Goal: Task Accomplishment & Management: Manage account settings

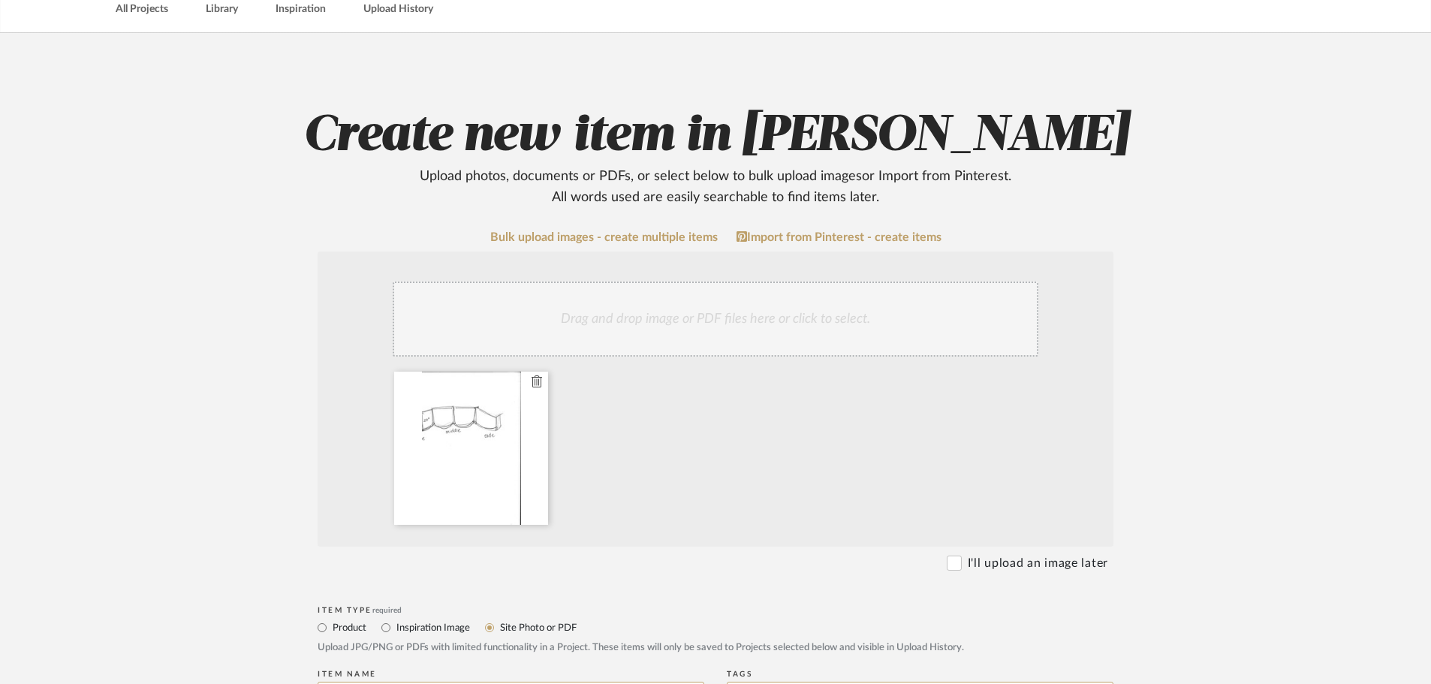
click at [538, 379] on icon at bounding box center [537, 381] width 11 height 12
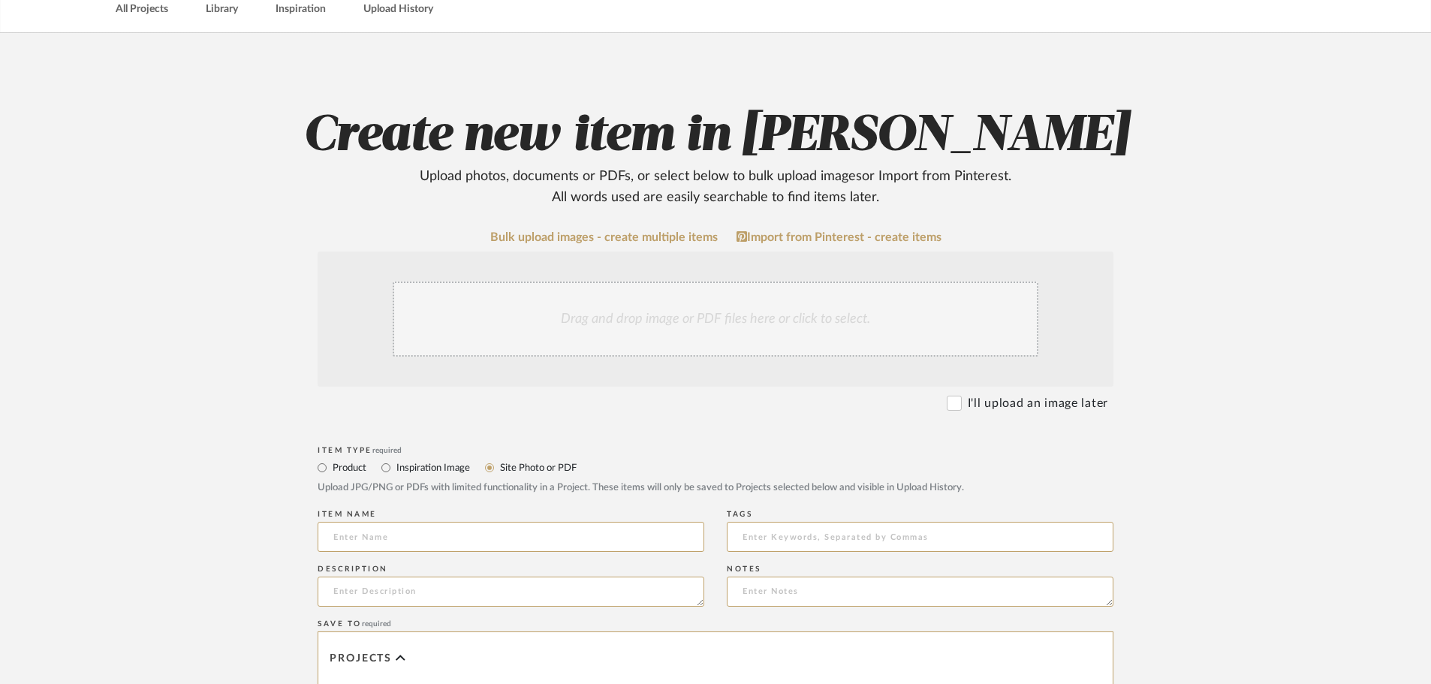
click at [581, 306] on div "Drag and drop image or PDF files here or click to select." at bounding box center [716, 319] width 646 height 75
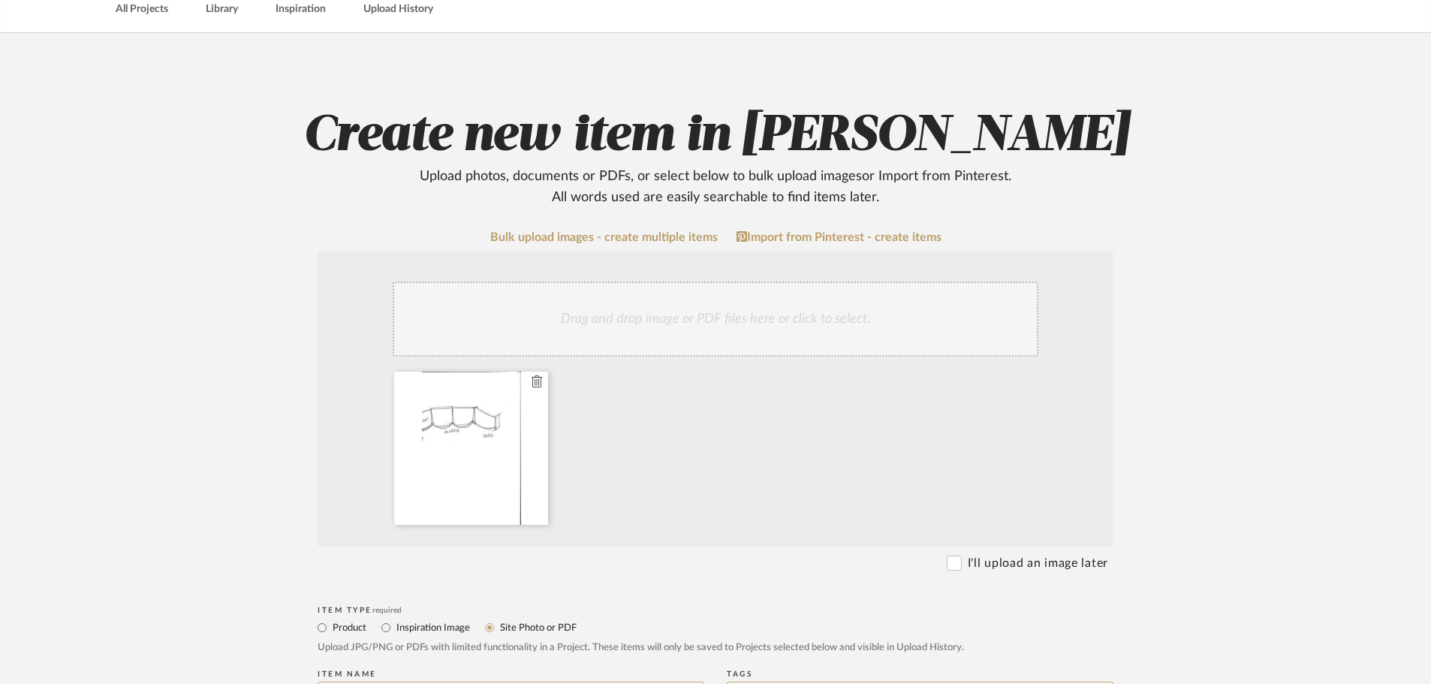
click at [487, 456] on div at bounding box center [471, 448] width 154 height 153
click at [567, 315] on div "Drag and drop image or PDF files here or click to select." at bounding box center [716, 319] width 646 height 75
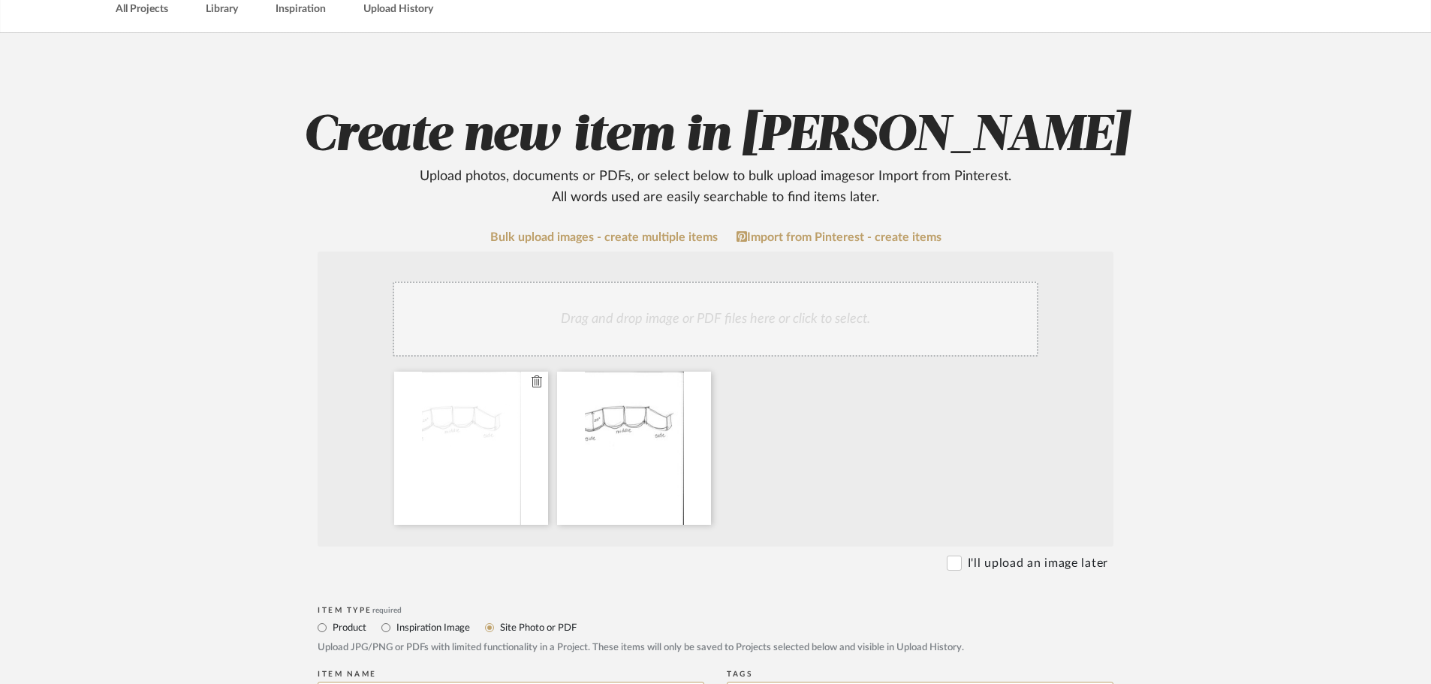
click at [537, 383] on icon at bounding box center [537, 381] width 11 height 12
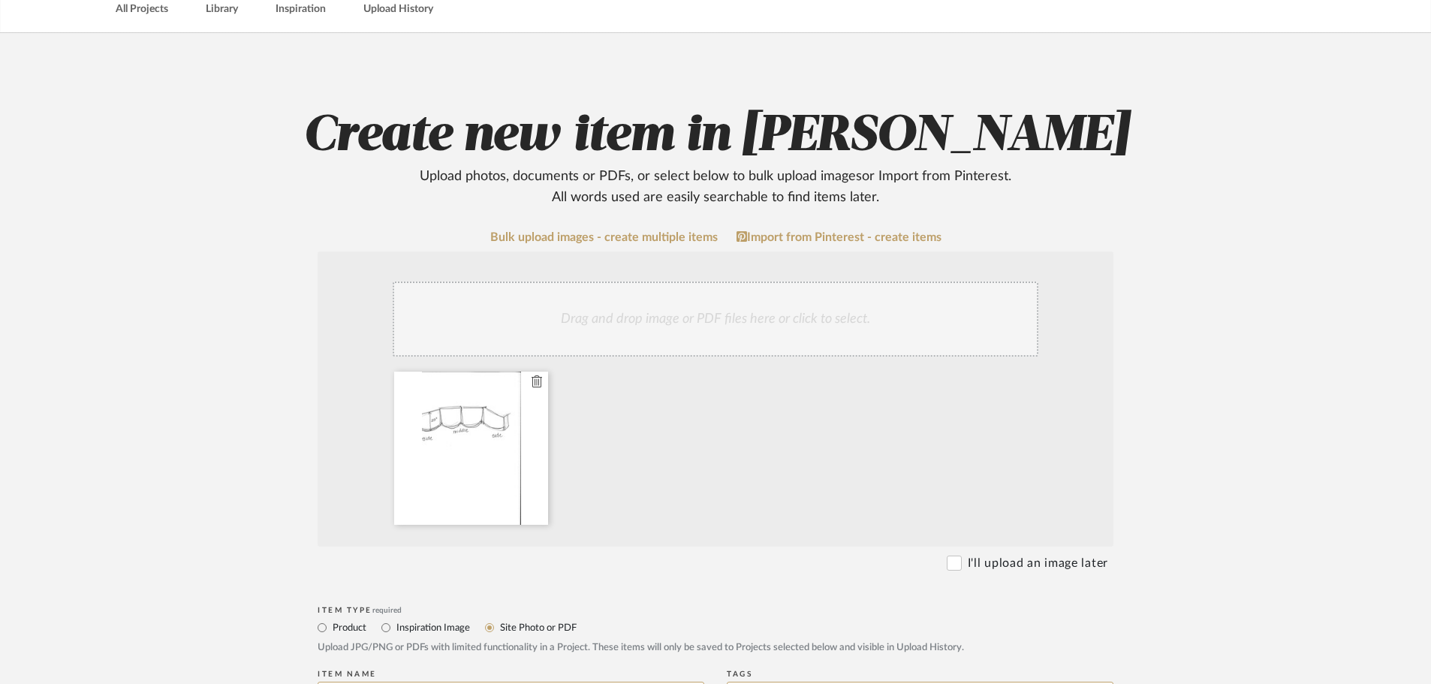
click at [538, 380] on icon at bounding box center [537, 381] width 11 height 12
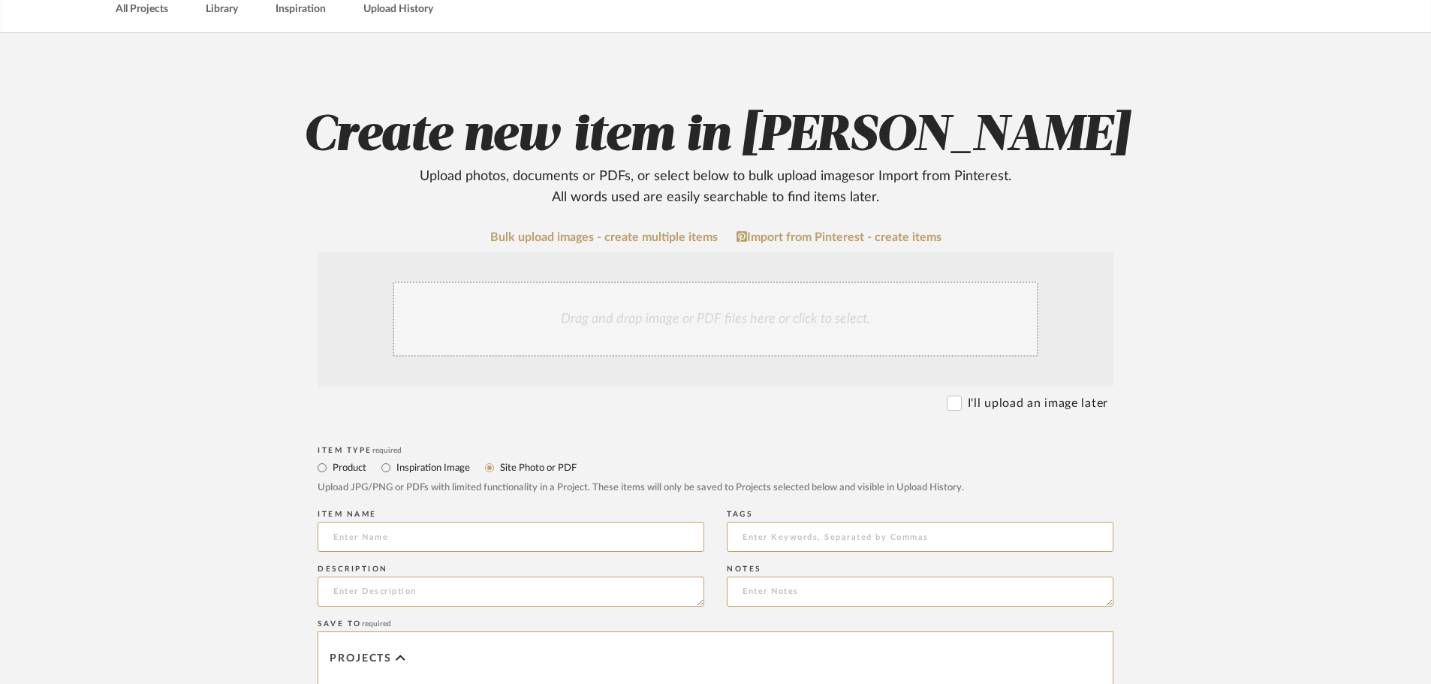
click at [547, 330] on div "Drag and drop image or PDF files here or click to select." at bounding box center [716, 319] width 646 height 75
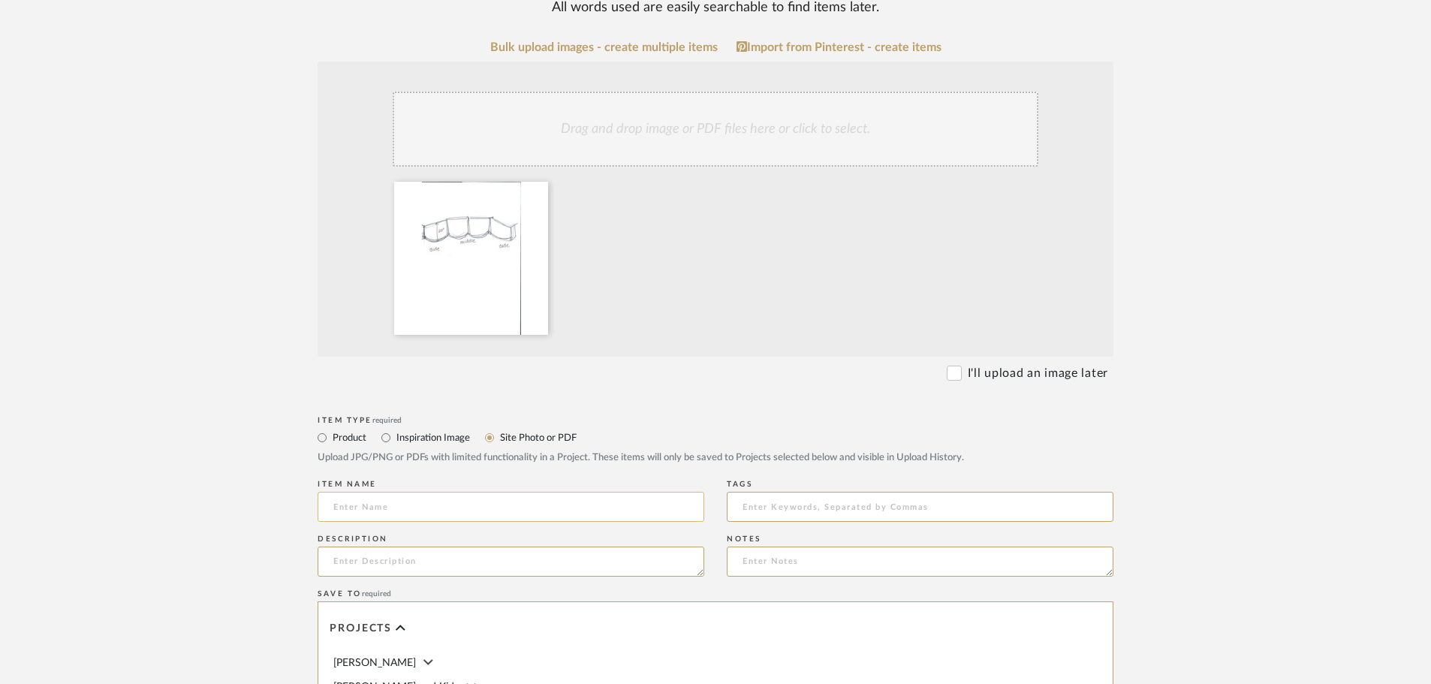
scroll to position [300, 0]
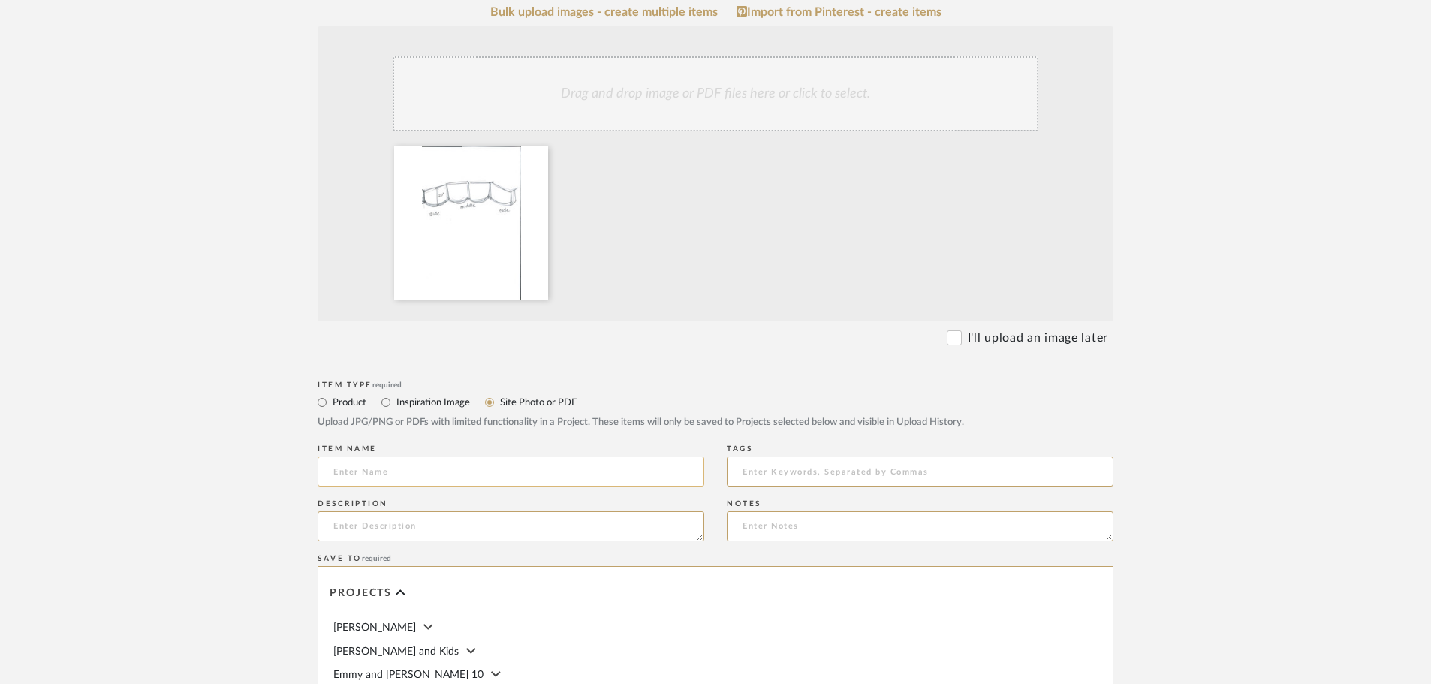
click at [361, 466] on input at bounding box center [511, 471] width 387 height 30
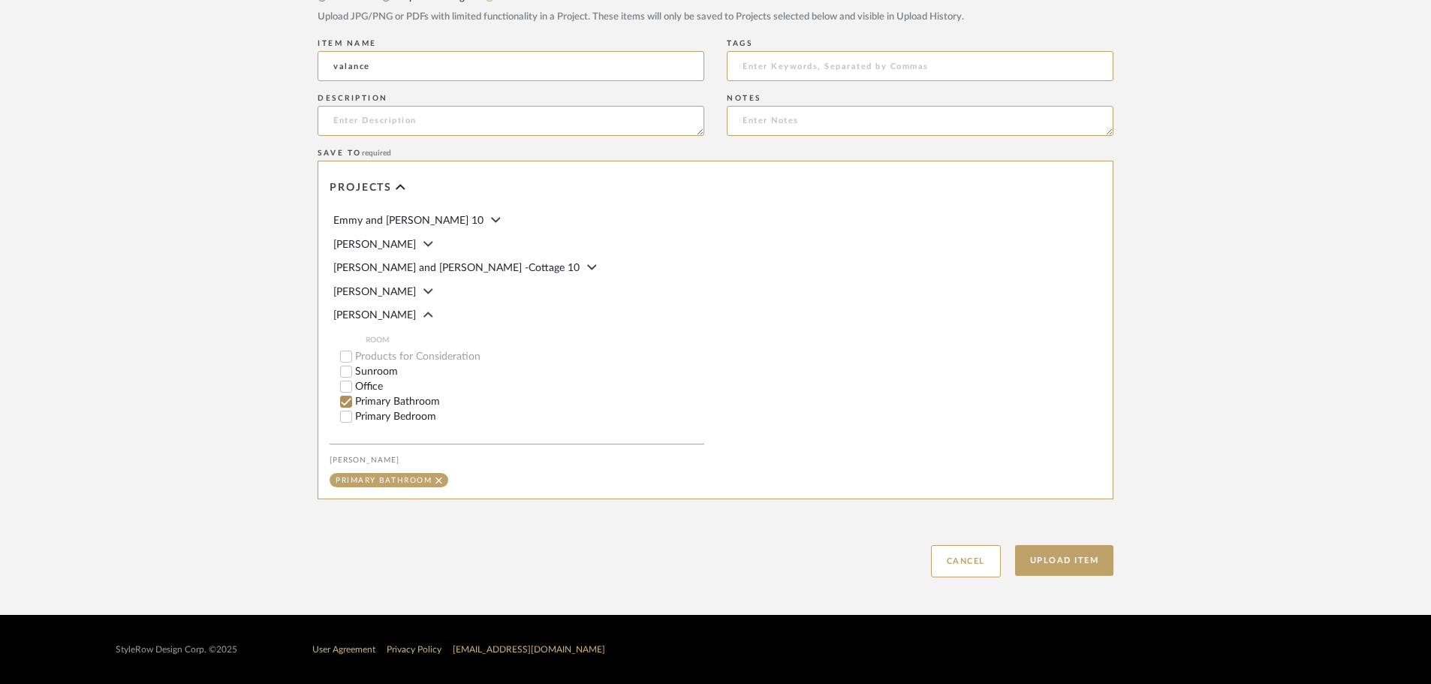
scroll to position [75, 0]
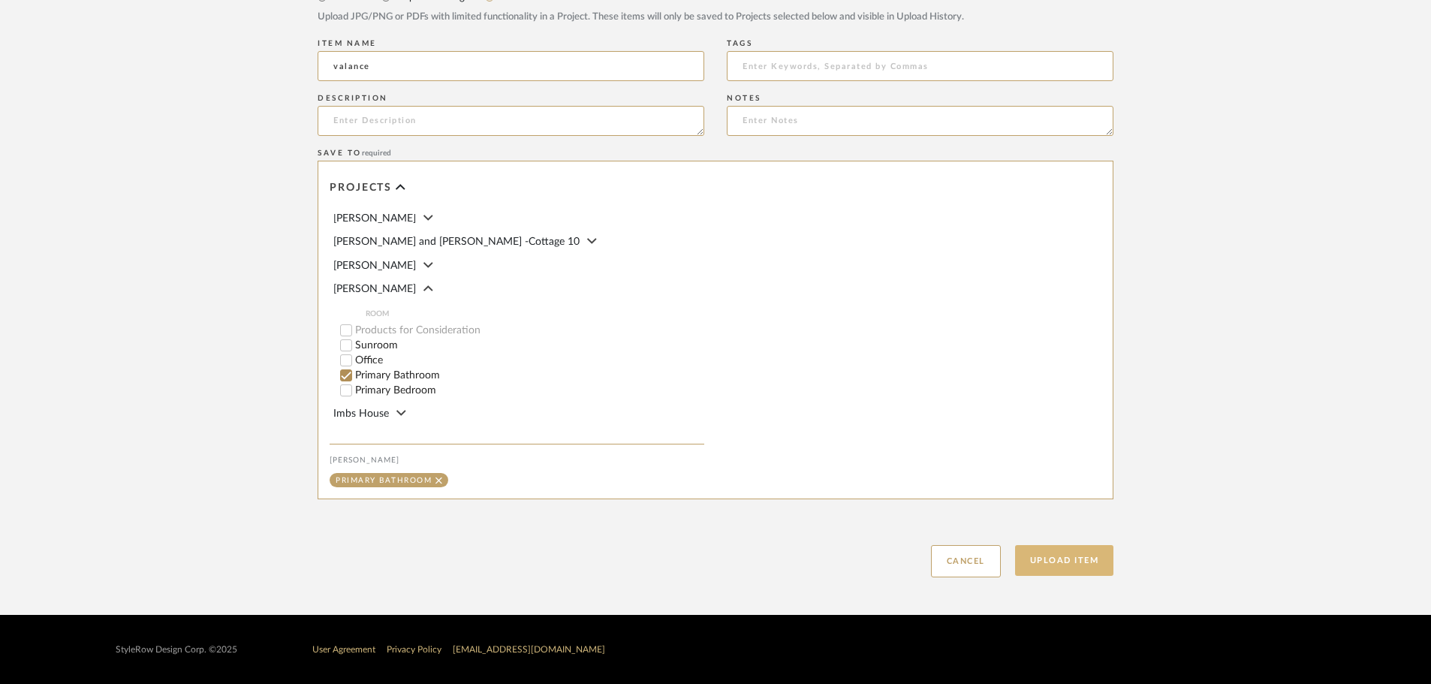
type input "valance"
click at [1068, 561] on button "Upload Item" at bounding box center [1064, 560] width 99 height 31
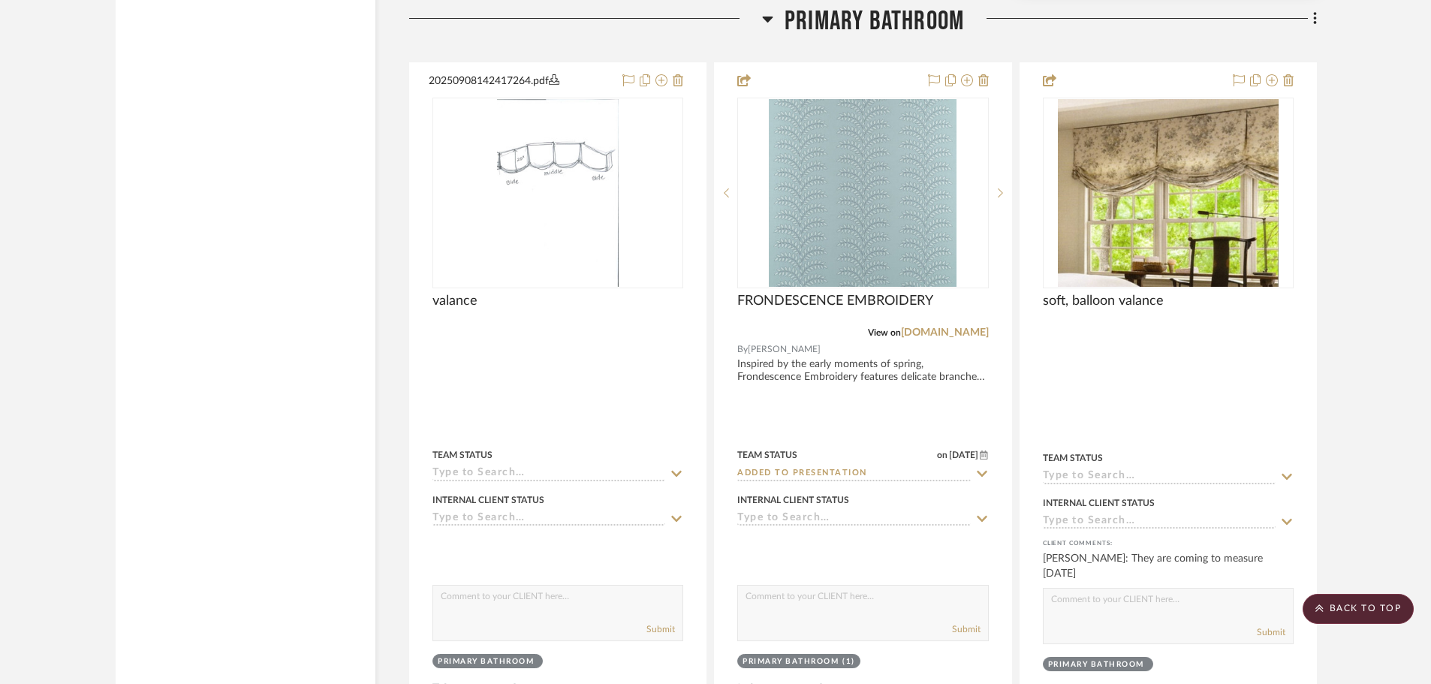
scroll to position [2511, 0]
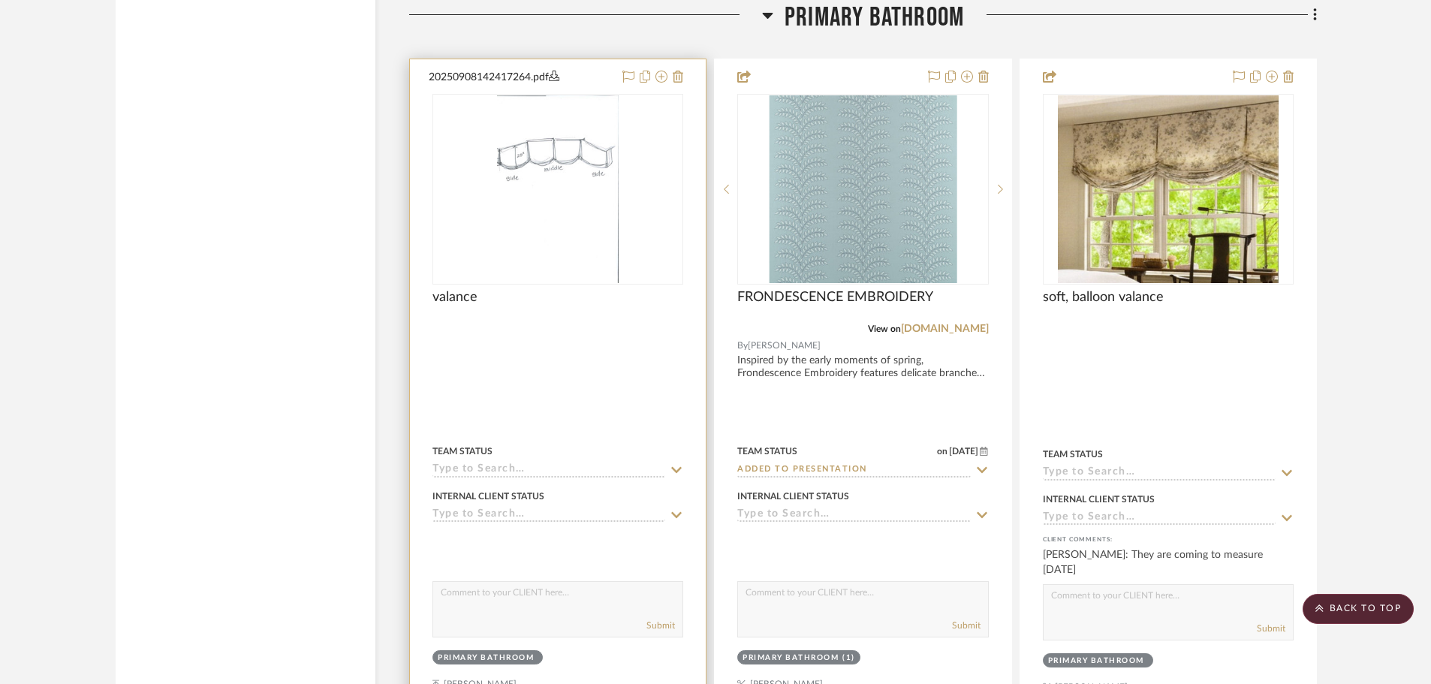
click at [644, 153] on div "0" at bounding box center [557, 189] width 249 height 189
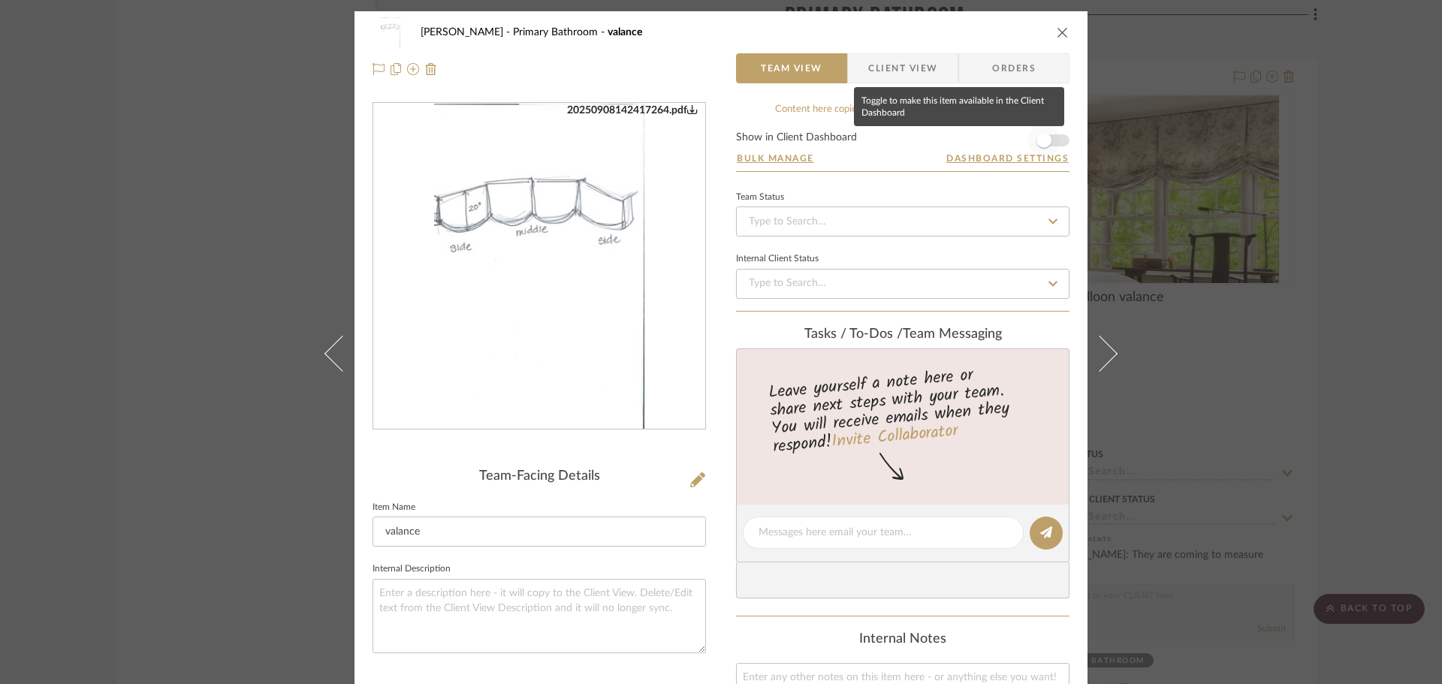
click at [1041, 140] on span "button" at bounding box center [1043, 140] width 15 height 15
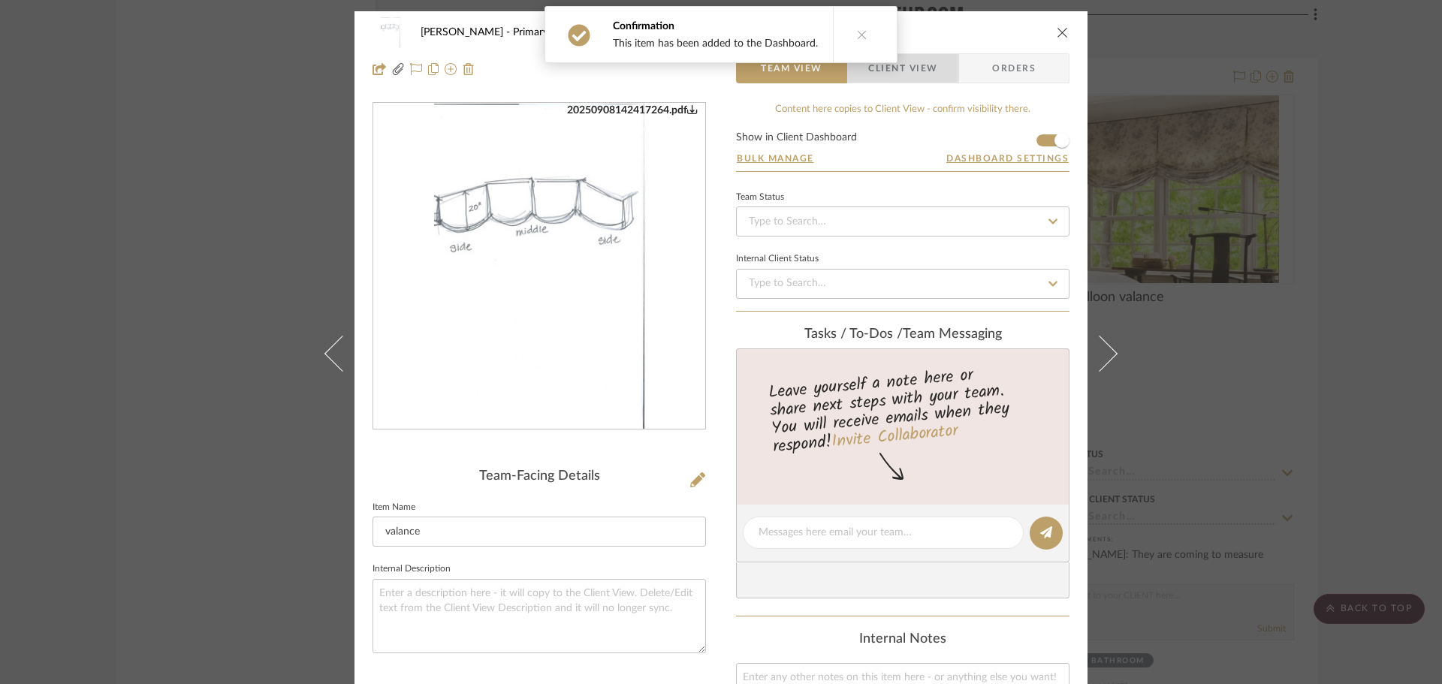
click at [902, 66] on span "Client View" at bounding box center [902, 68] width 69 height 30
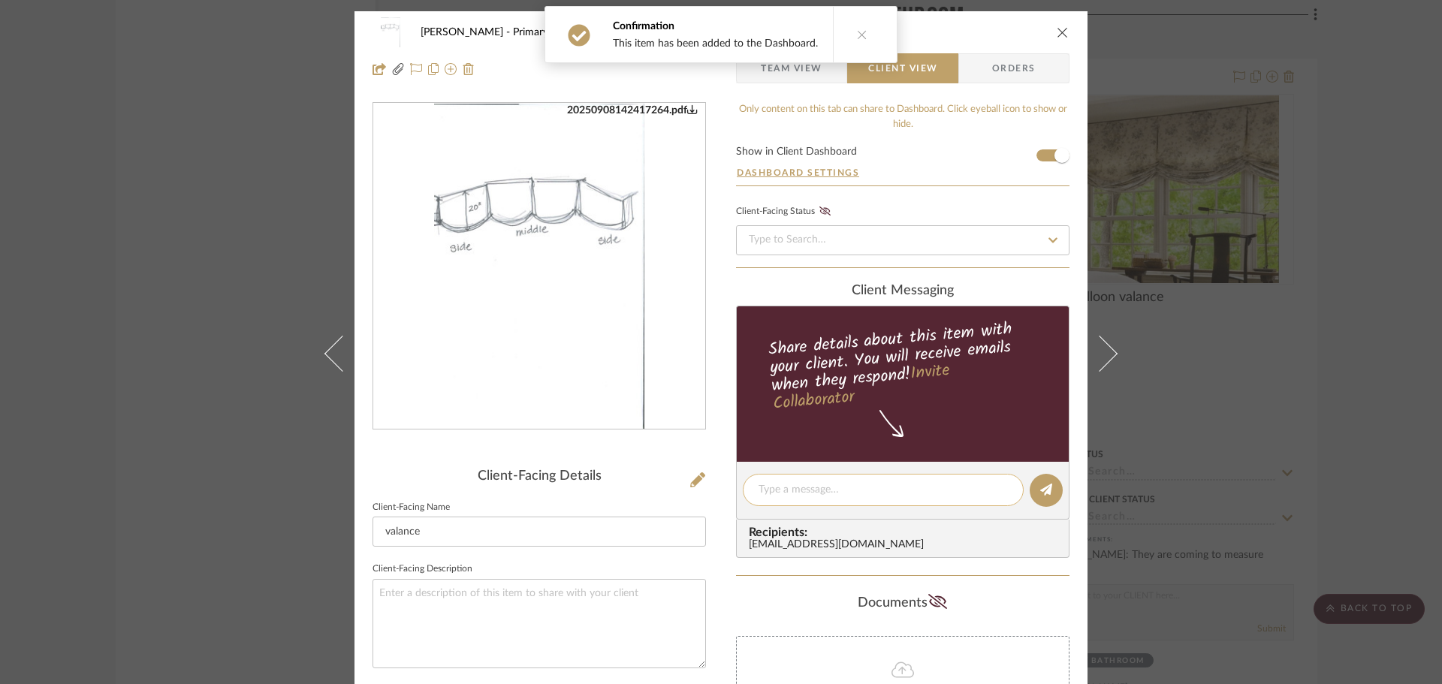
click at [788, 489] on textarea at bounding box center [882, 490] width 249 height 16
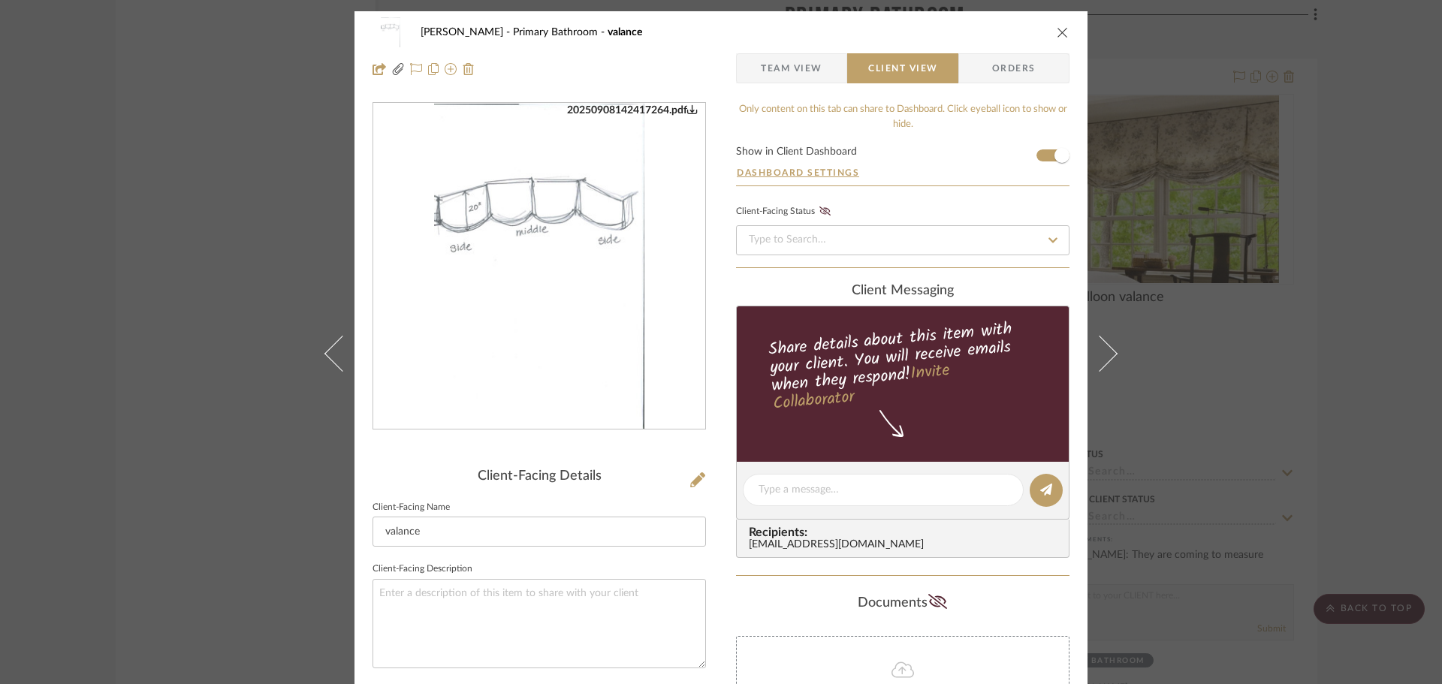
click at [1056, 31] on icon "close" at bounding box center [1062, 32] width 12 height 12
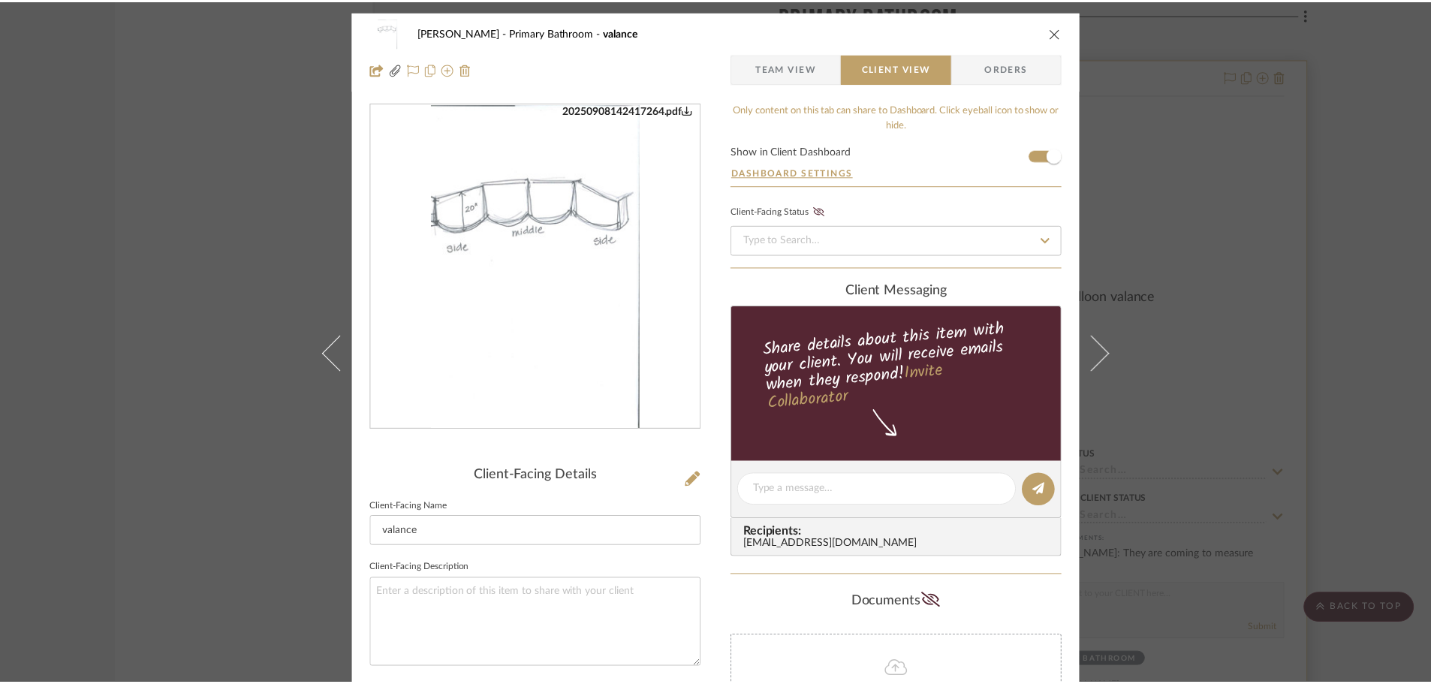
scroll to position [2511, 0]
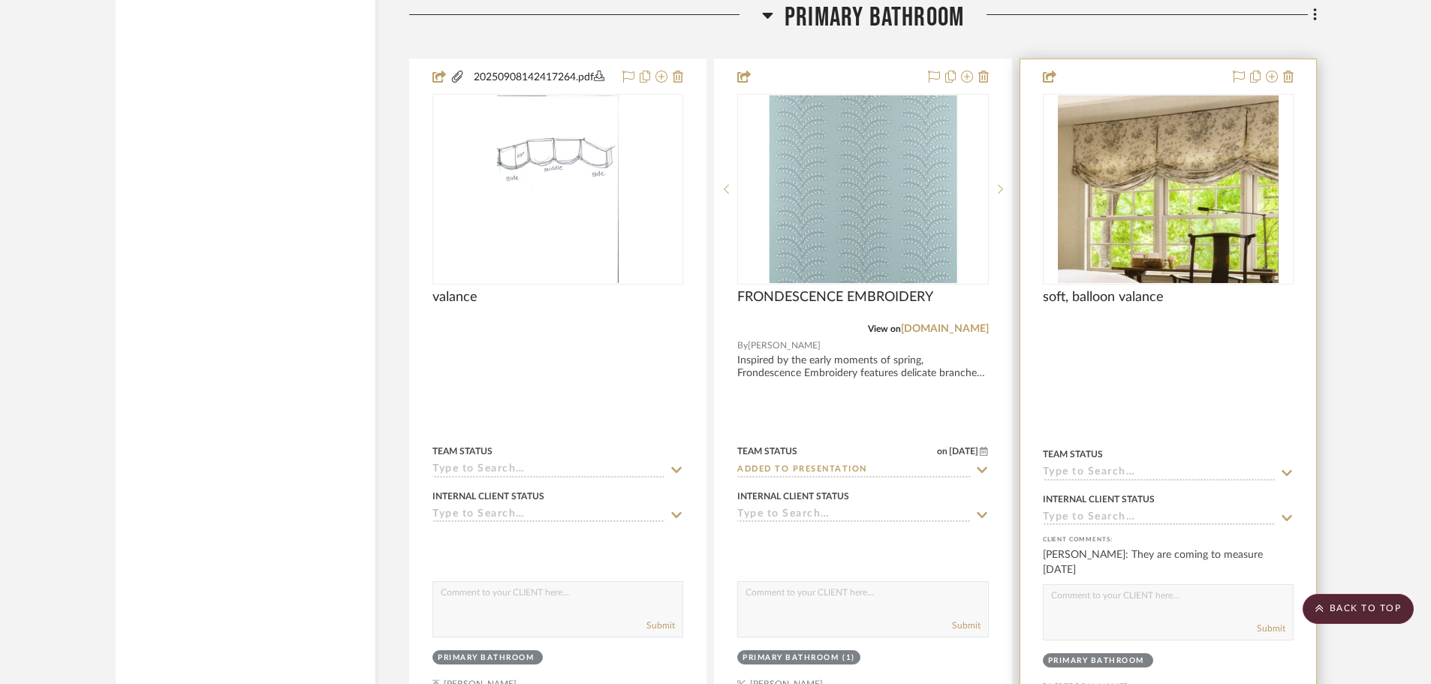
click at [1128, 603] on textarea at bounding box center [1168, 599] width 249 height 29
type textarea "This is the photo that I sent to [PERSON_NAME]."
click at [1274, 624] on button "Submit" at bounding box center [1271, 629] width 29 height 14
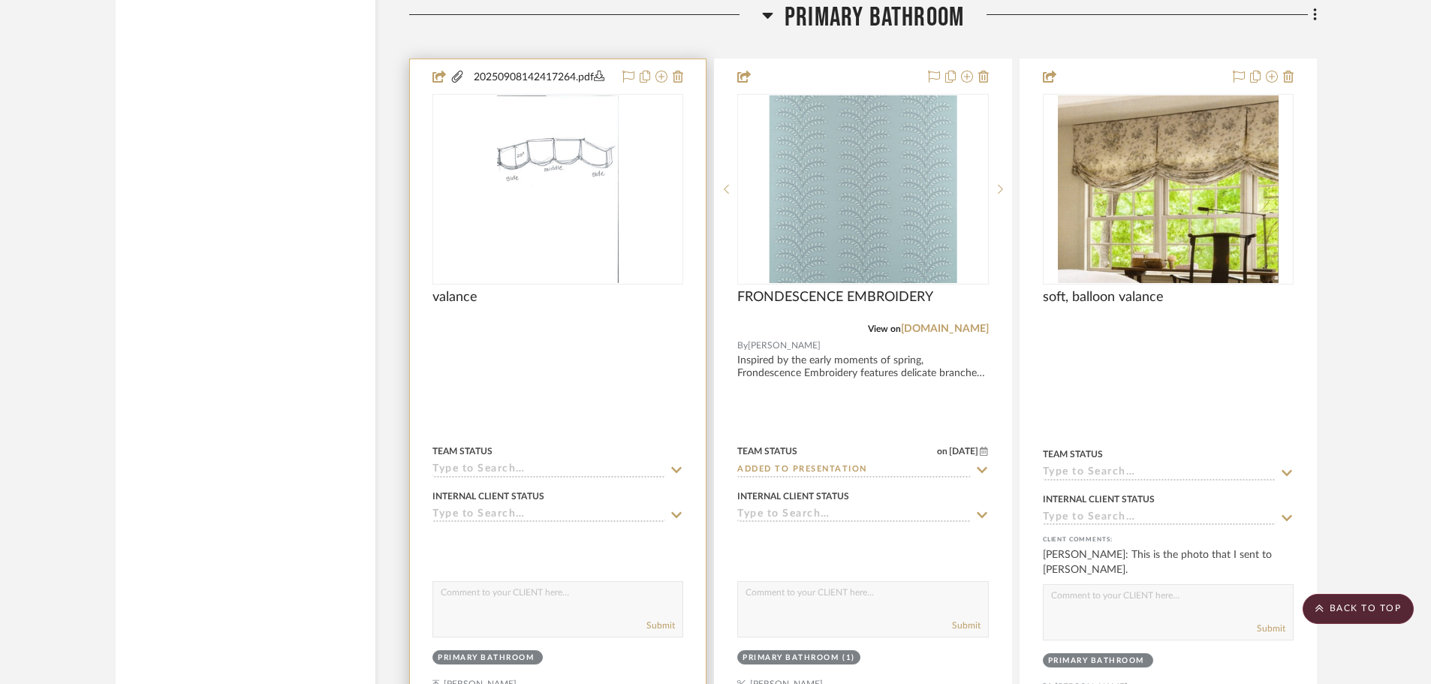
click at [501, 603] on textarea at bounding box center [557, 596] width 249 height 29
type textarea "This is the sketch, based on what I think [PERSON_NAME] is saying. The"
click at [682, 78] on icon at bounding box center [678, 77] width 11 height 12
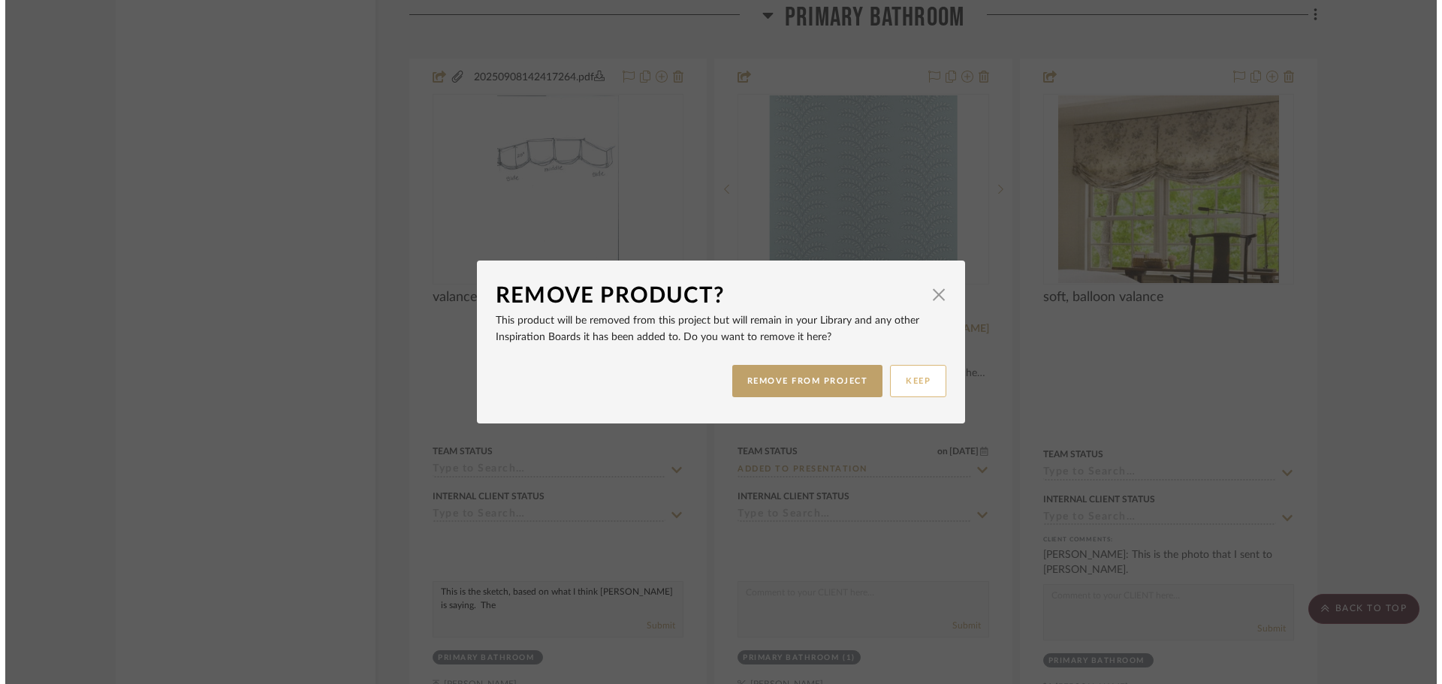
scroll to position [0, 0]
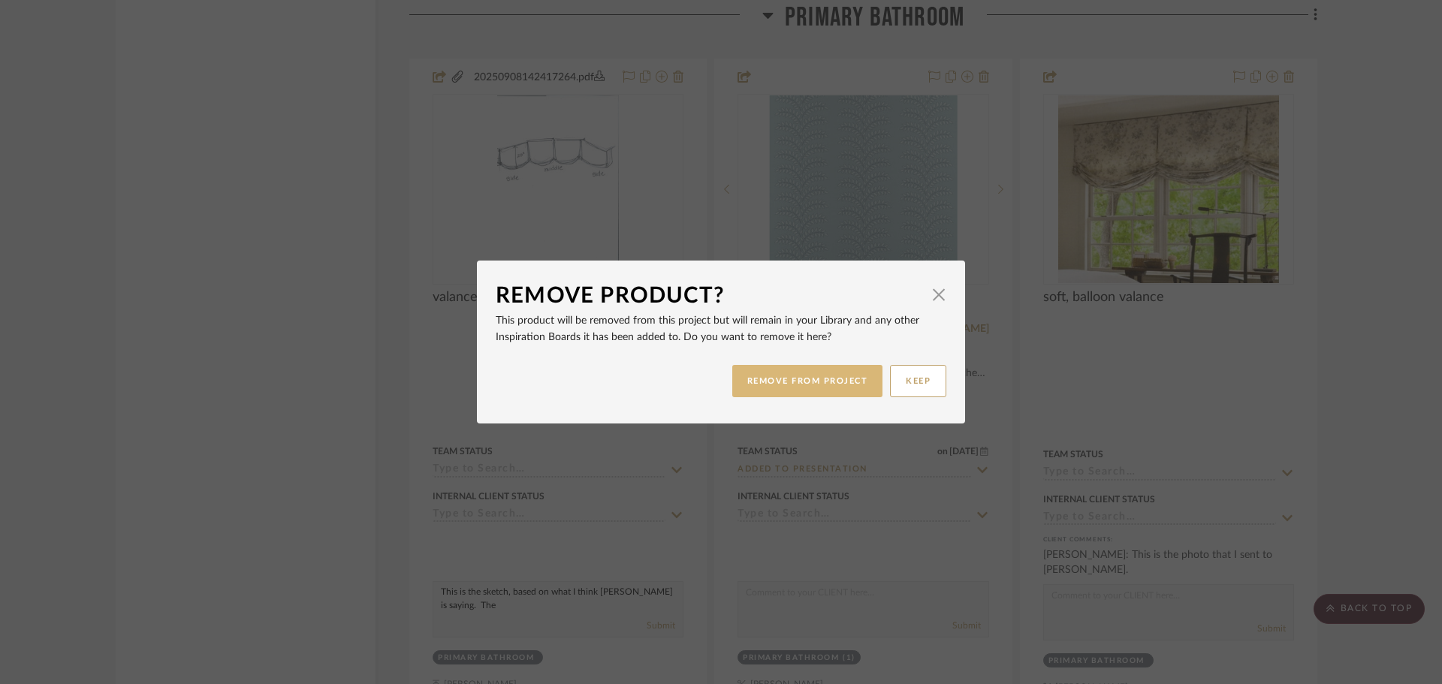
click at [794, 381] on button "REMOVE FROM PROJECT" at bounding box center [807, 381] width 151 height 32
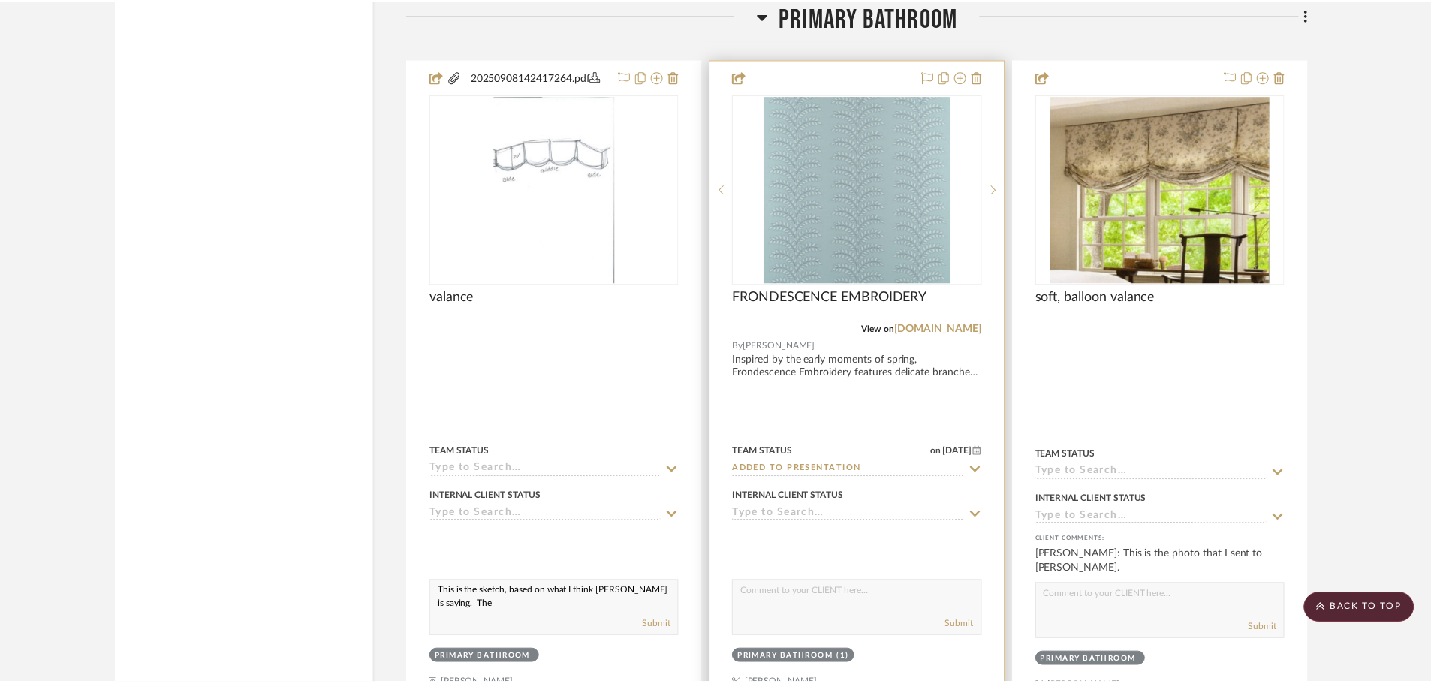
scroll to position [2511, 0]
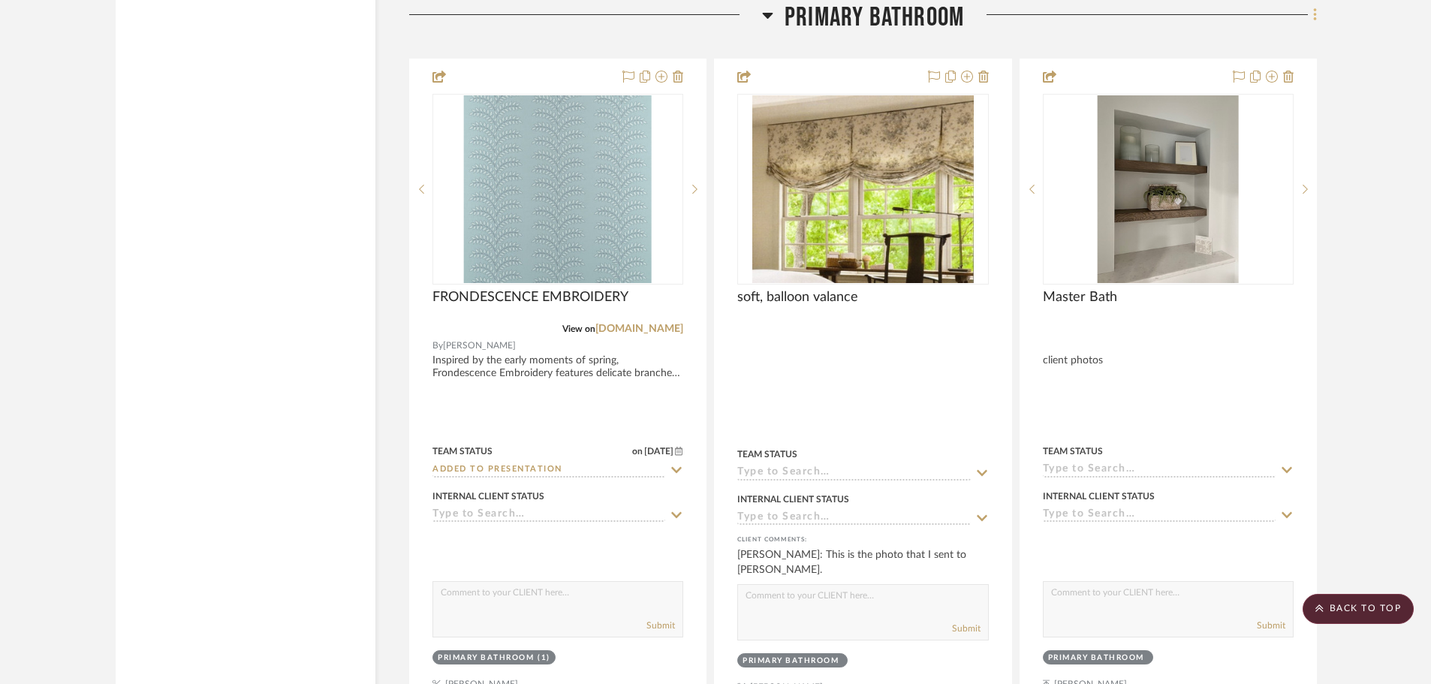
click at [1315, 16] on icon at bounding box center [1314, 14] width 3 height 13
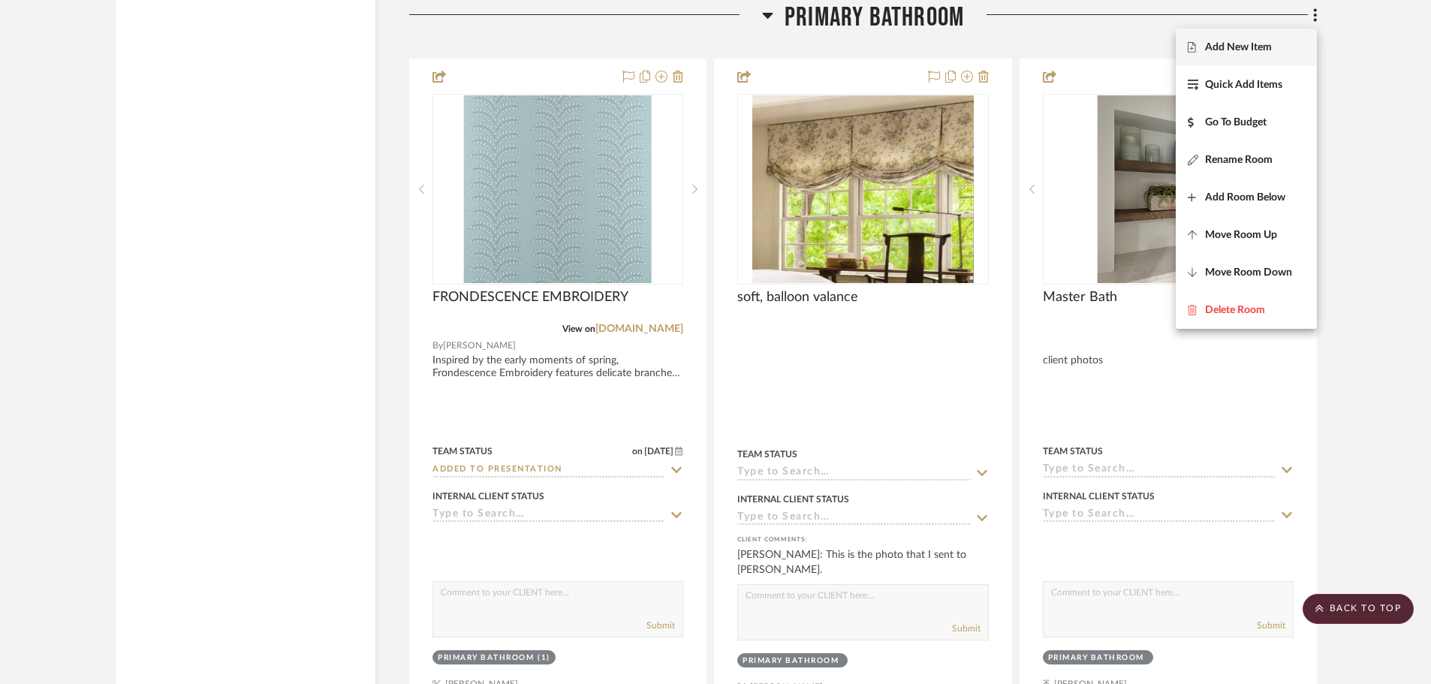
click at [1248, 49] on span "Add New Item" at bounding box center [1238, 47] width 67 height 13
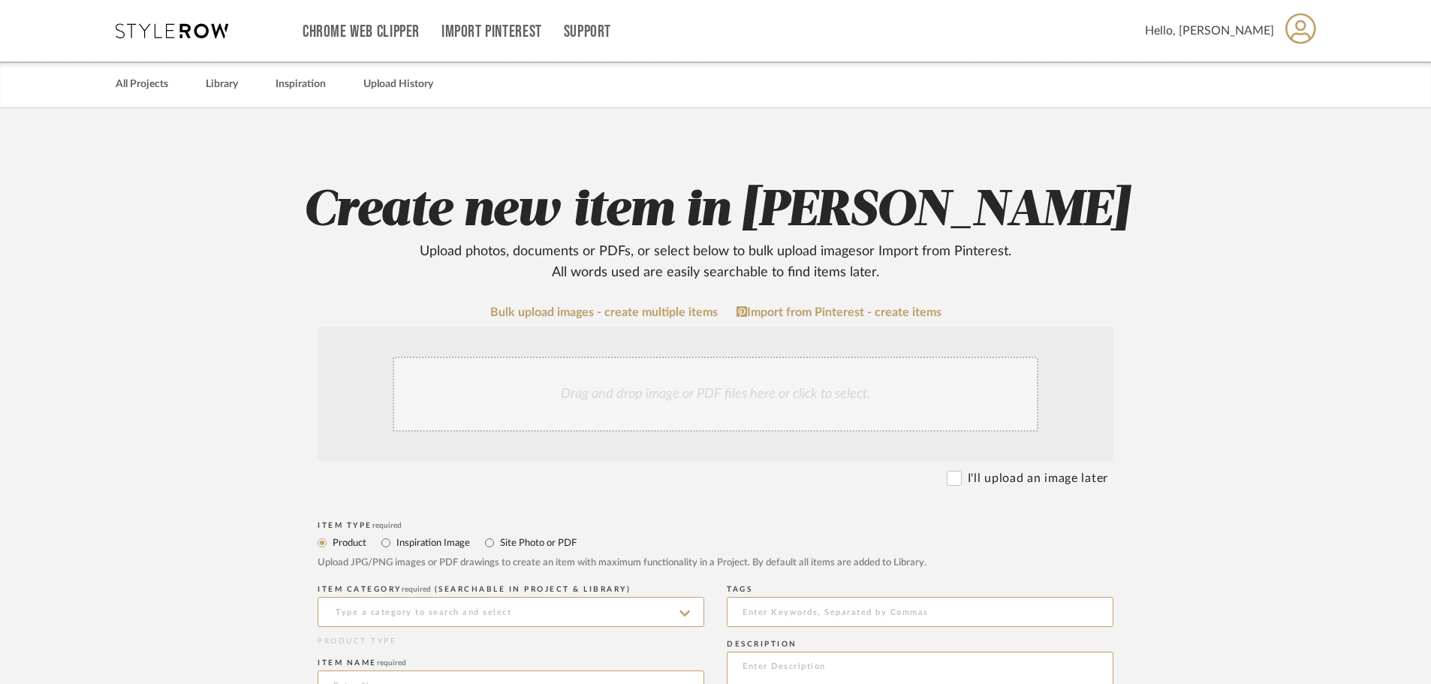
click at [452, 404] on div "Drag and drop image or PDF files here or click to select." at bounding box center [716, 394] width 646 height 75
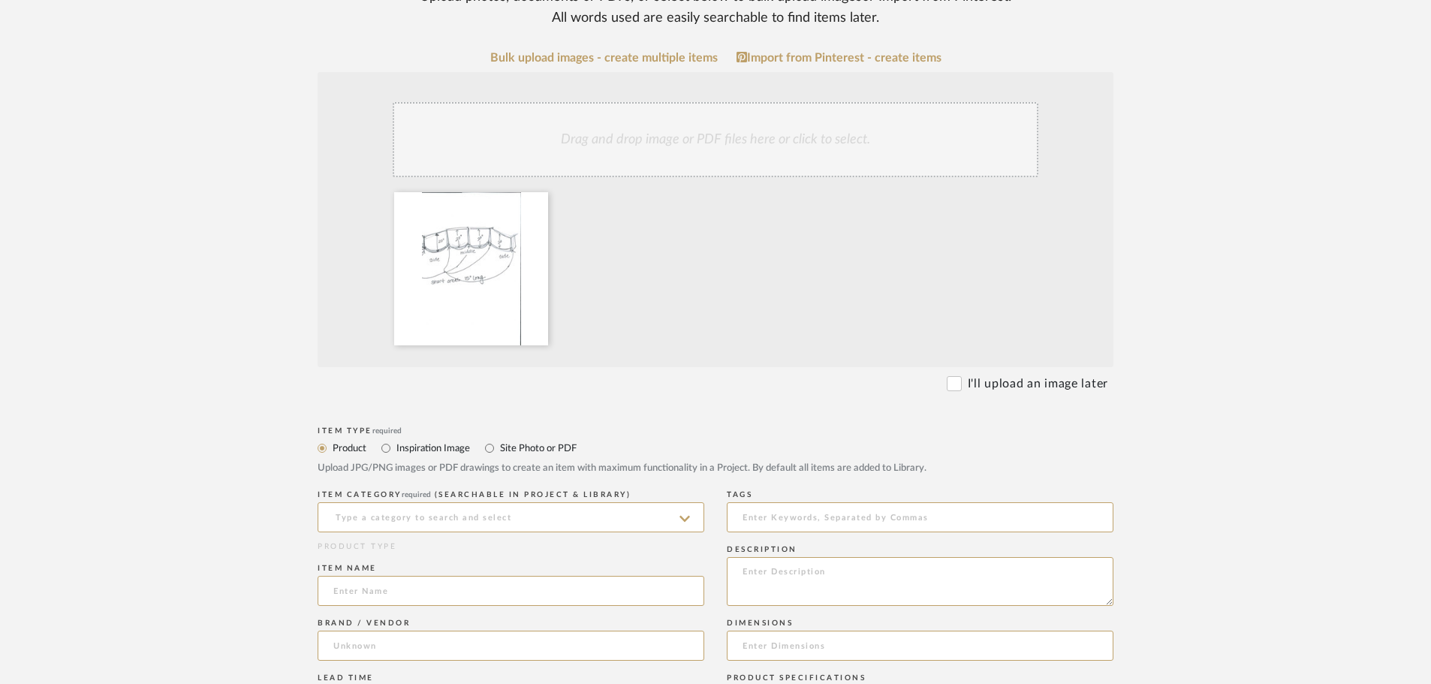
scroll to position [300, 0]
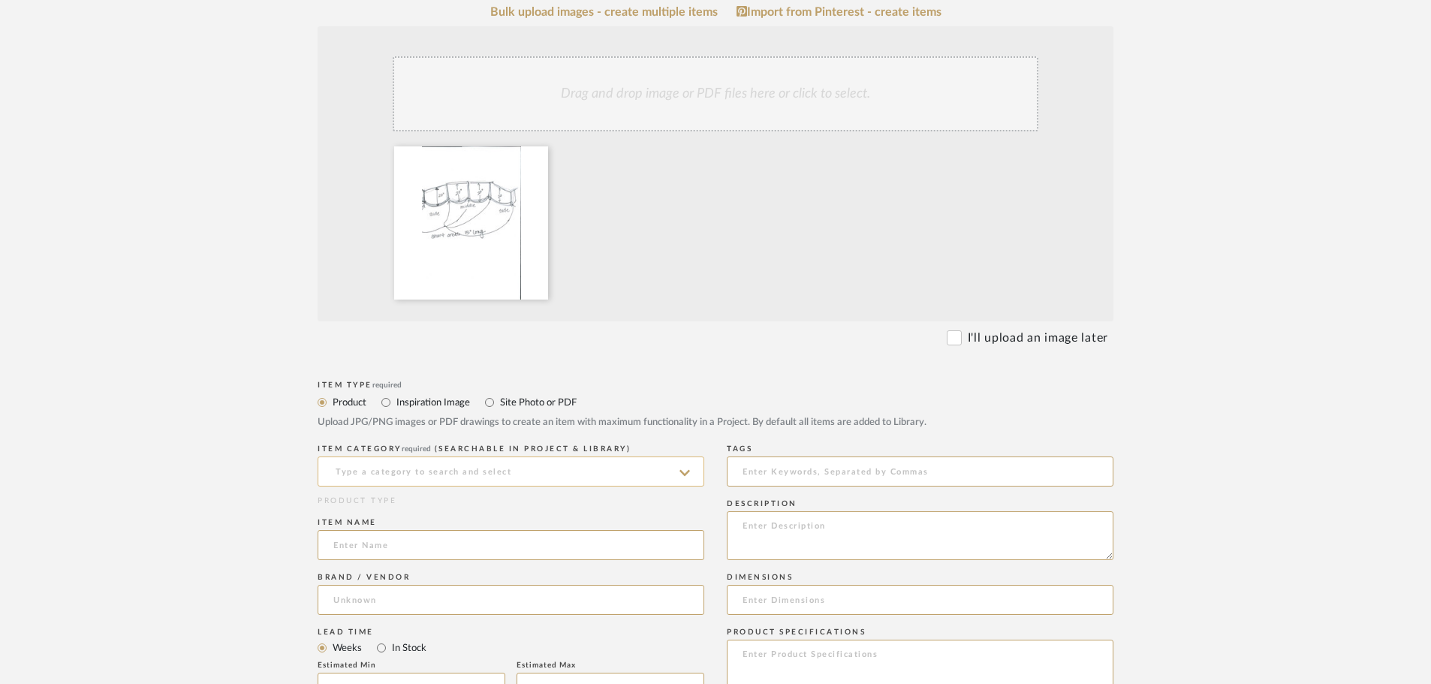
click at [478, 469] on input at bounding box center [511, 471] width 387 height 30
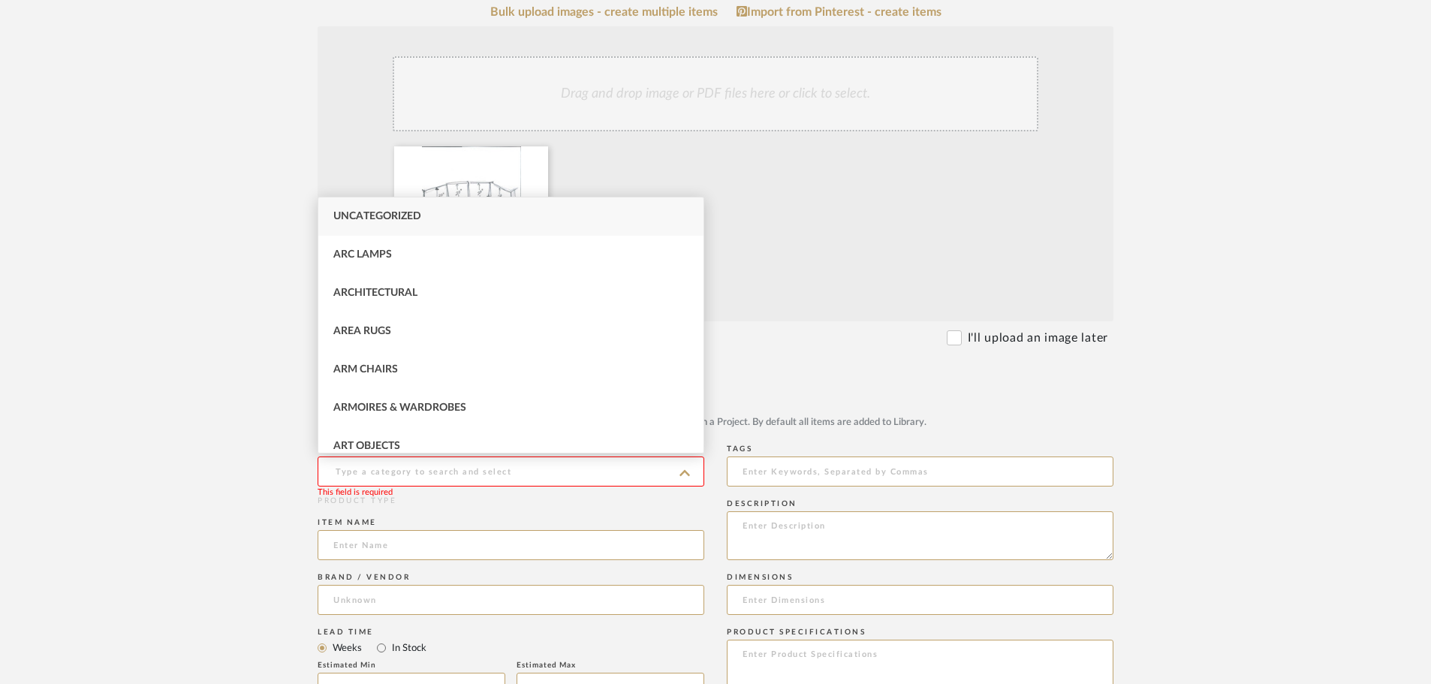
click at [772, 382] on div "Item Type required" at bounding box center [716, 385] width 796 height 9
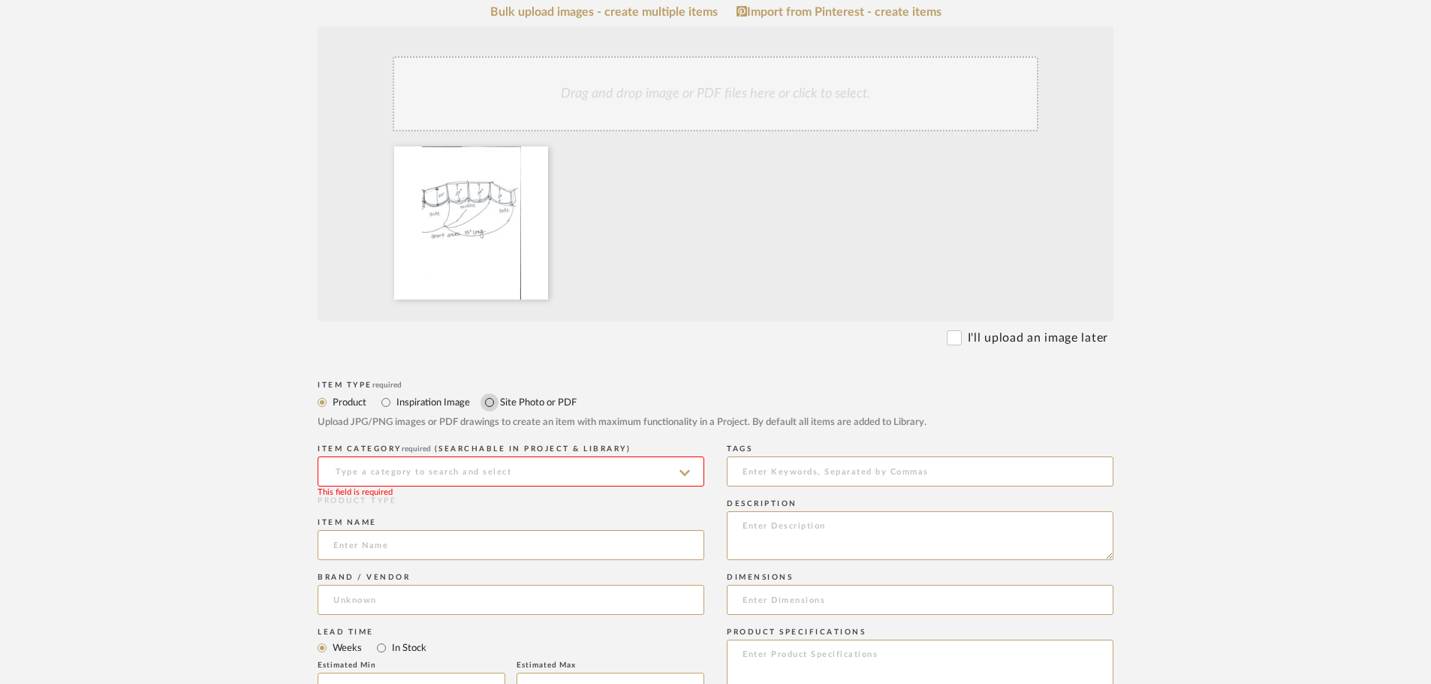
click at [493, 404] on input "Site Photo or PDF" at bounding box center [490, 402] width 18 height 18
radio input "true"
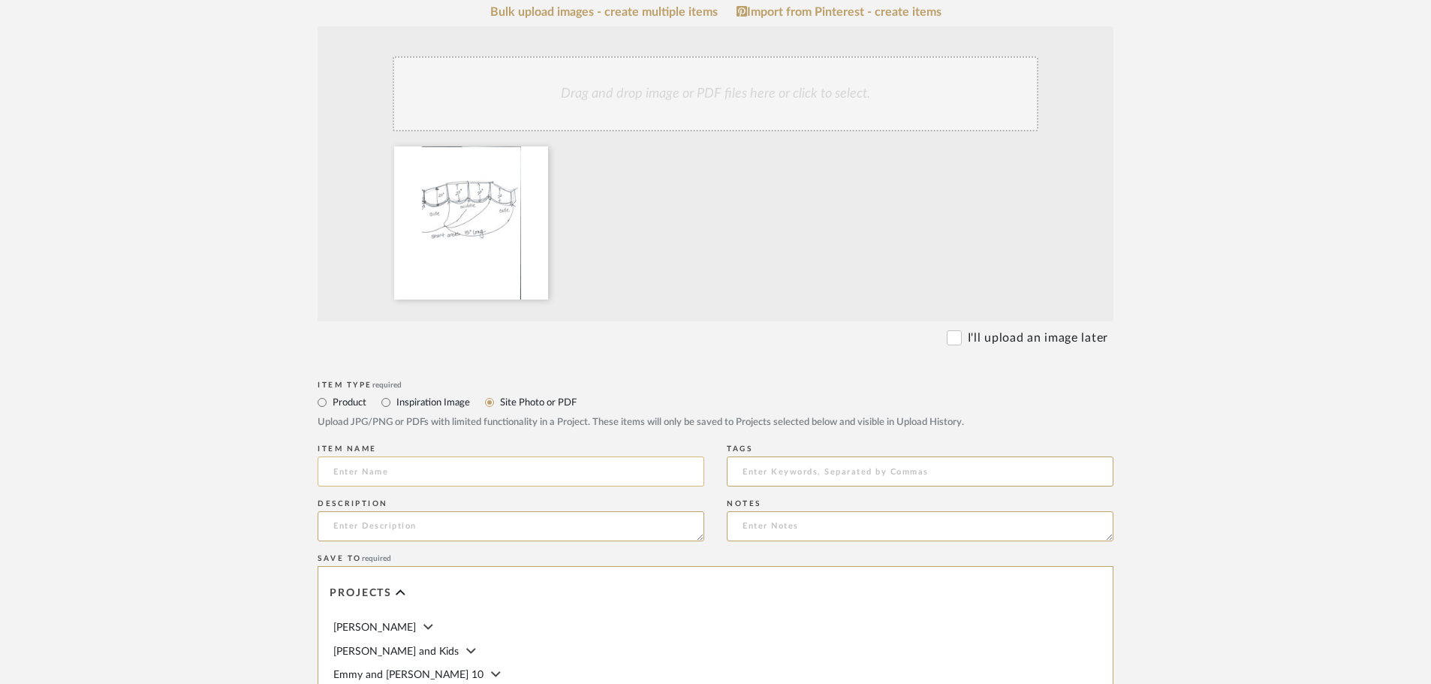
click at [419, 460] on input at bounding box center [511, 471] width 387 height 30
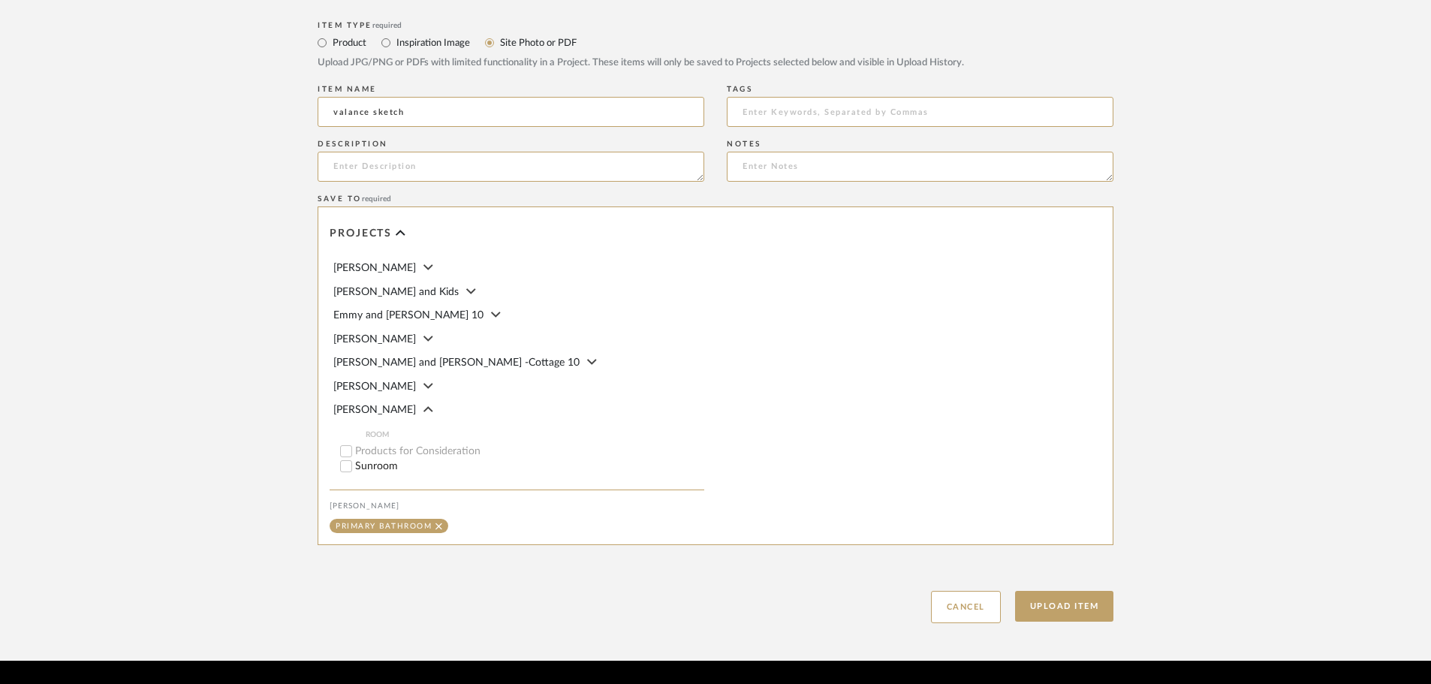
scroll to position [676, 0]
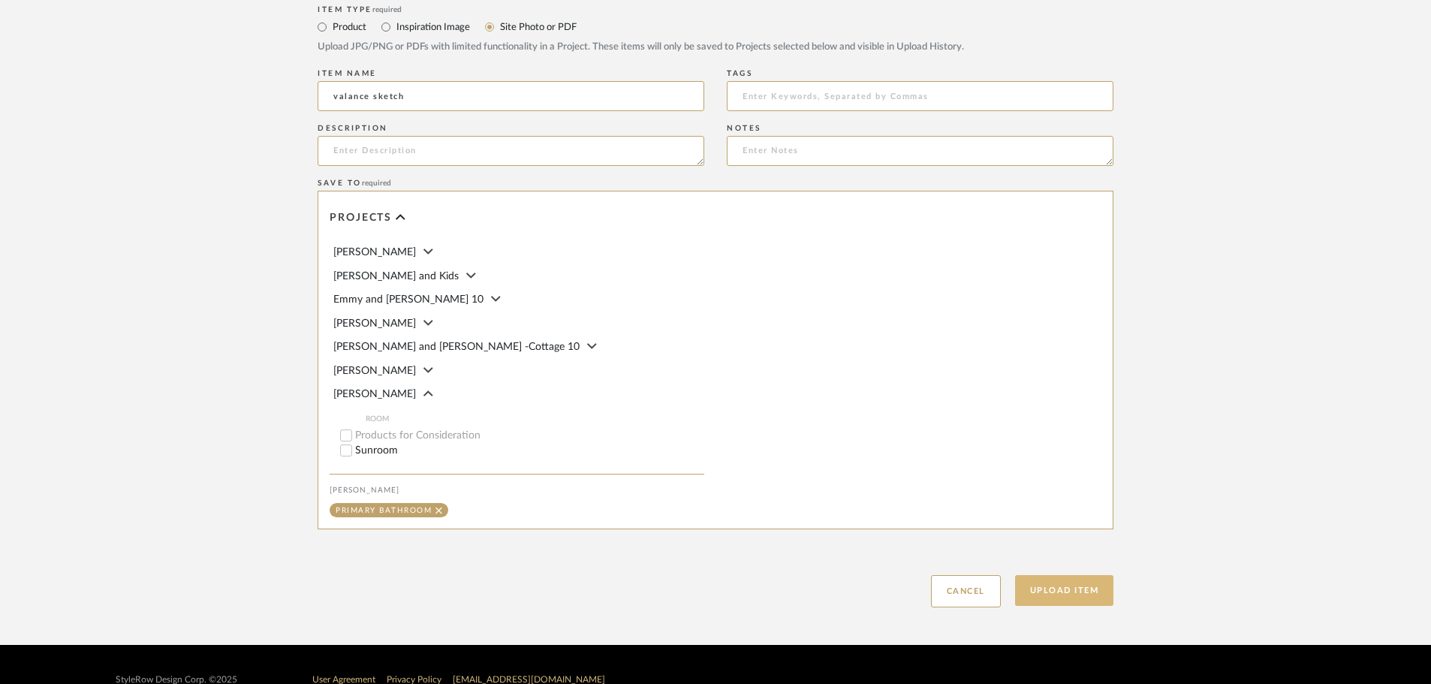
type input "valance sketch"
click at [1075, 586] on button "Upload Item" at bounding box center [1064, 590] width 99 height 31
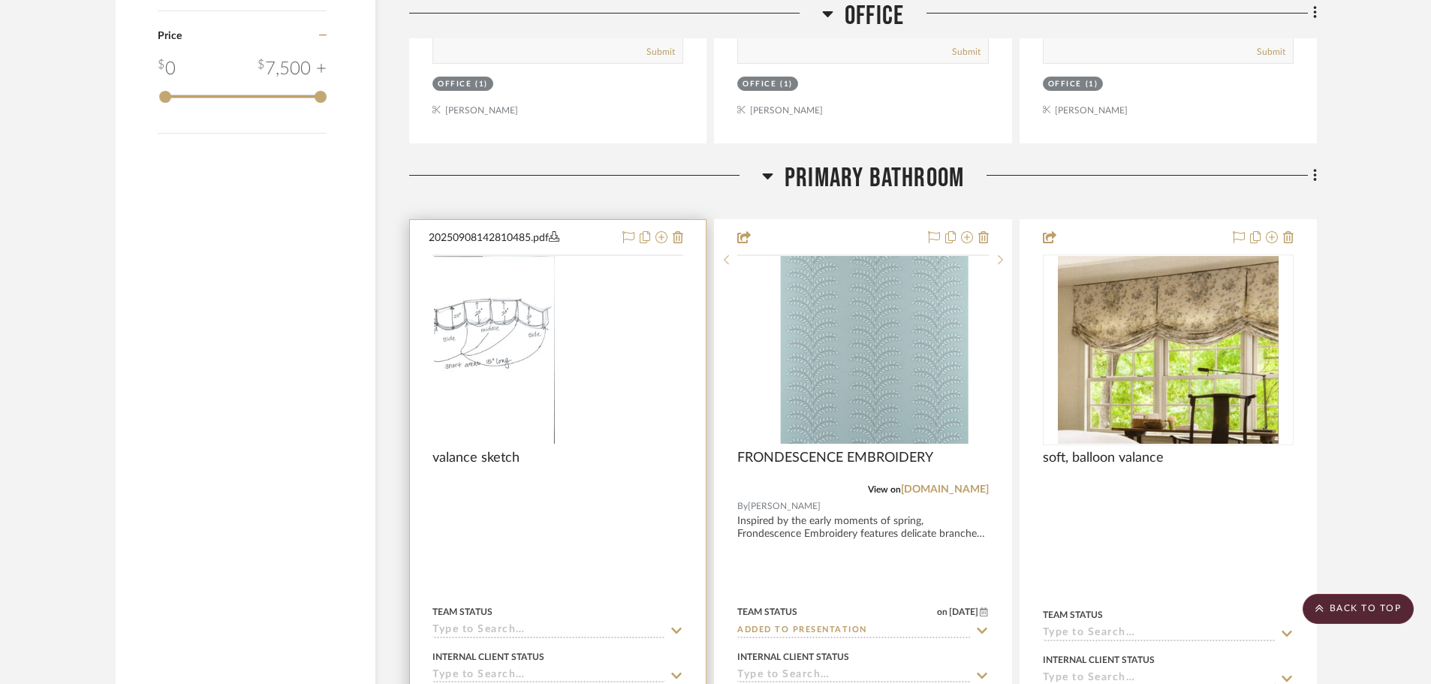
scroll to position [2344, 0]
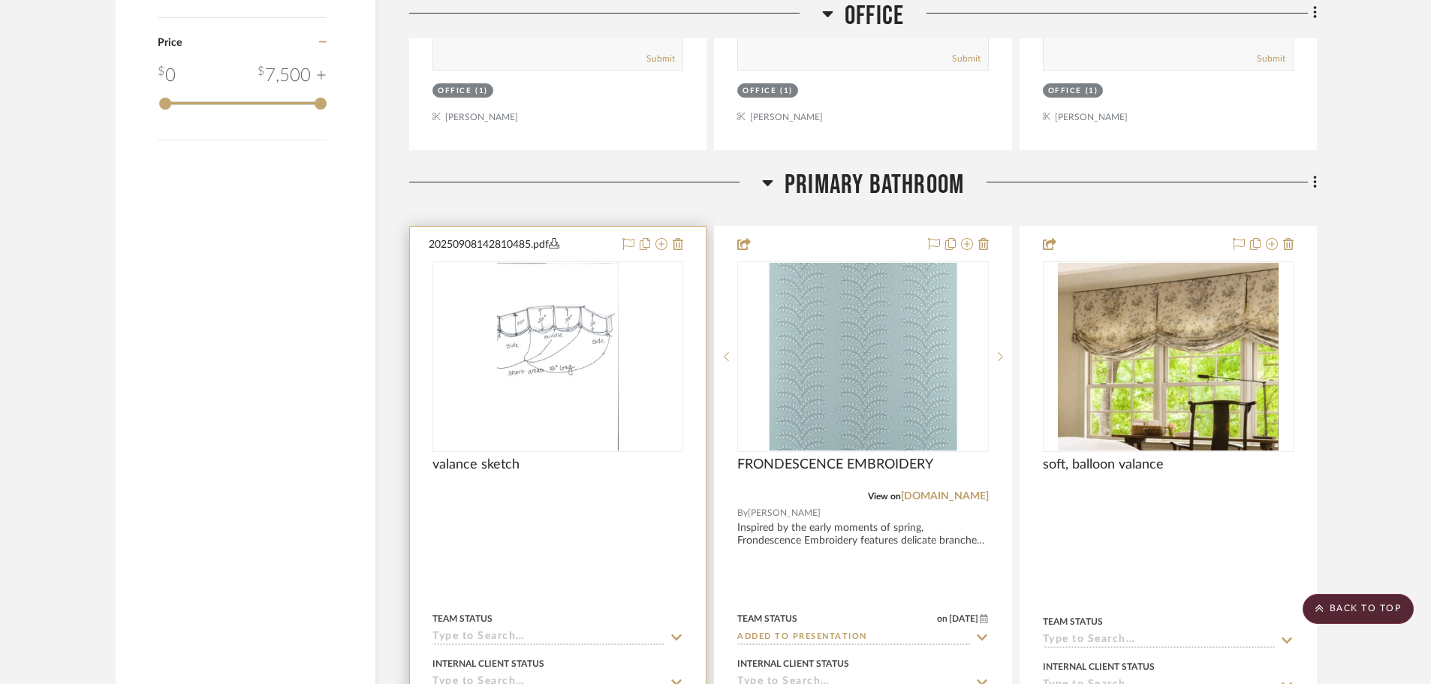
click at [665, 284] on div "0" at bounding box center [557, 356] width 249 height 189
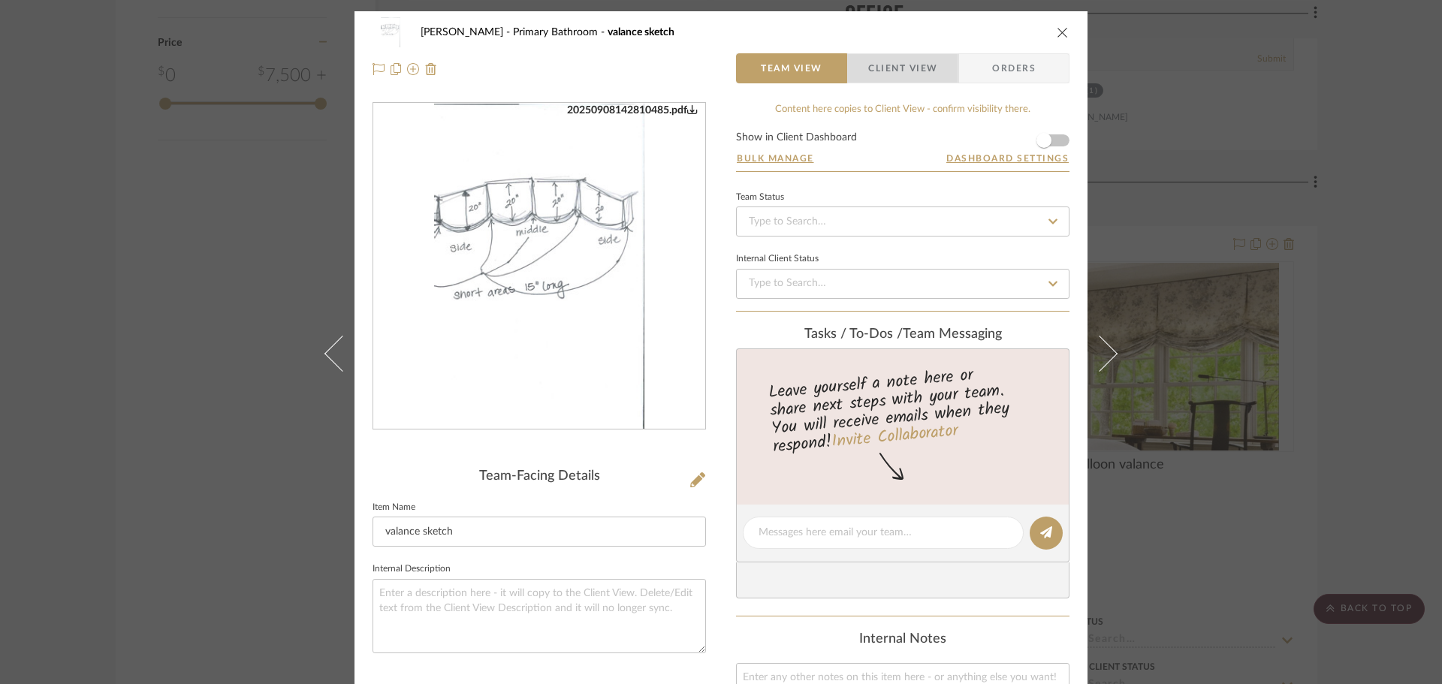
click at [924, 66] on span "Client View" at bounding box center [902, 68] width 69 height 30
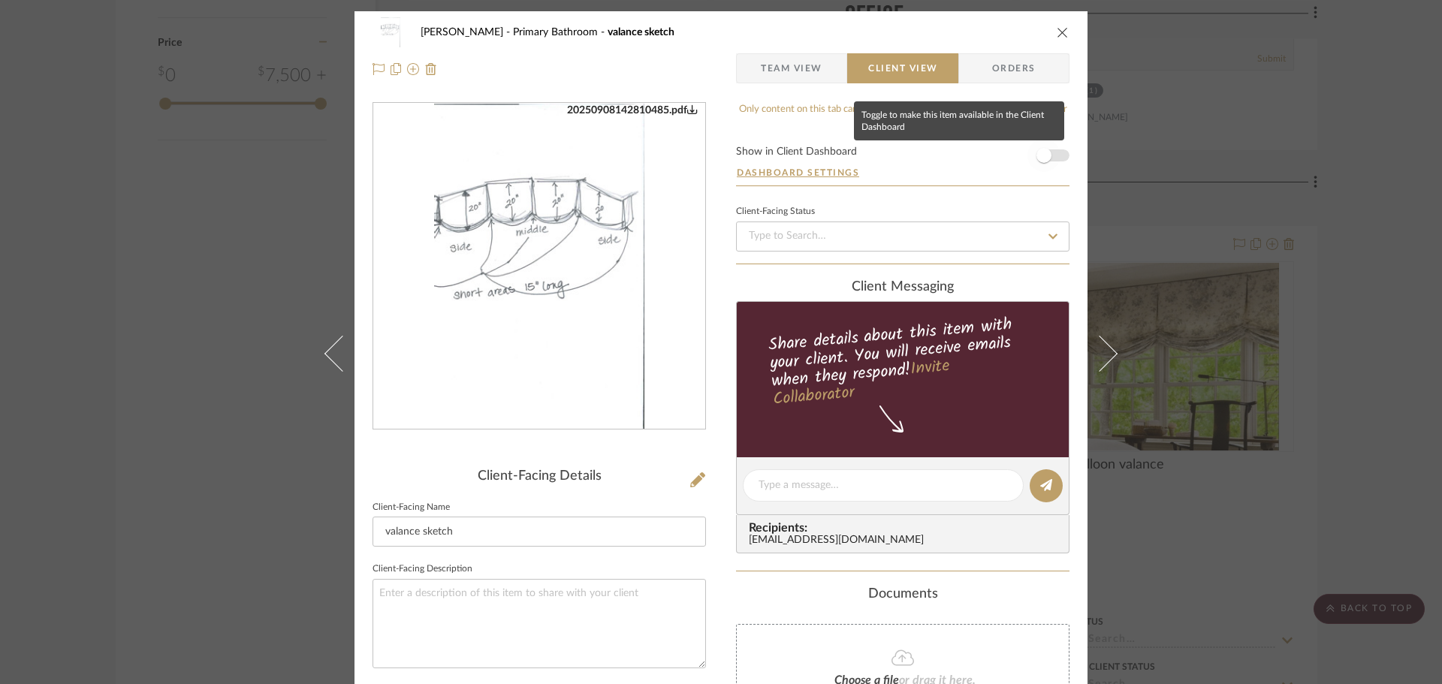
click at [1032, 165] on span "button" at bounding box center [1043, 155] width 33 height 33
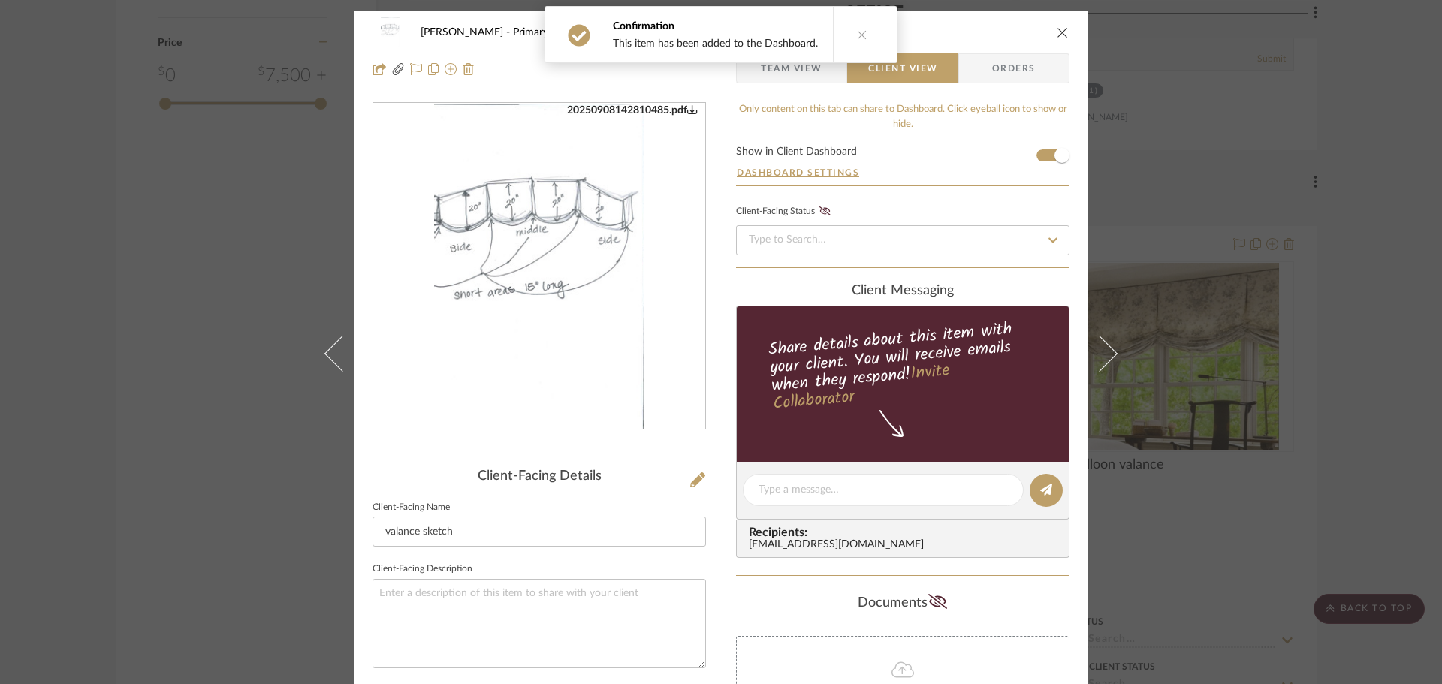
click at [1060, 26] on button "close" at bounding box center [1063, 33] width 14 height 14
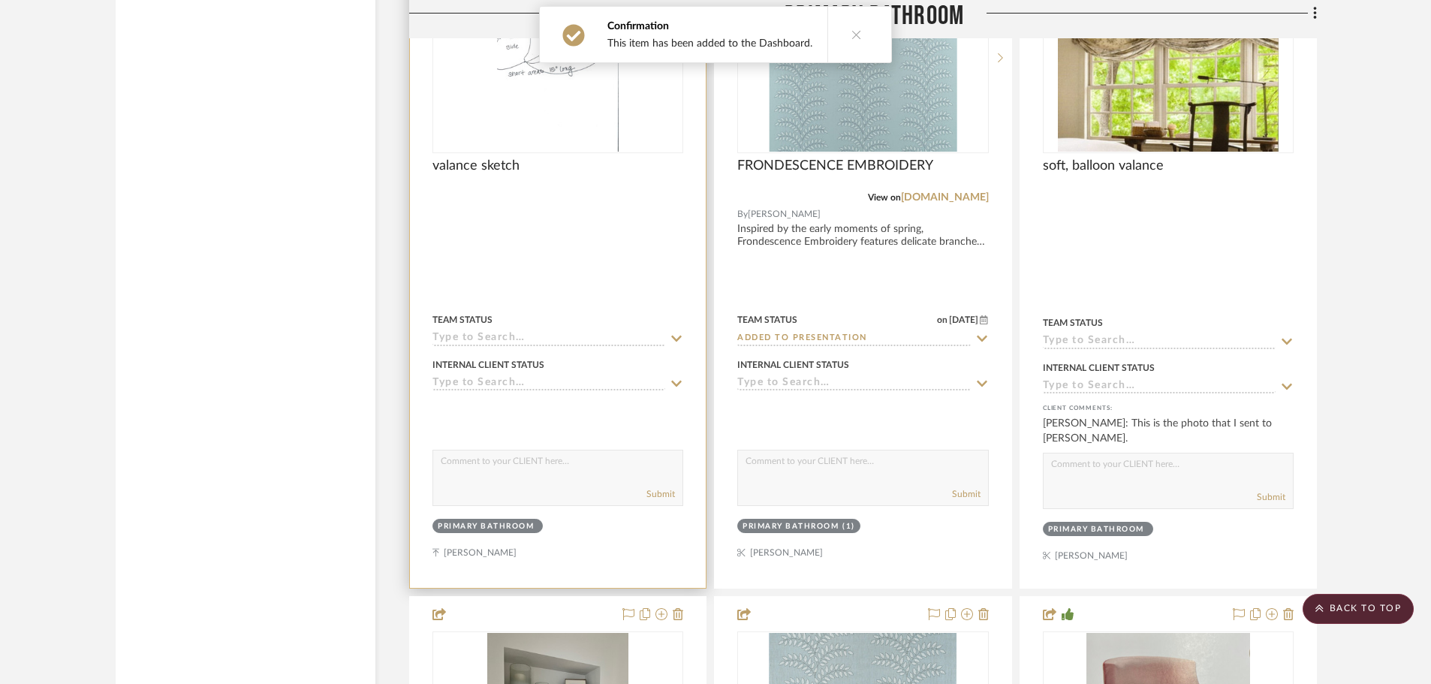
scroll to position [2644, 0]
click at [472, 474] on textarea at bounding box center [557, 463] width 249 height 29
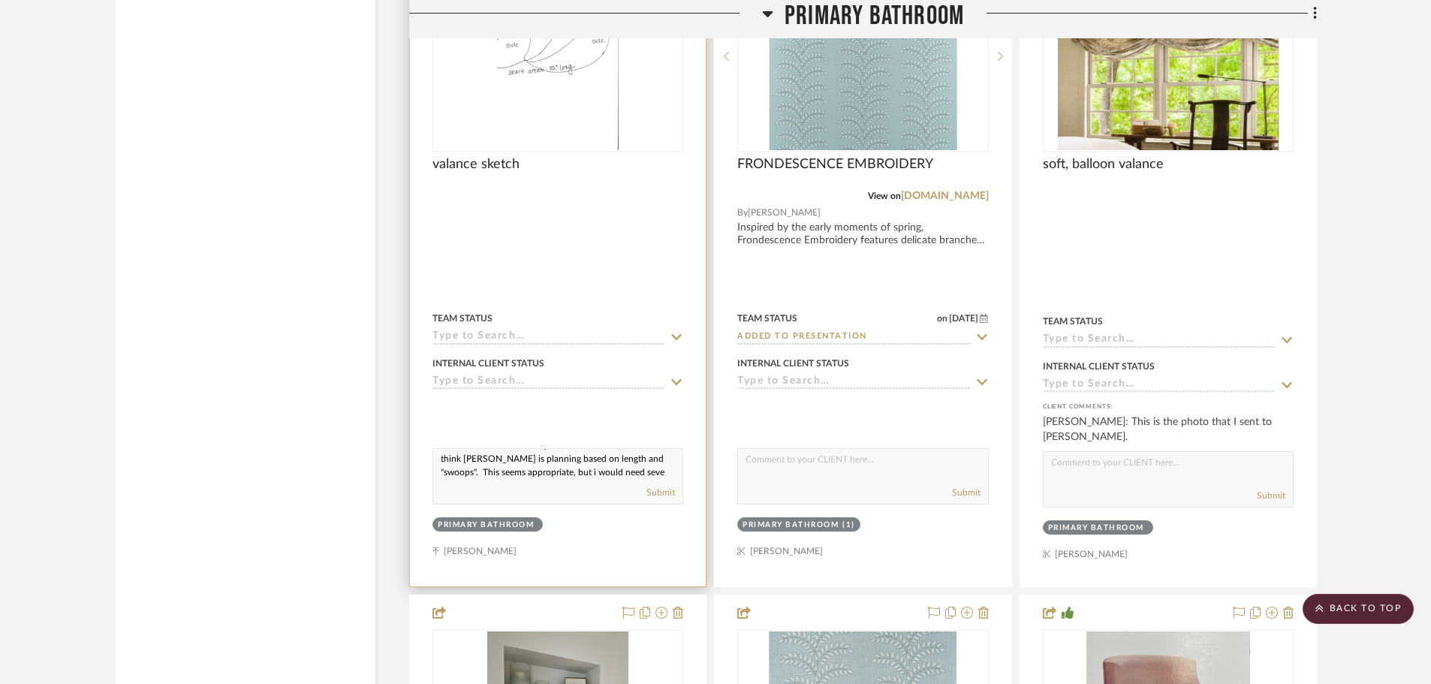
scroll to position [28, 0]
click at [596, 456] on textarea "Based on the information you sent me earlier, this is what I think [PERSON_NAME…" at bounding box center [557, 463] width 249 height 29
type textarea "Based on the information you sent me earlier, this is what I think [PERSON_NAME…"
click at [661, 493] on button "Submit" at bounding box center [660, 493] width 29 height 14
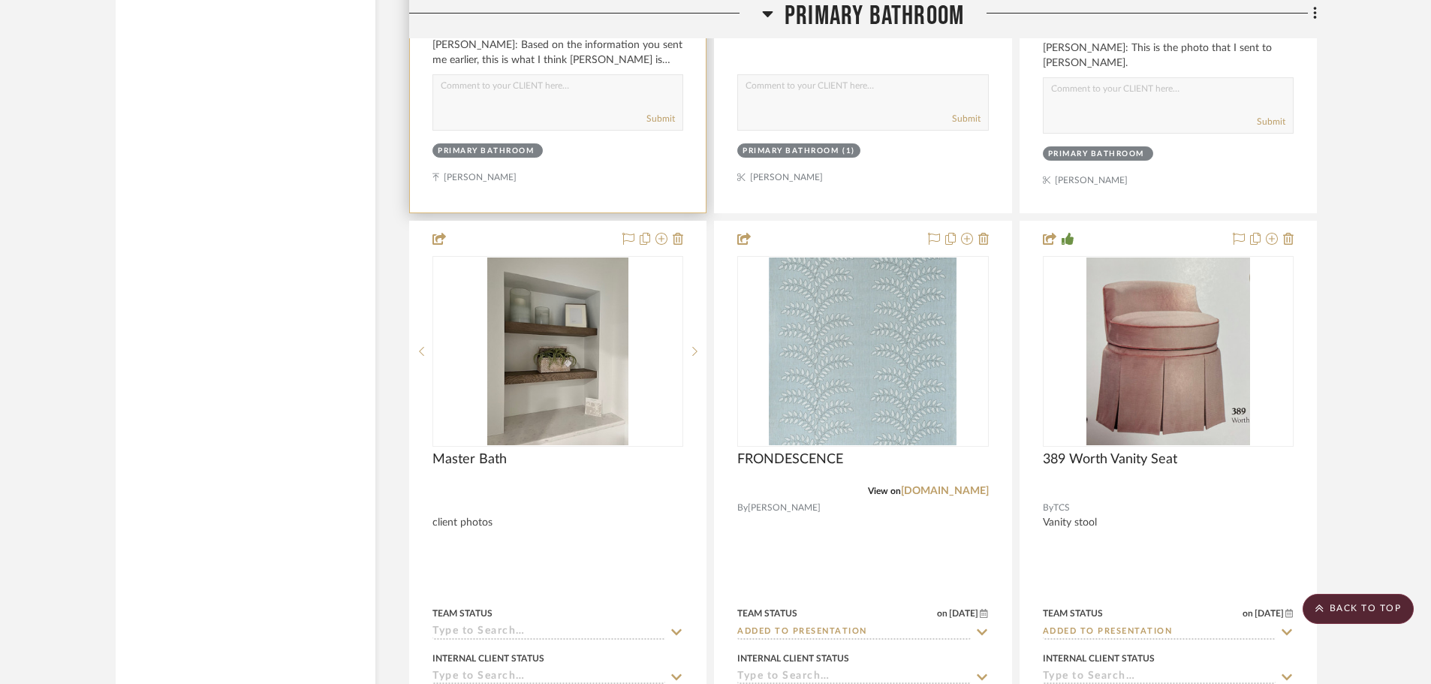
scroll to position [3020, 0]
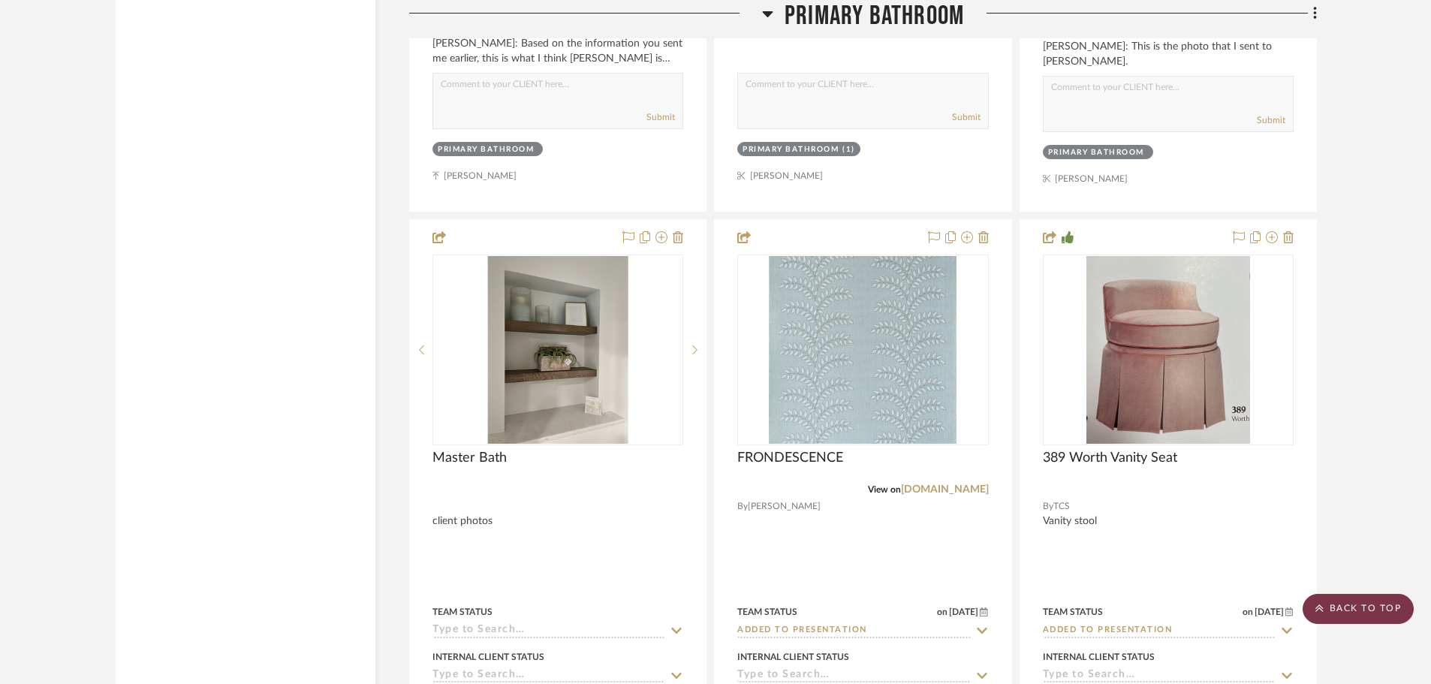
click at [1374, 610] on scroll-to-top-button "BACK TO TOP" at bounding box center [1358, 609] width 111 height 30
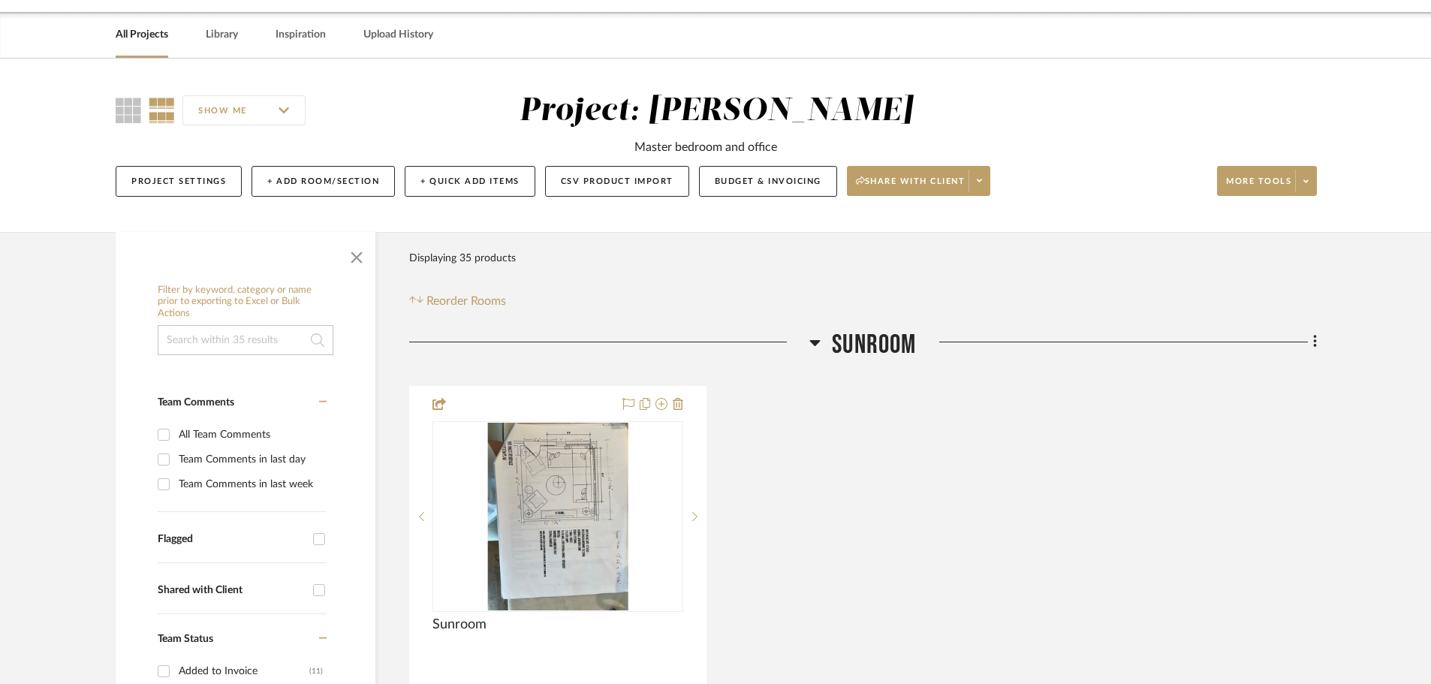
scroll to position [75, 0]
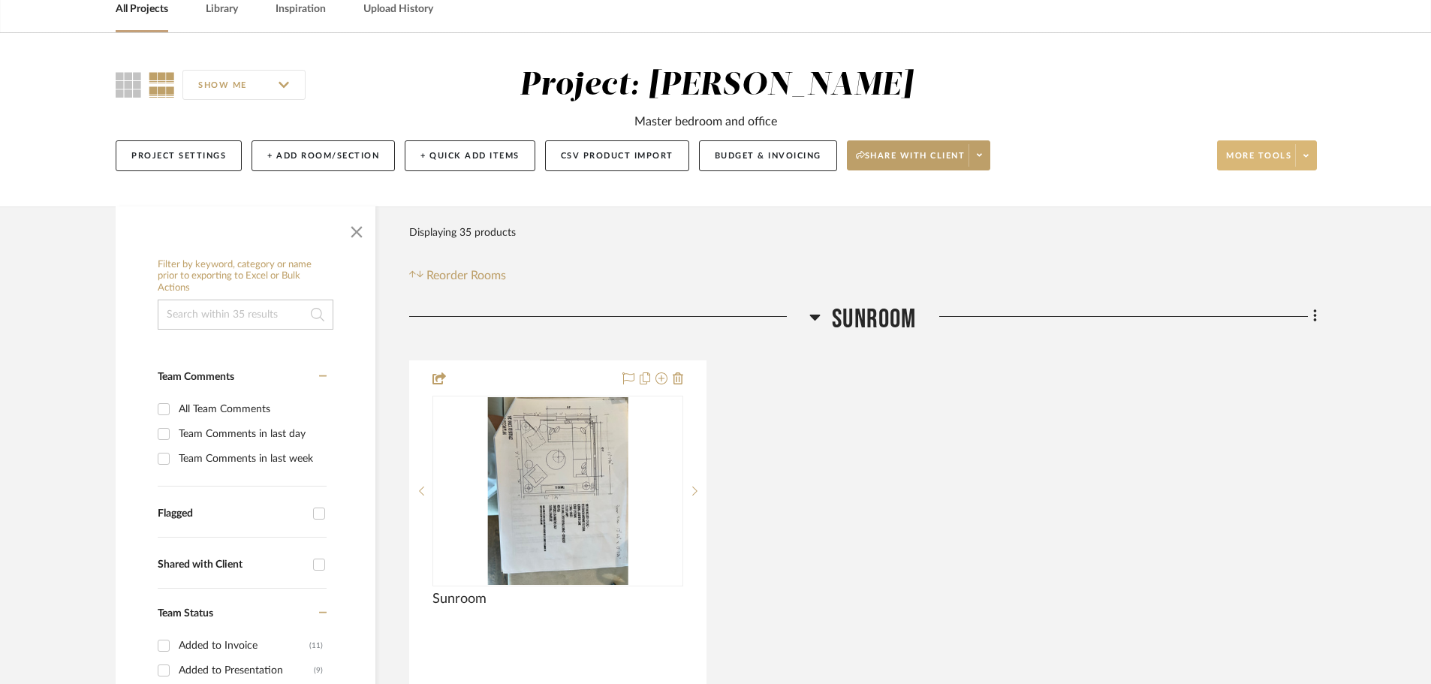
click at [1256, 151] on span "More tools" at bounding box center [1258, 161] width 65 height 23
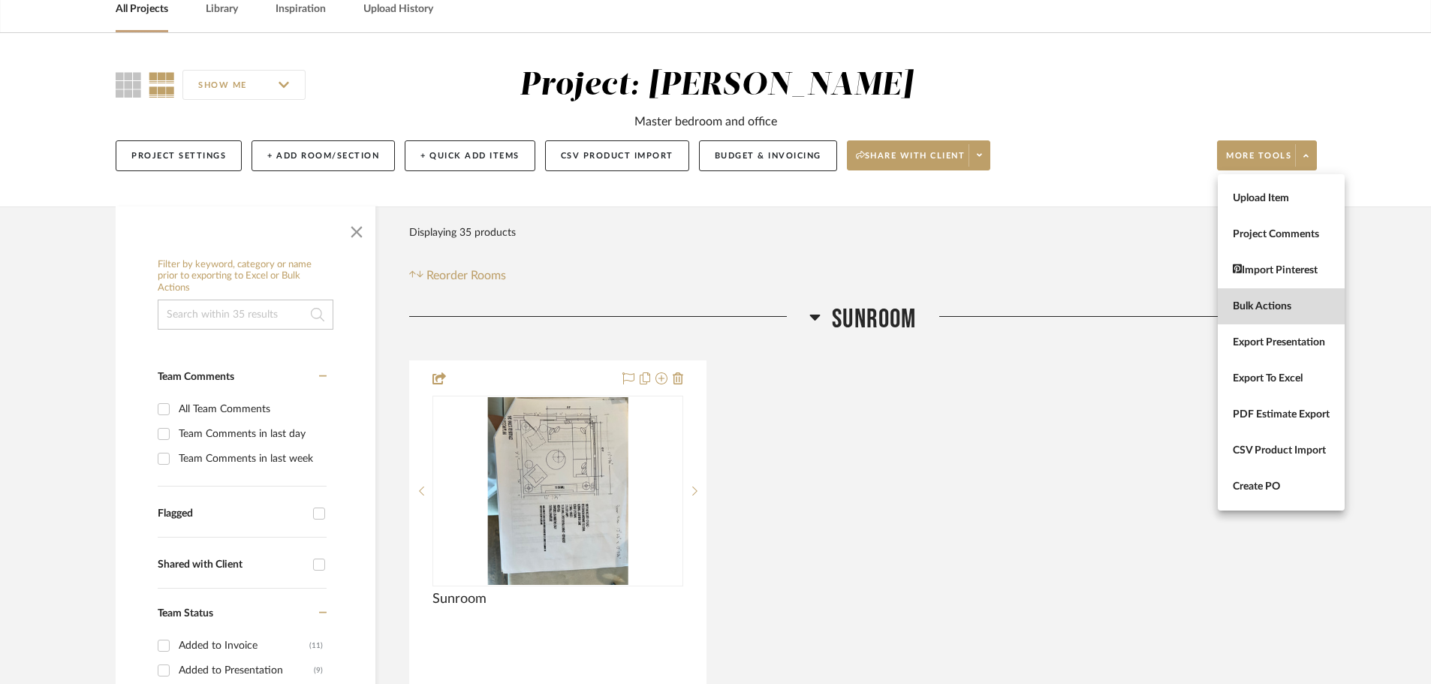
click at [1272, 307] on span "Bulk Actions" at bounding box center [1281, 306] width 97 height 13
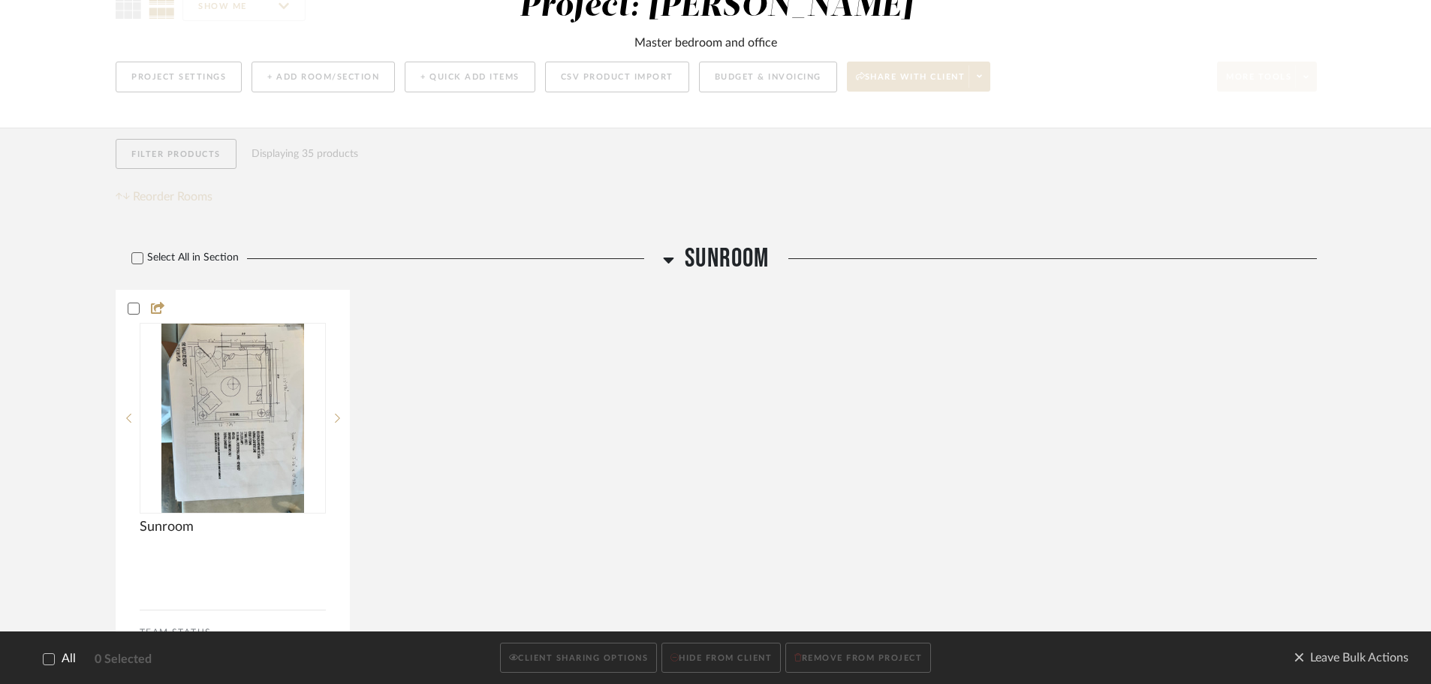
scroll to position [526, 0]
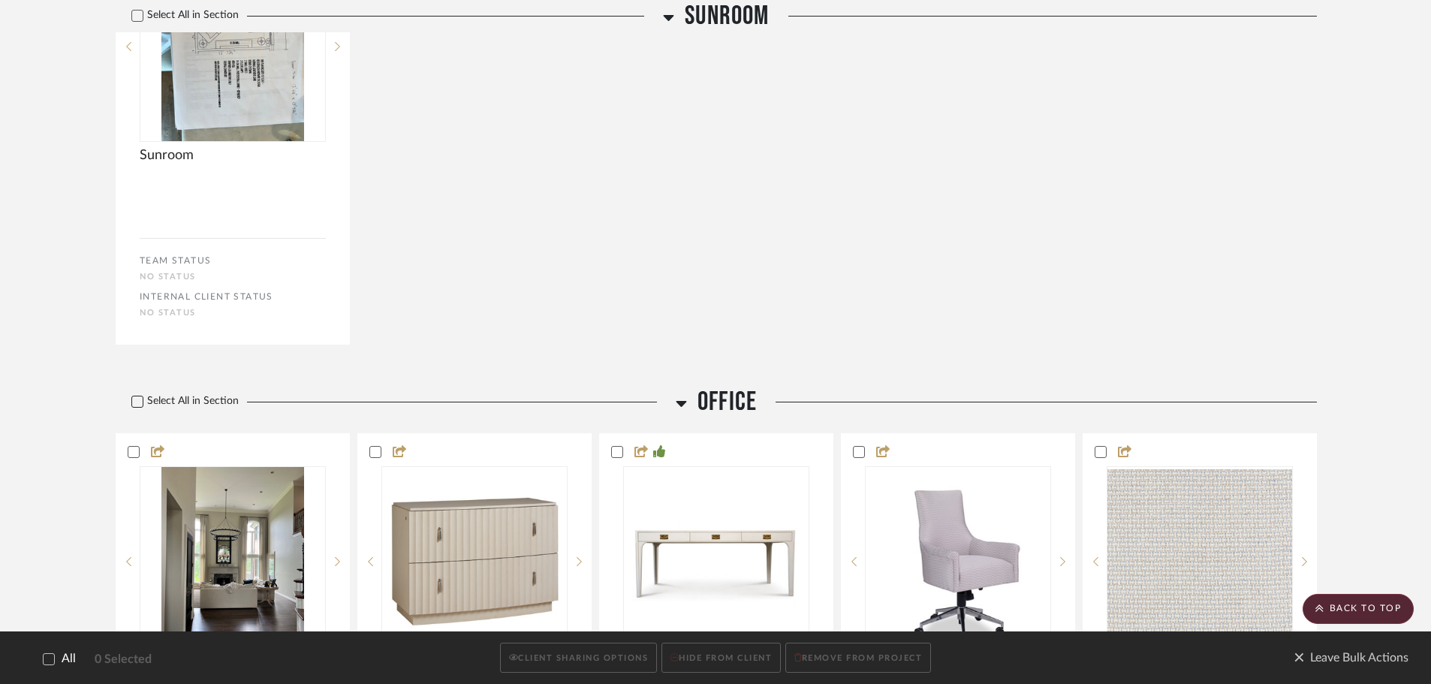
click at [133, 399] on icon at bounding box center [137, 401] width 11 height 11
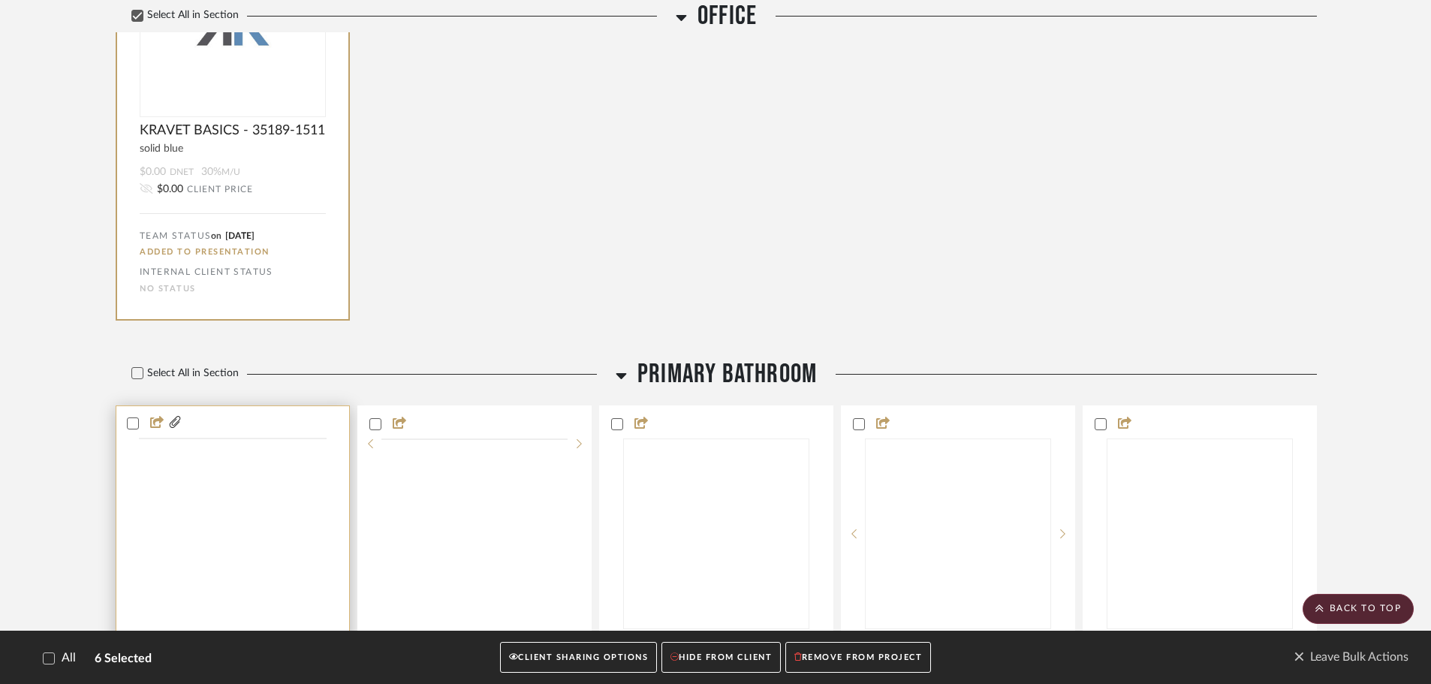
scroll to position [1502, 0]
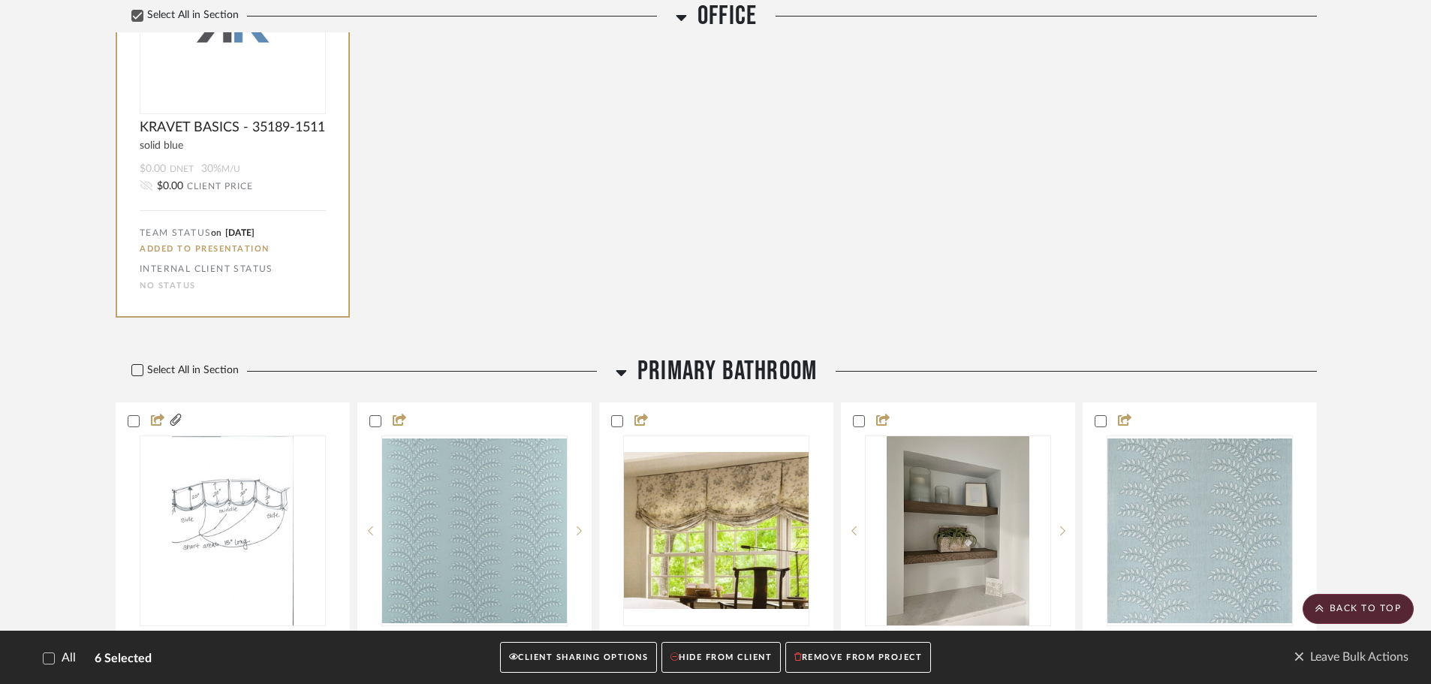
click at [140, 369] on icon at bounding box center [138, 370] width 10 height 8
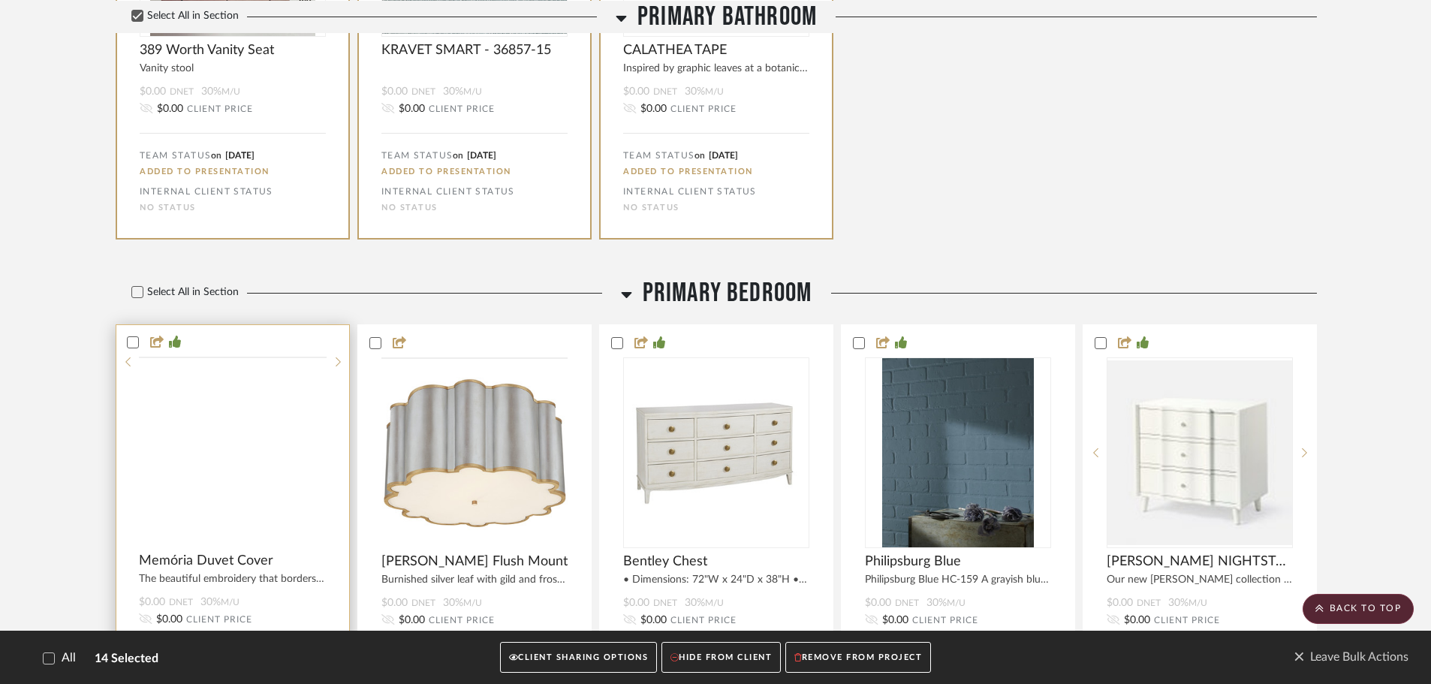
scroll to position [2629, 0]
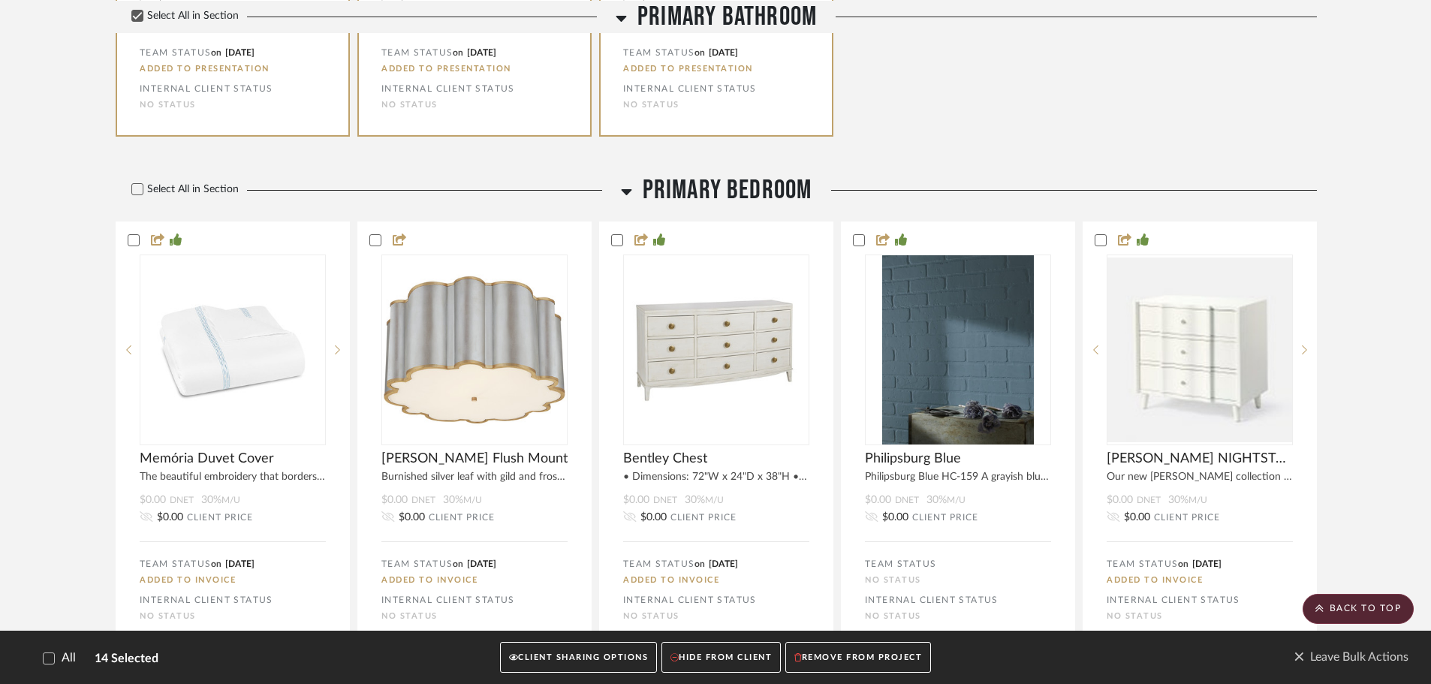
click at [562, 652] on button "CLIENT SHARING OPTIONS" at bounding box center [578, 658] width 157 height 31
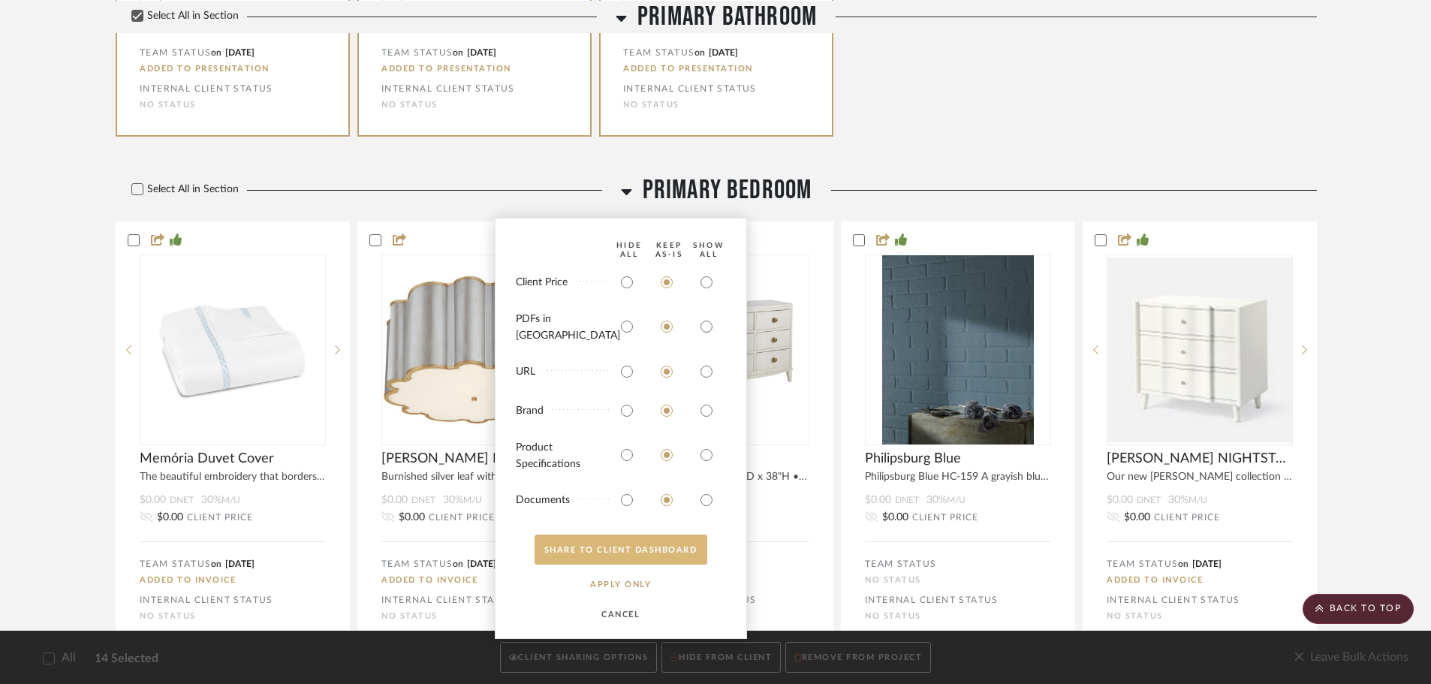
click at [628, 548] on button "SHARE TO CLIENT Dashboard" at bounding box center [621, 550] width 173 height 30
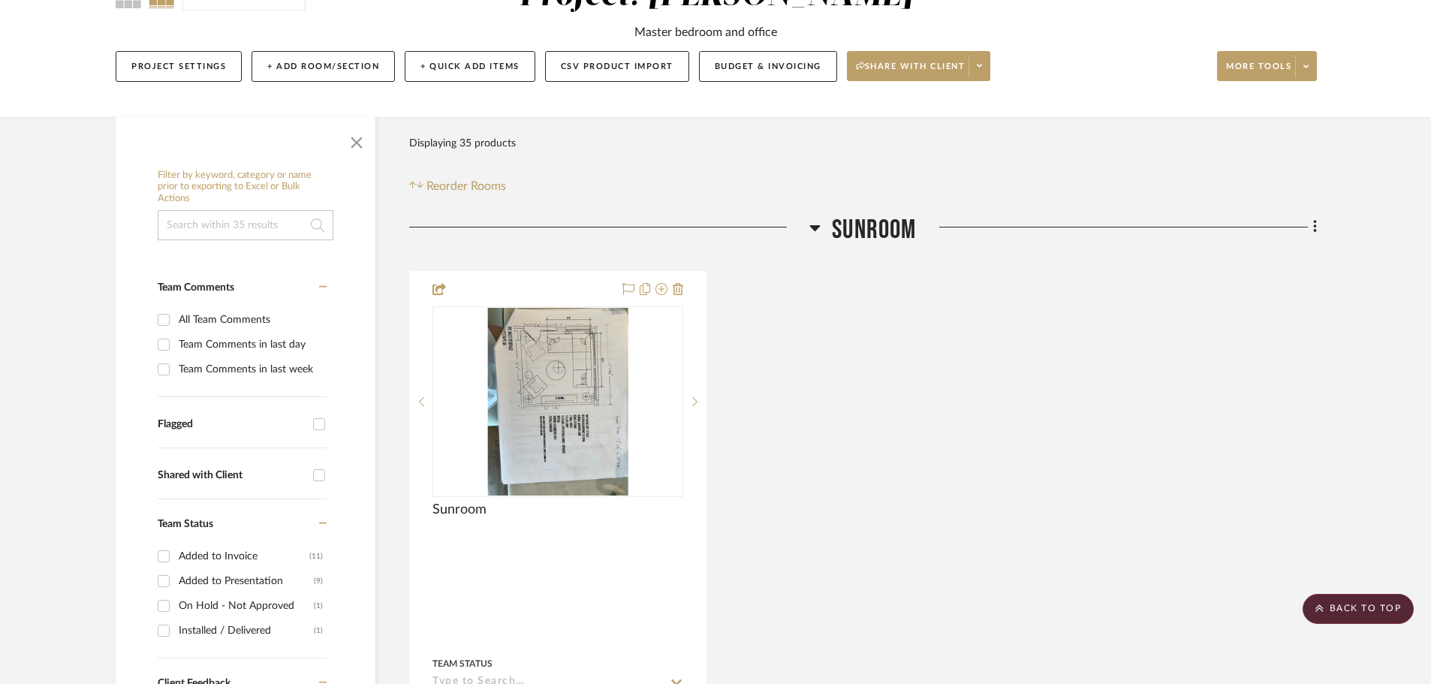
scroll to position [0, 0]
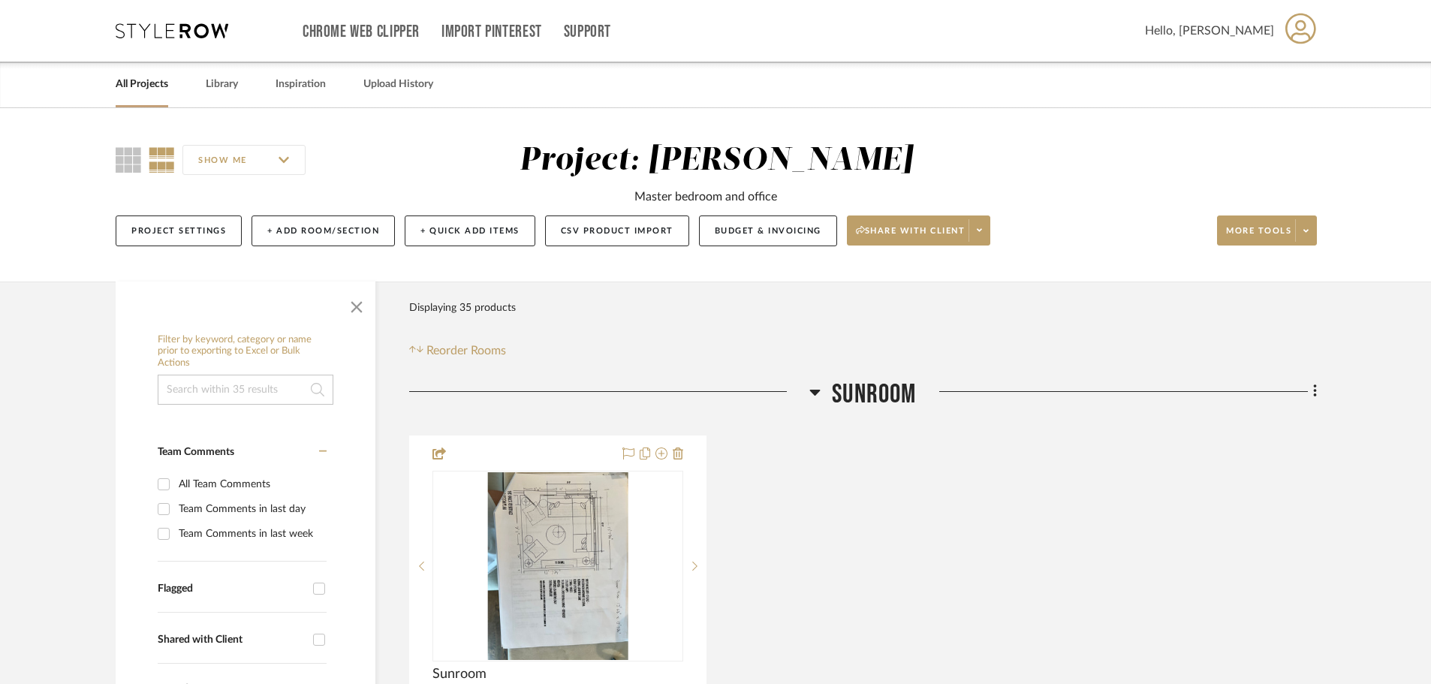
click at [160, 85] on link "All Projects" at bounding box center [142, 84] width 53 height 20
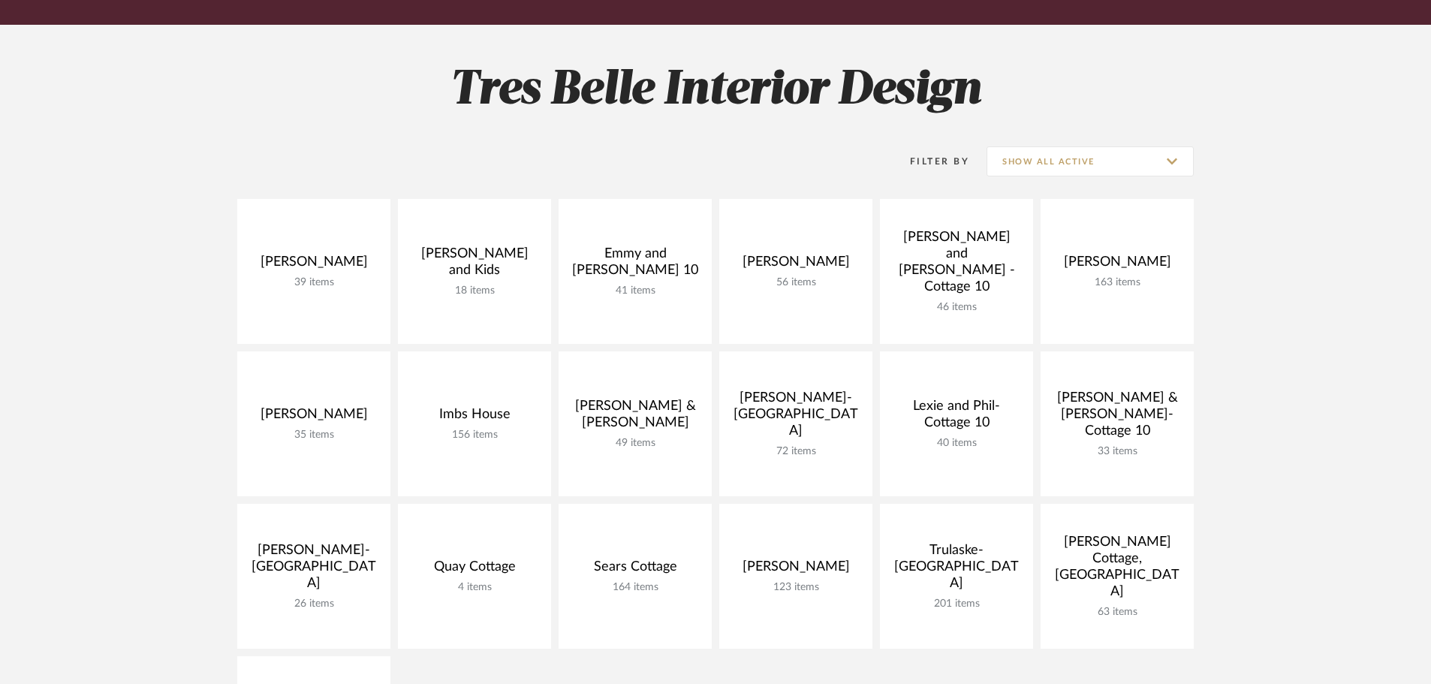
scroll to position [225, 0]
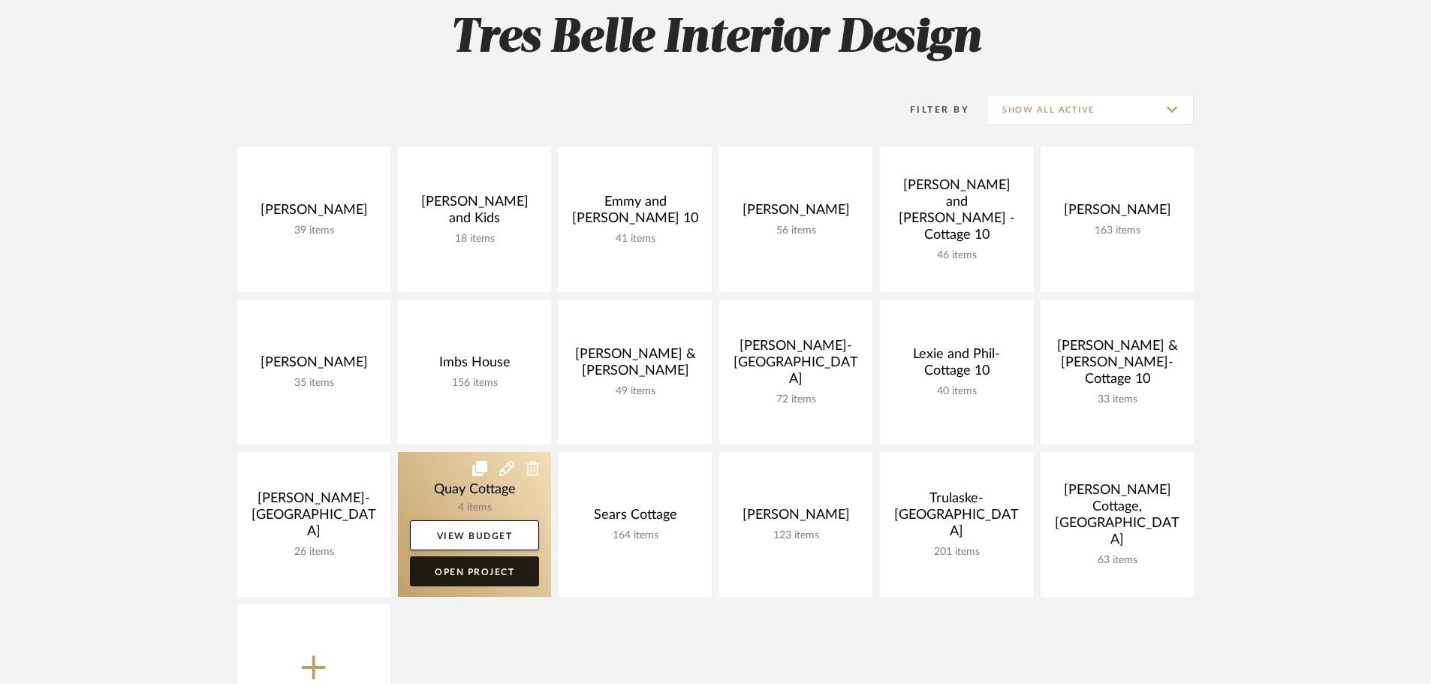
click at [480, 577] on link "Open Project" at bounding box center [474, 571] width 129 height 30
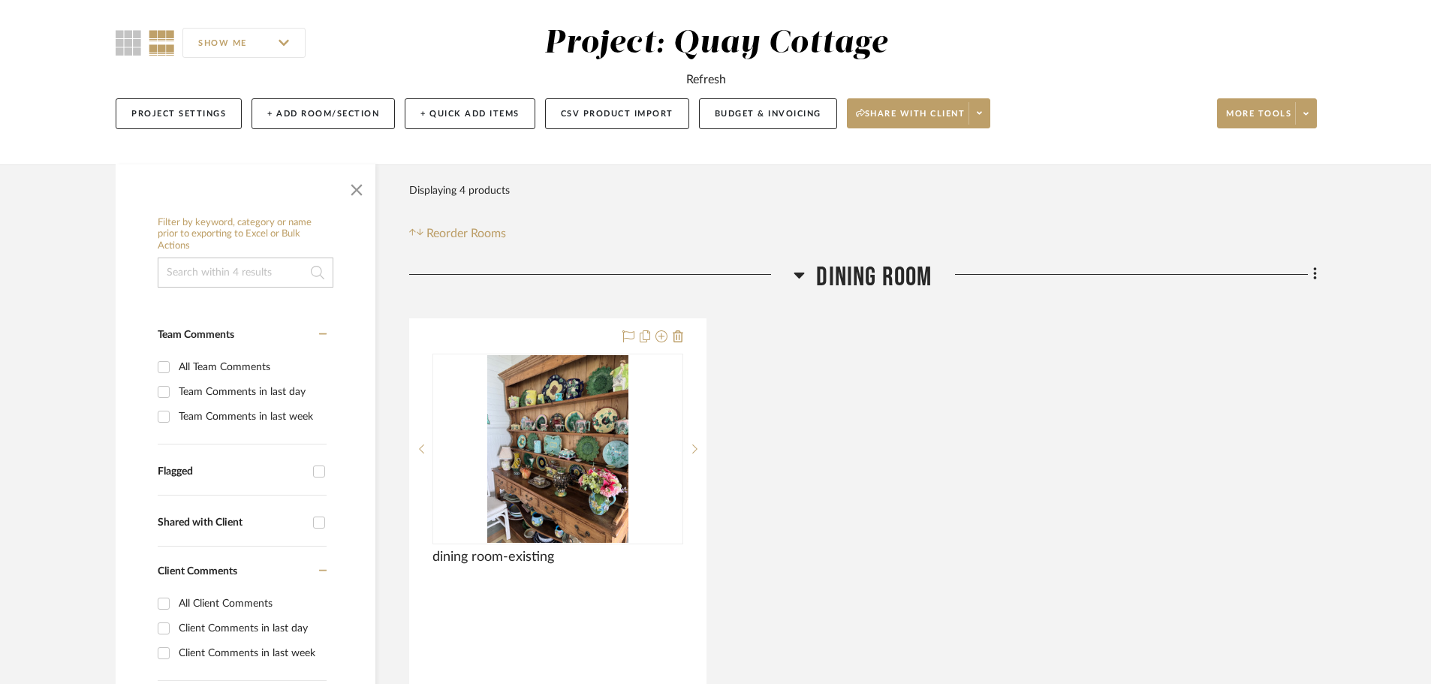
scroll to position [375, 0]
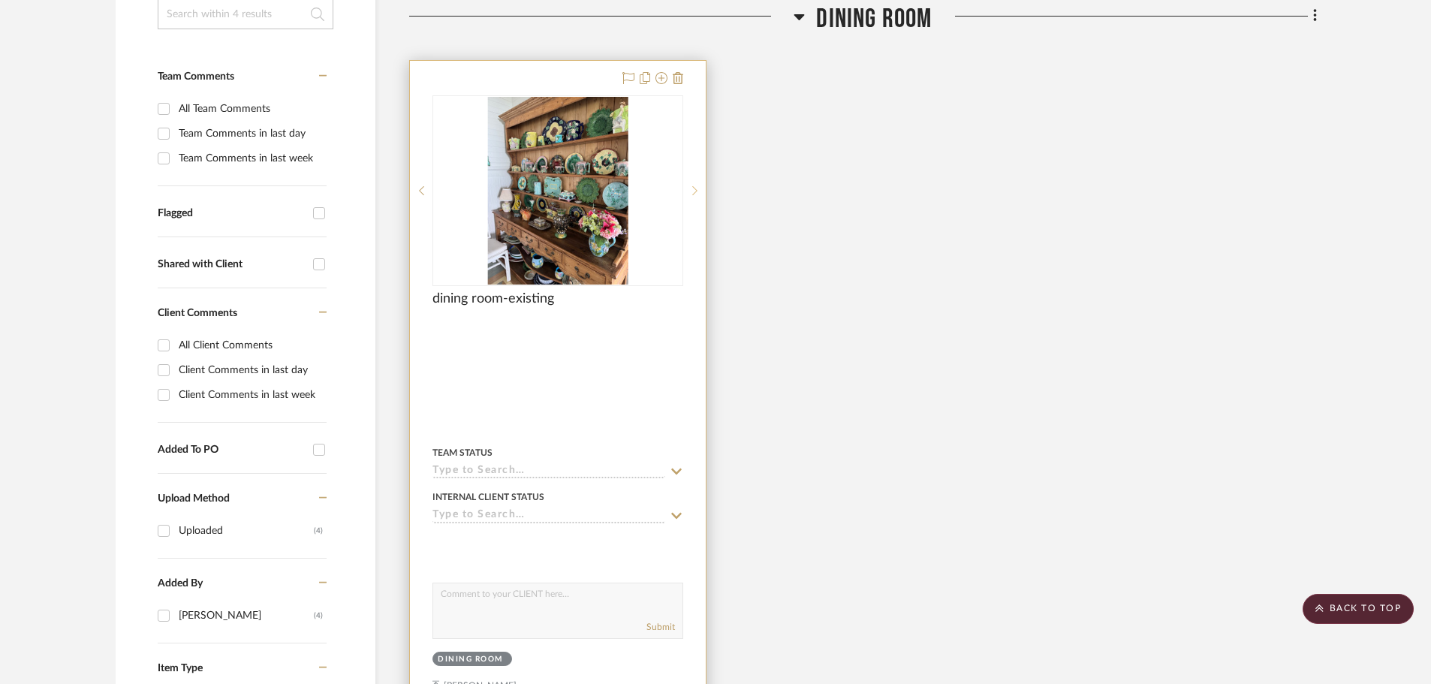
click at [695, 188] on icon at bounding box center [694, 190] width 5 height 11
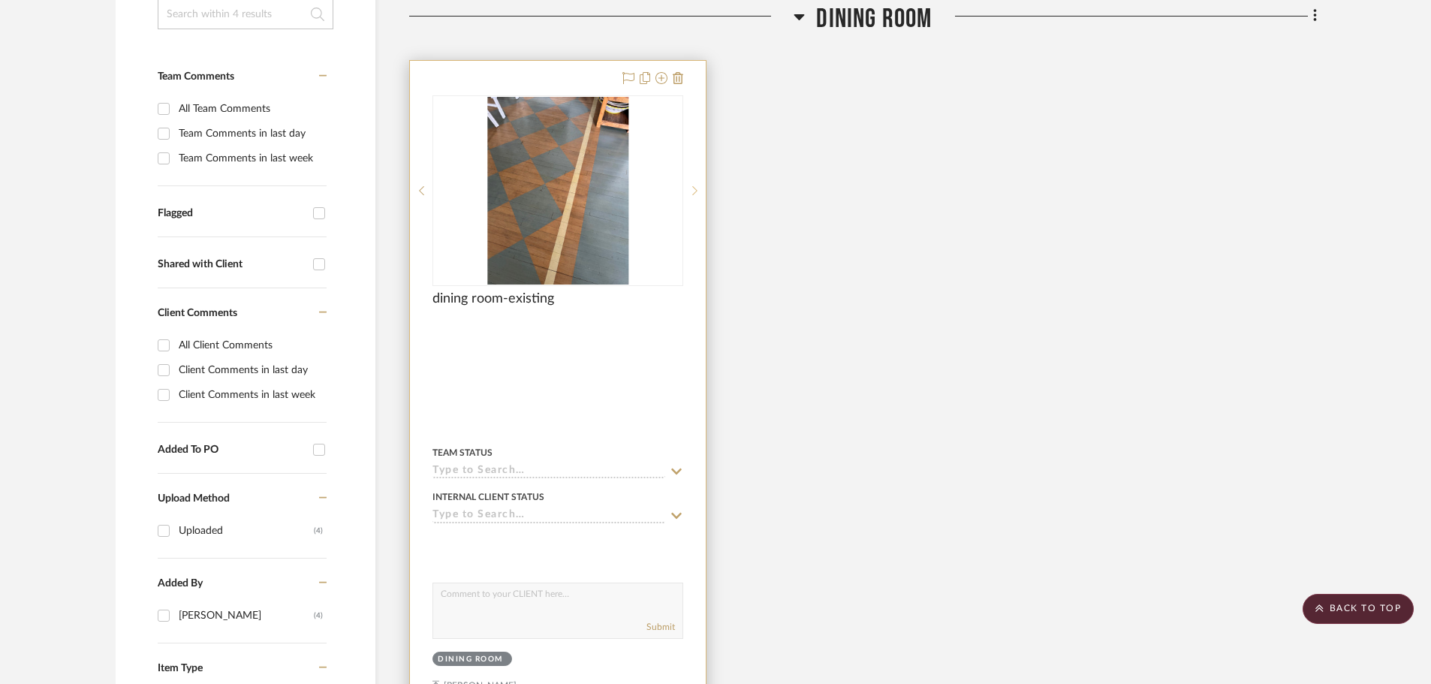
click at [695, 188] on icon at bounding box center [694, 190] width 5 height 11
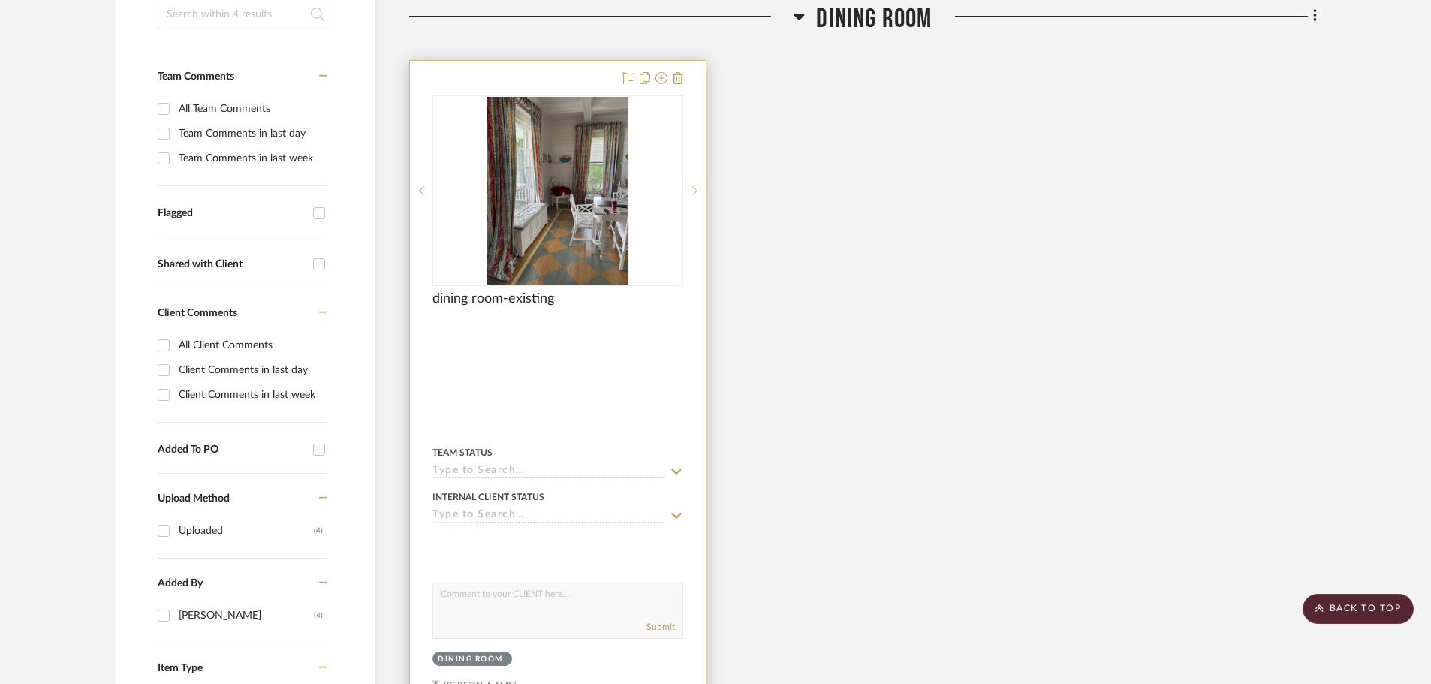
click at [695, 188] on icon at bounding box center [694, 190] width 5 height 11
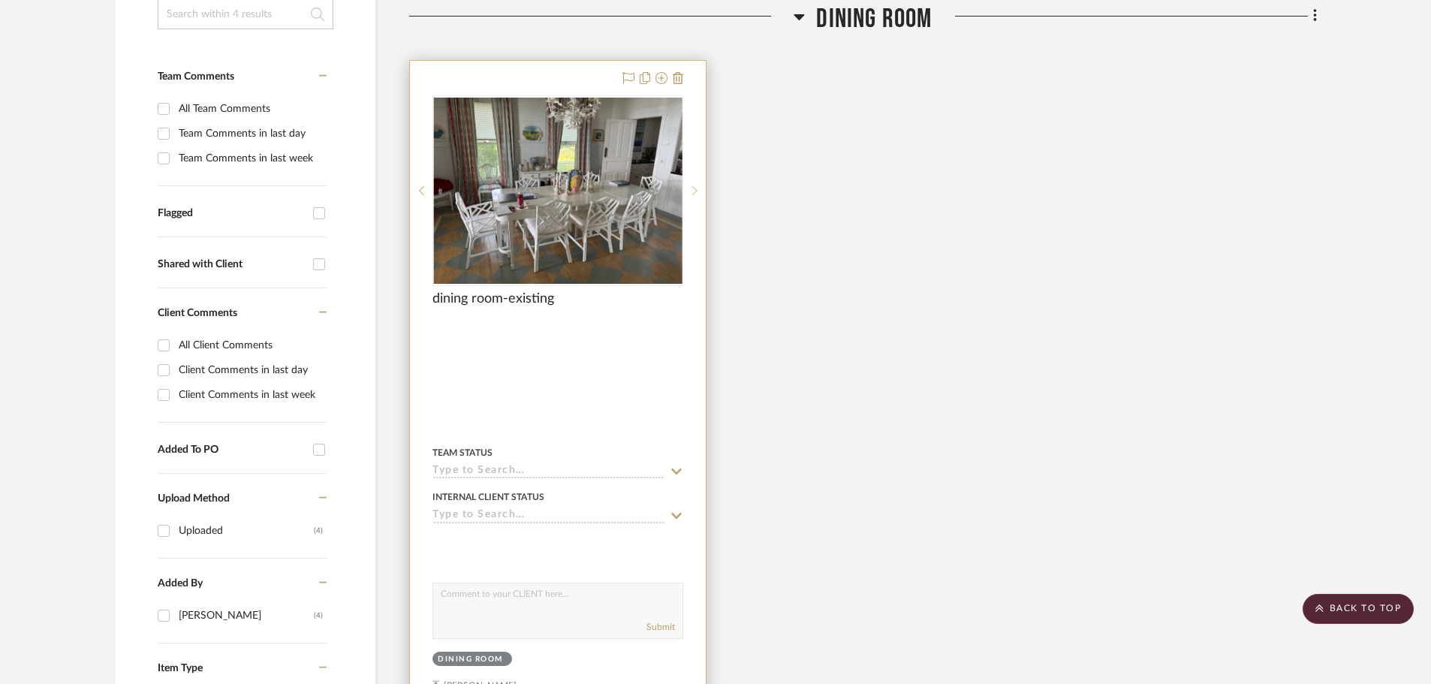
click at [694, 190] on icon at bounding box center [694, 190] width 5 height 11
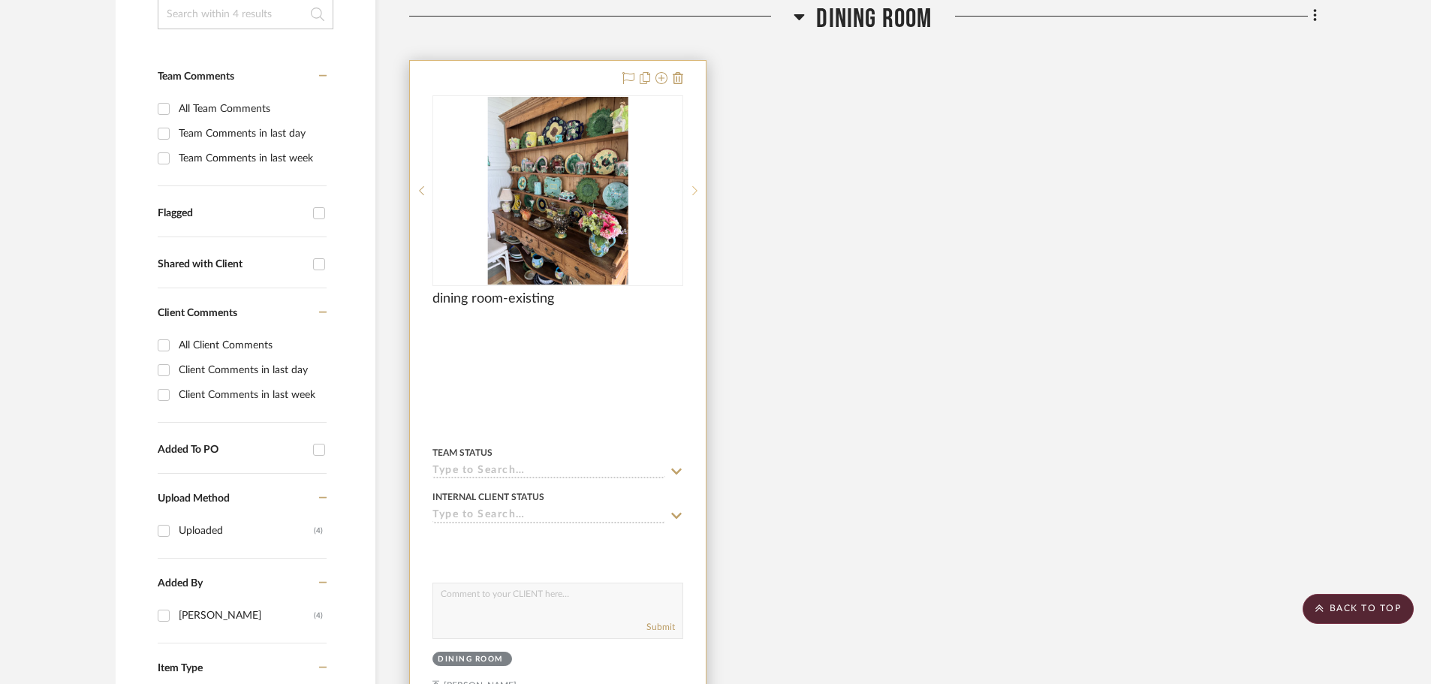
click at [694, 190] on icon at bounding box center [694, 190] width 5 height 11
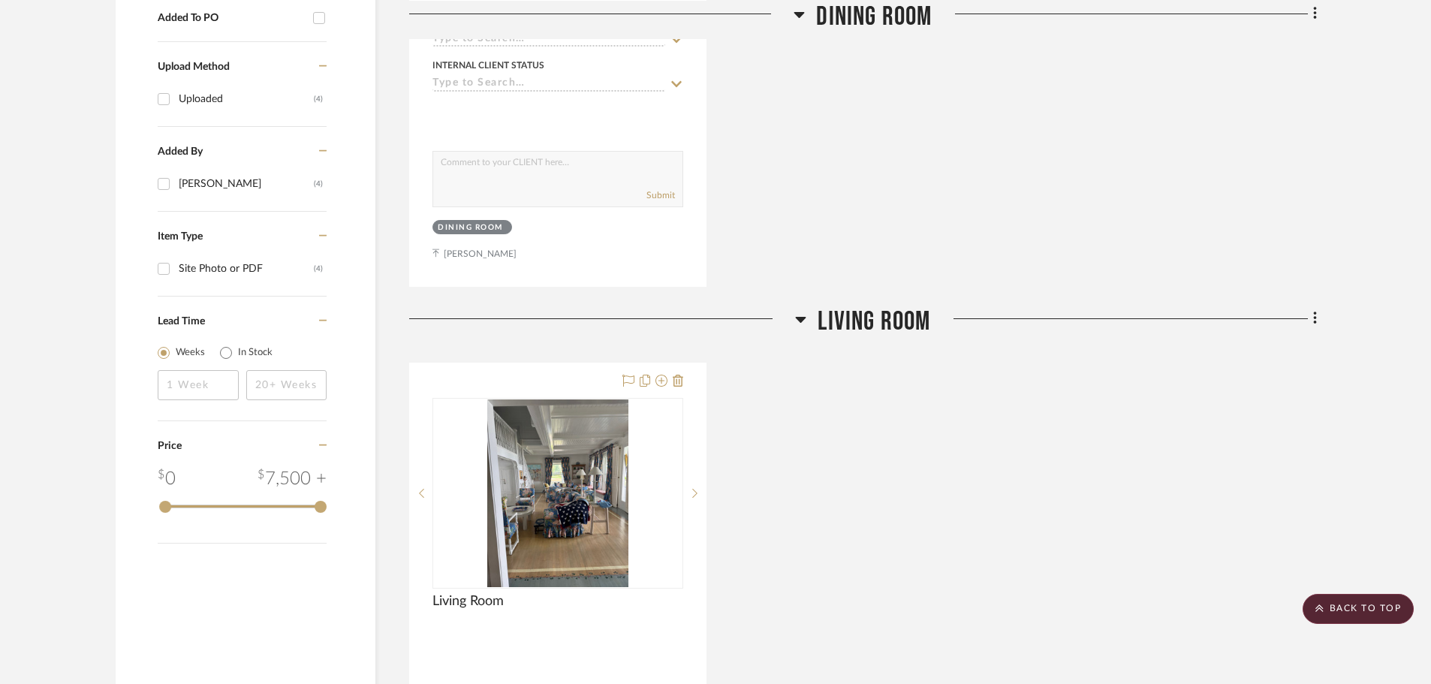
scroll to position [826, 0]
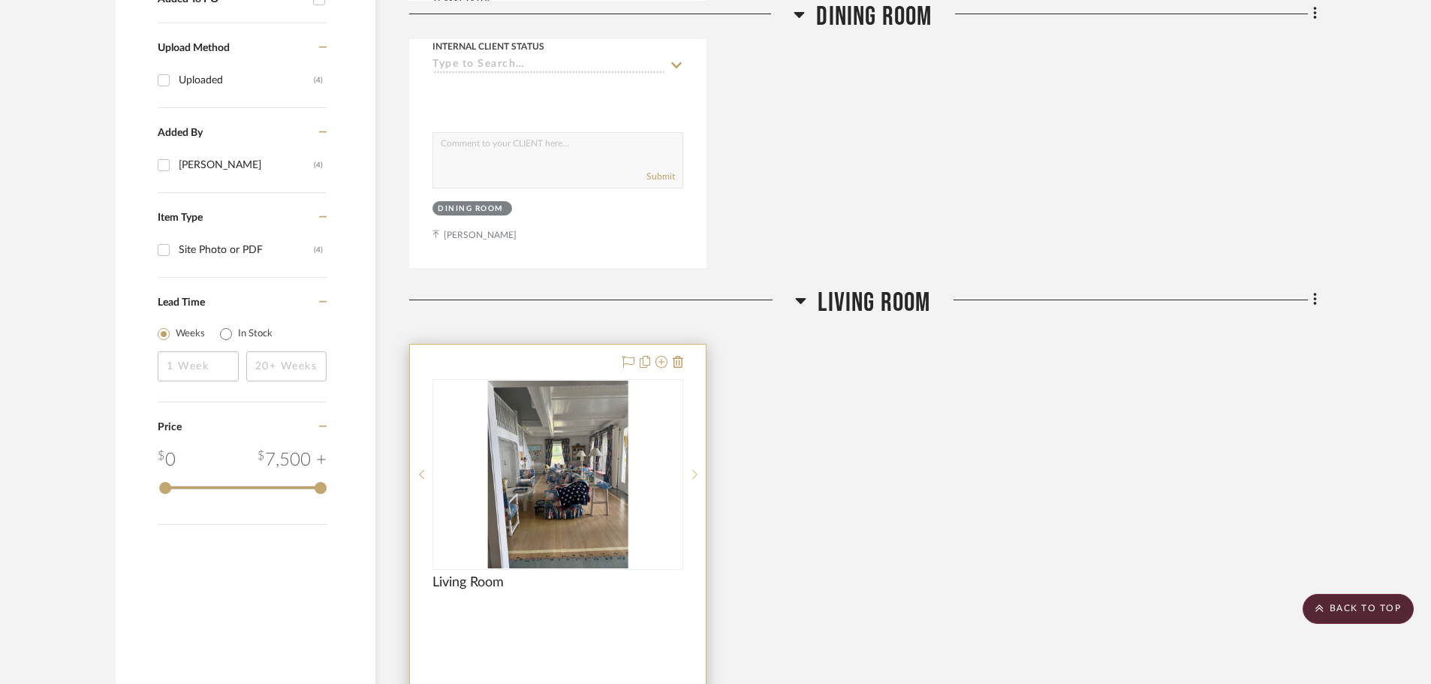
click at [694, 472] on icon at bounding box center [694, 474] width 5 height 11
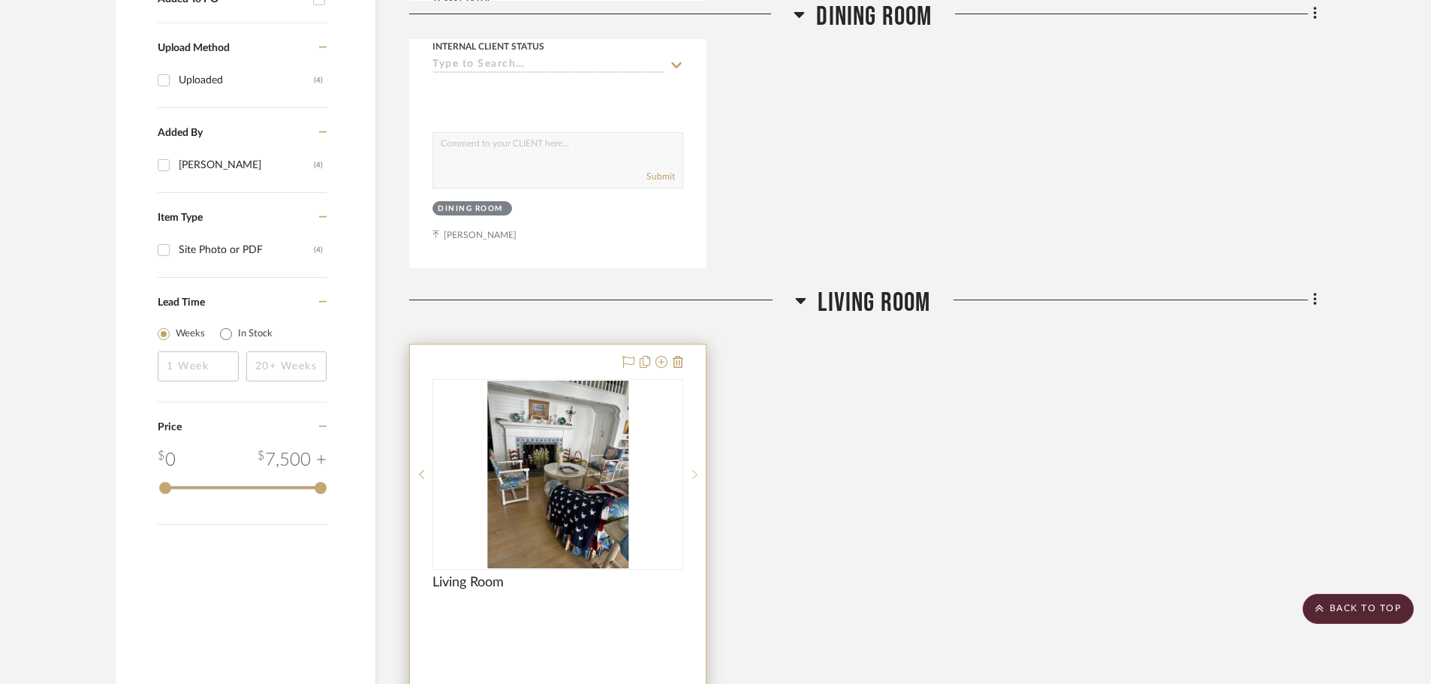
click at [694, 472] on icon at bounding box center [694, 474] width 5 height 11
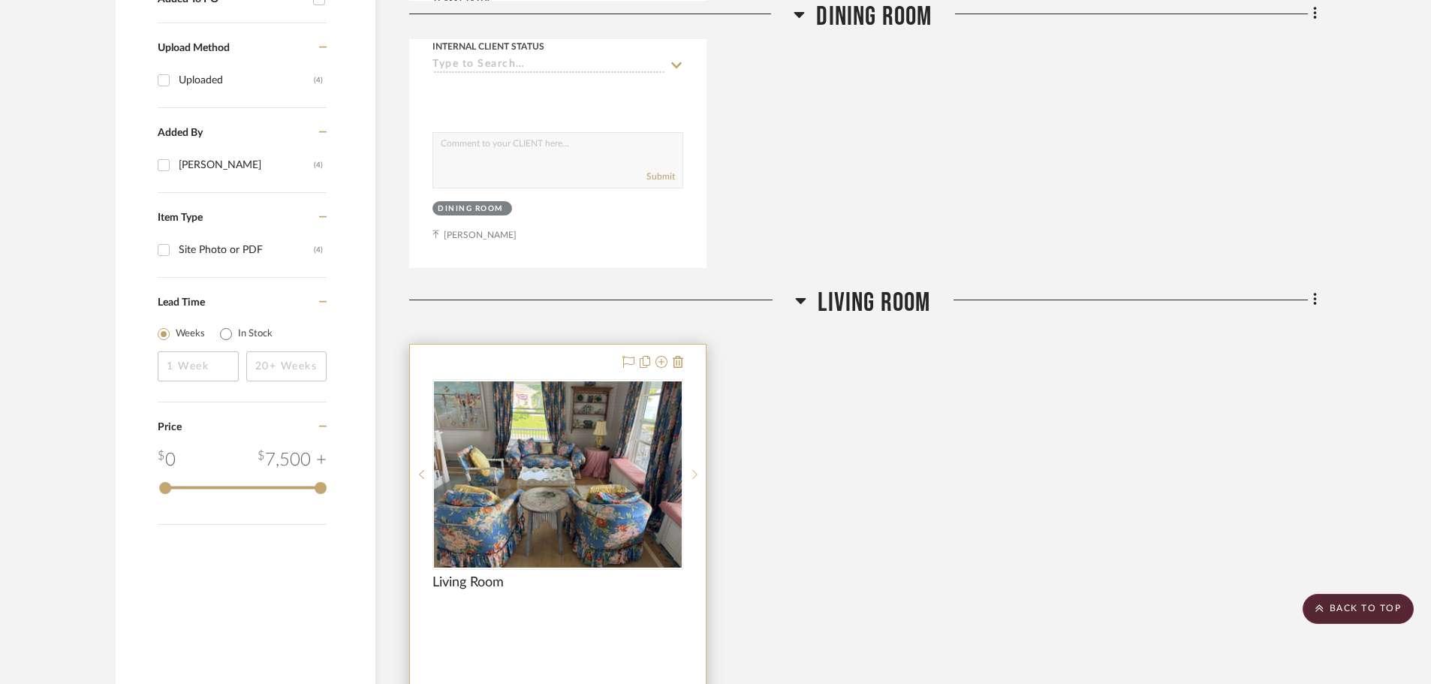
click at [694, 472] on icon at bounding box center [694, 474] width 5 height 11
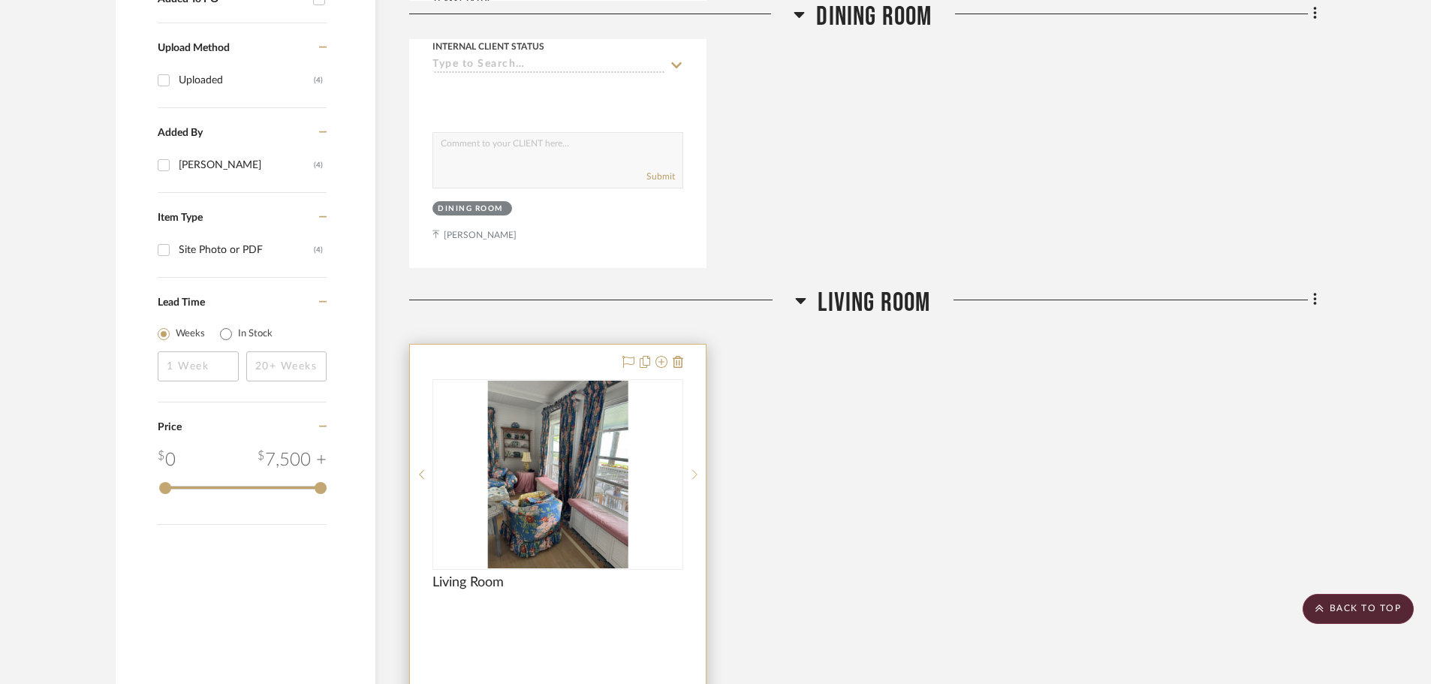
click at [694, 472] on icon at bounding box center [694, 474] width 5 height 11
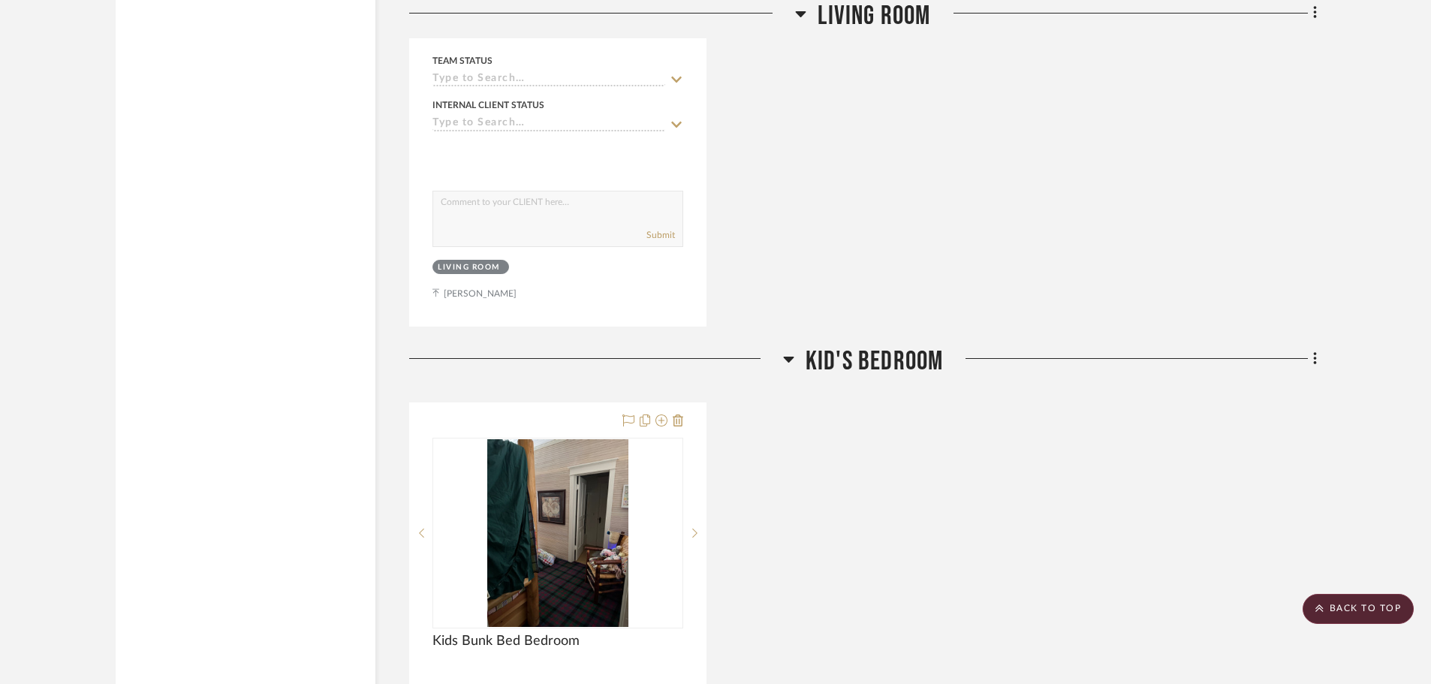
scroll to position [1802, 0]
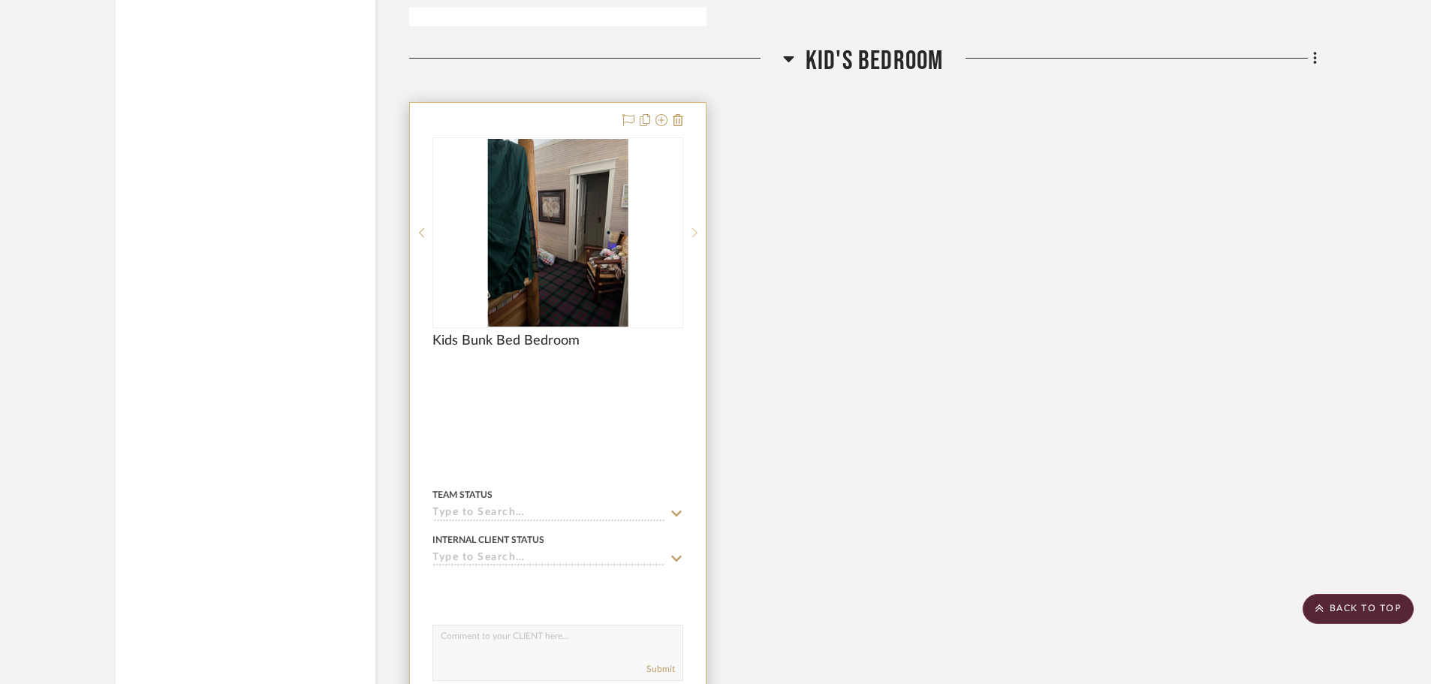
click at [688, 232] on sr-next-btn at bounding box center [694, 232] width 23 height 11
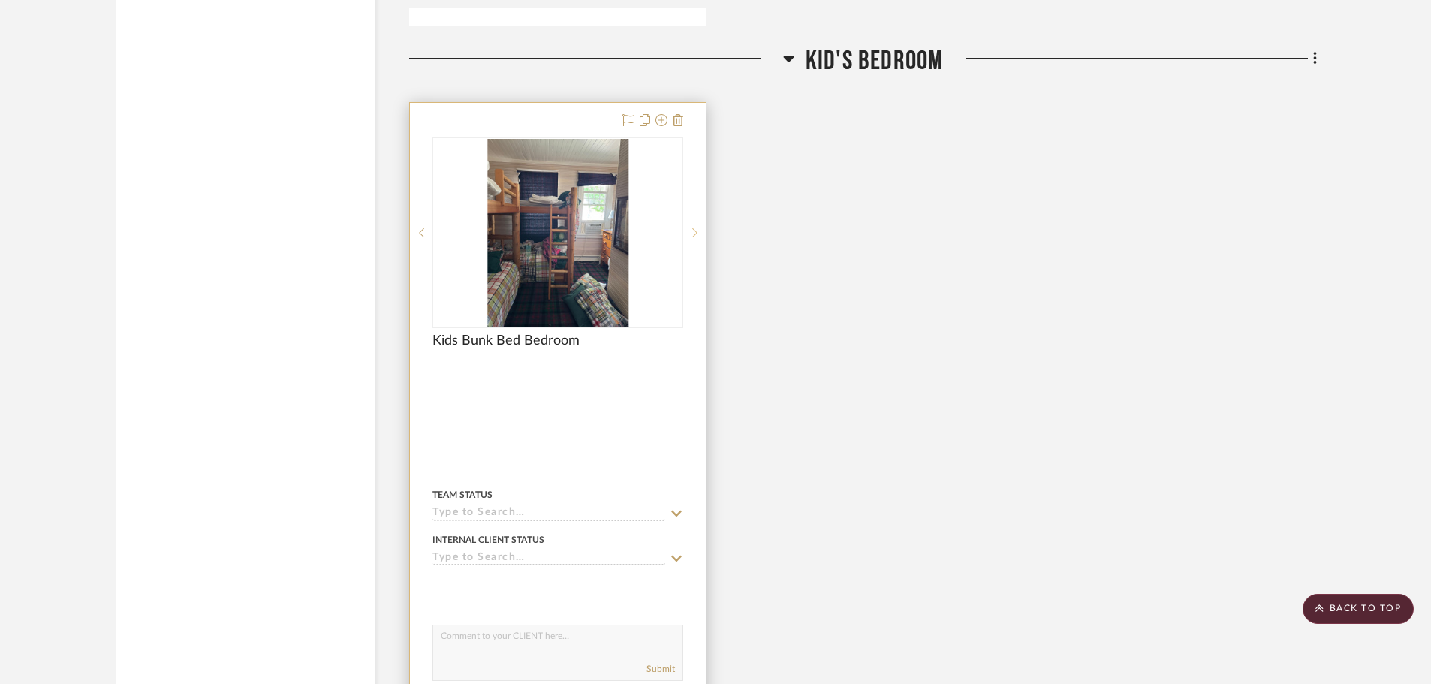
click at [688, 232] on sr-next-btn at bounding box center [694, 232] width 23 height 11
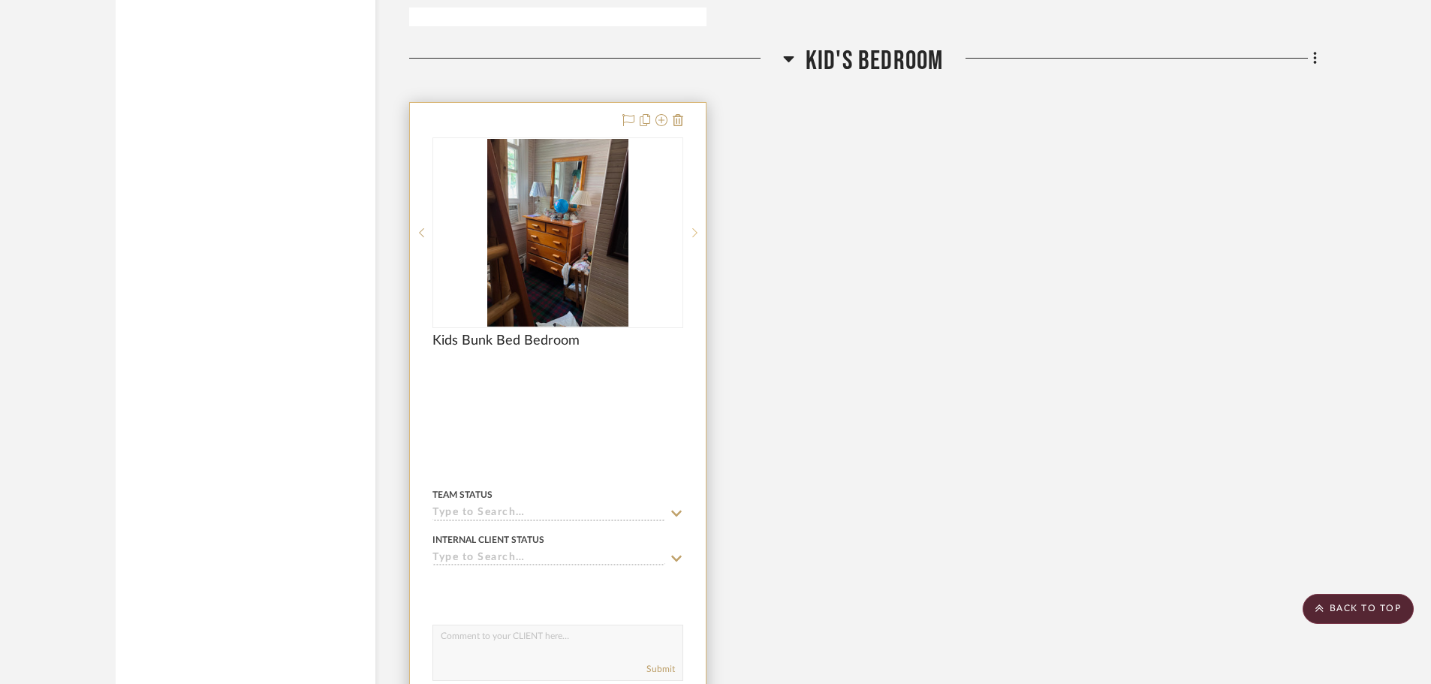
click at [688, 232] on sr-next-btn at bounding box center [694, 232] width 23 height 11
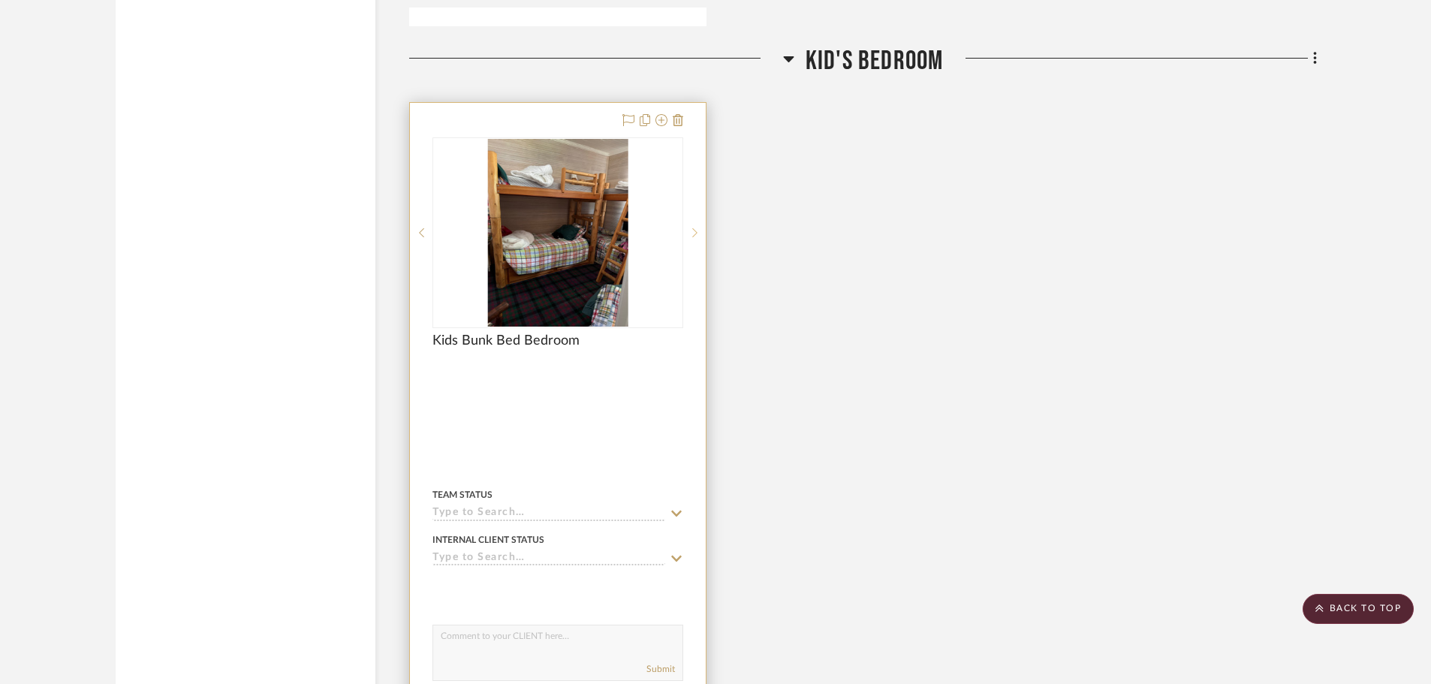
click at [688, 232] on sr-next-btn at bounding box center [694, 232] width 23 height 11
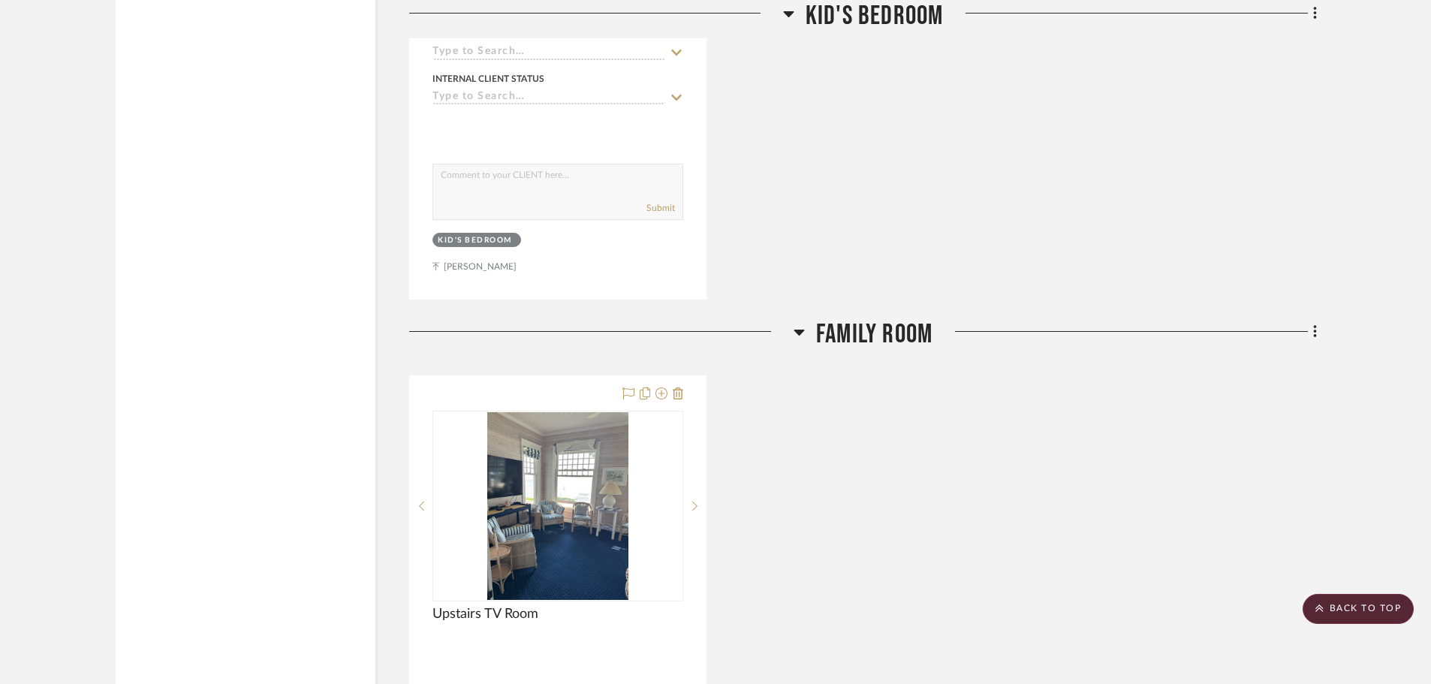
scroll to position [2478, 0]
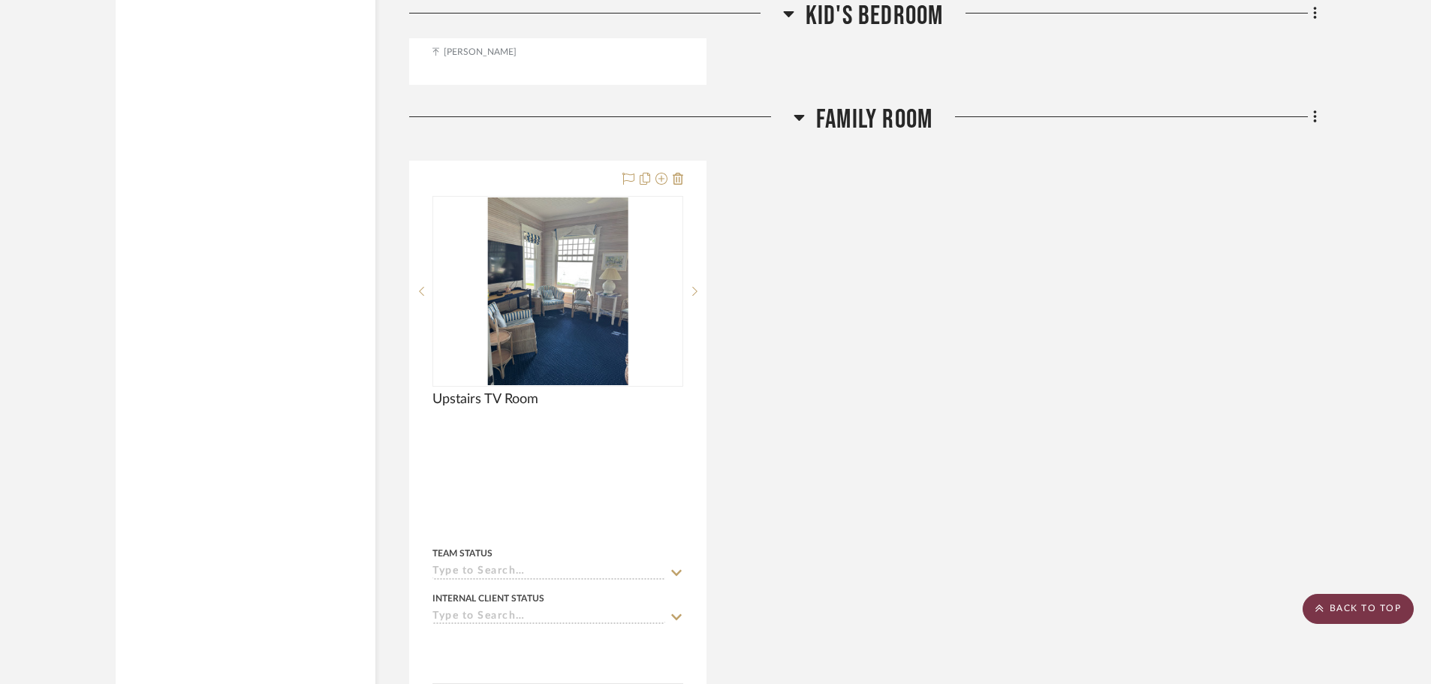
click at [1373, 610] on scroll-to-top-button "BACK TO TOP" at bounding box center [1358, 609] width 111 height 30
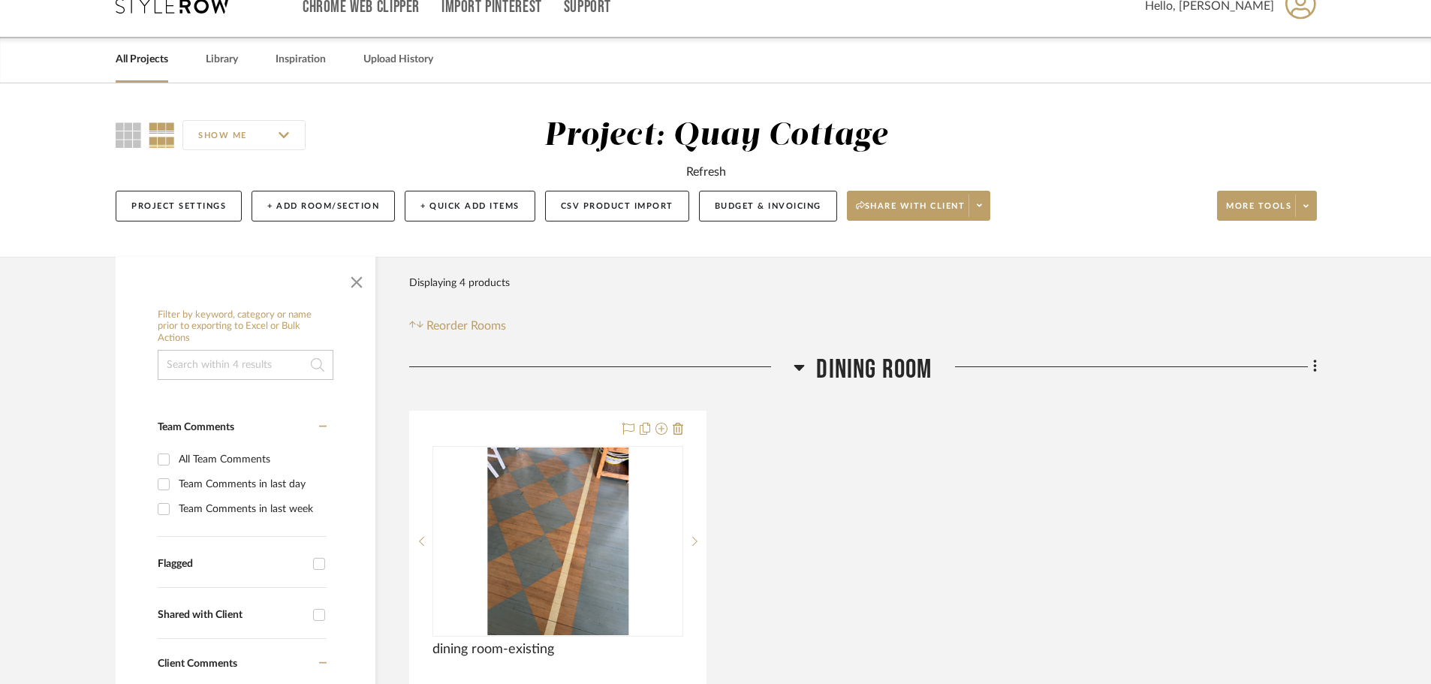
scroll to position [0, 0]
